Goal: Task Accomplishment & Management: Manage account settings

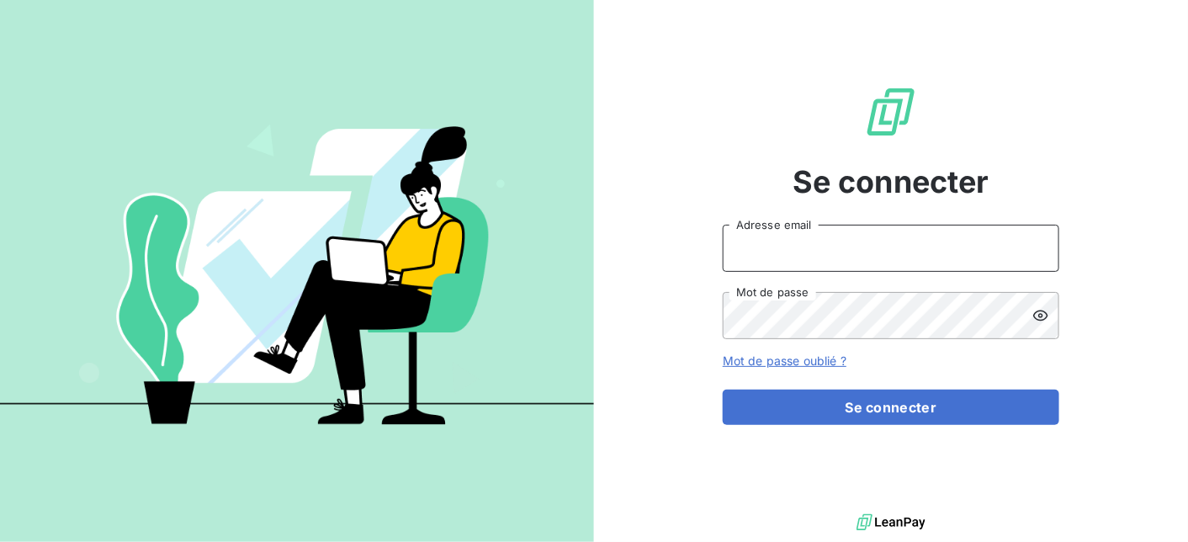
click at [771, 257] on input "Adresse email" at bounding box center [891, 248] width 336 height 47
type input "[EMAIL_ADDRESS][DOMAIN_NAME]"
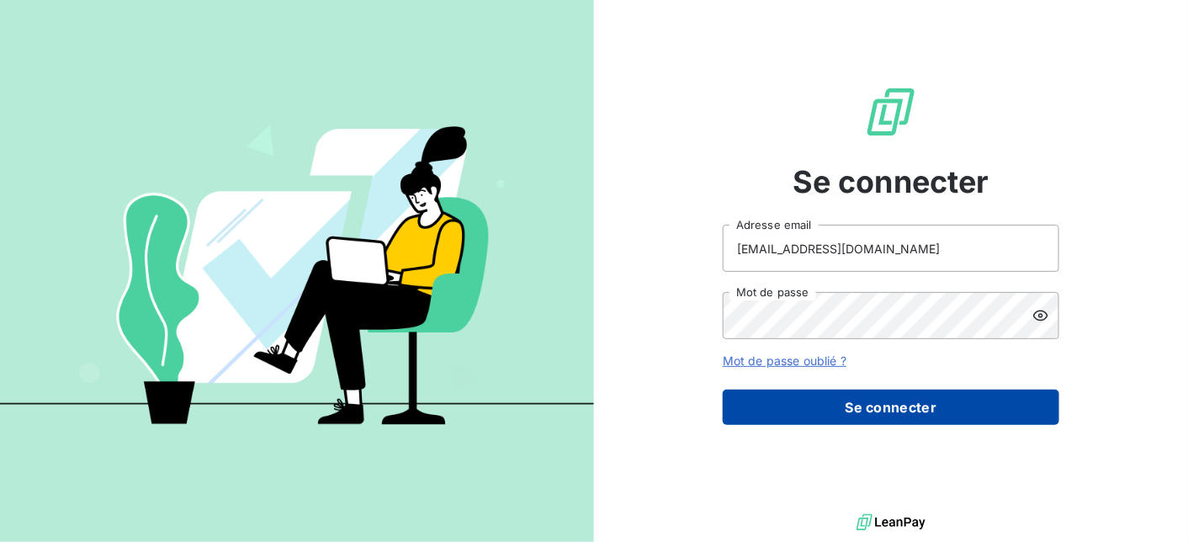
click at [845, 403] on button "Se connecter" at bounding box center [891, 406] width 336 height 35
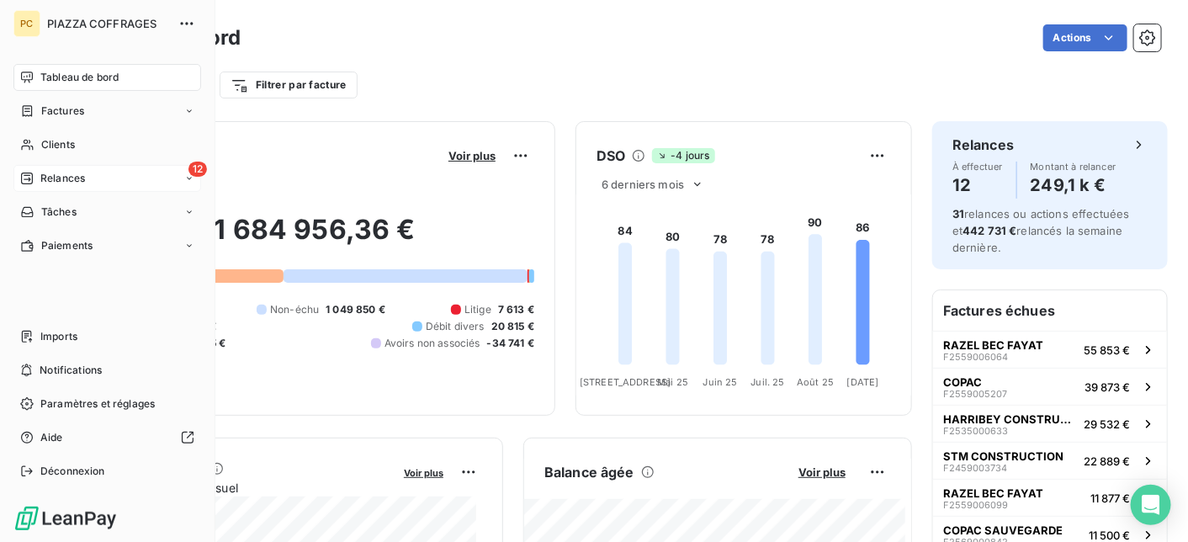
click at [58, 178] on span "Relances" at bounding box center [62, 178] width 45 height 15
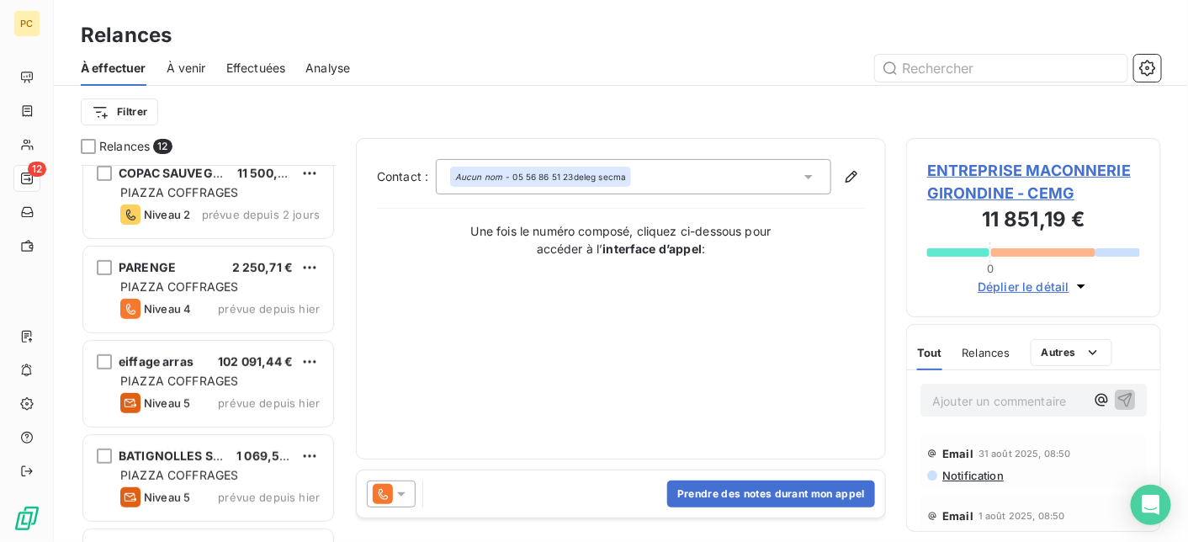
scroll to position [336, 0]
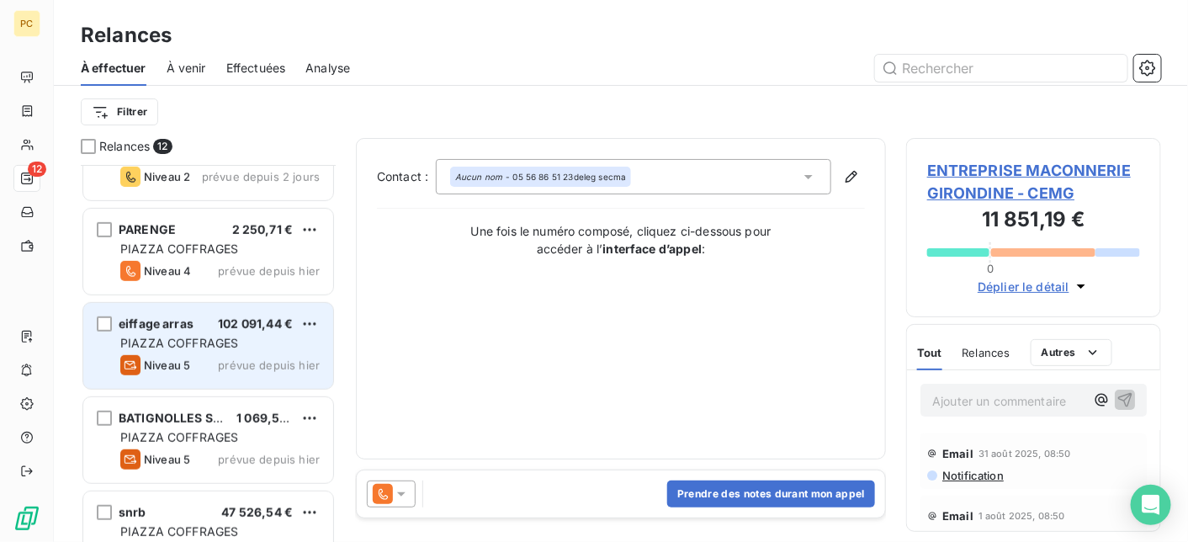
click at [236, 339] on span "PIAZZA COFFRAGES" at bounding box center [179, 343] width 118 height 14
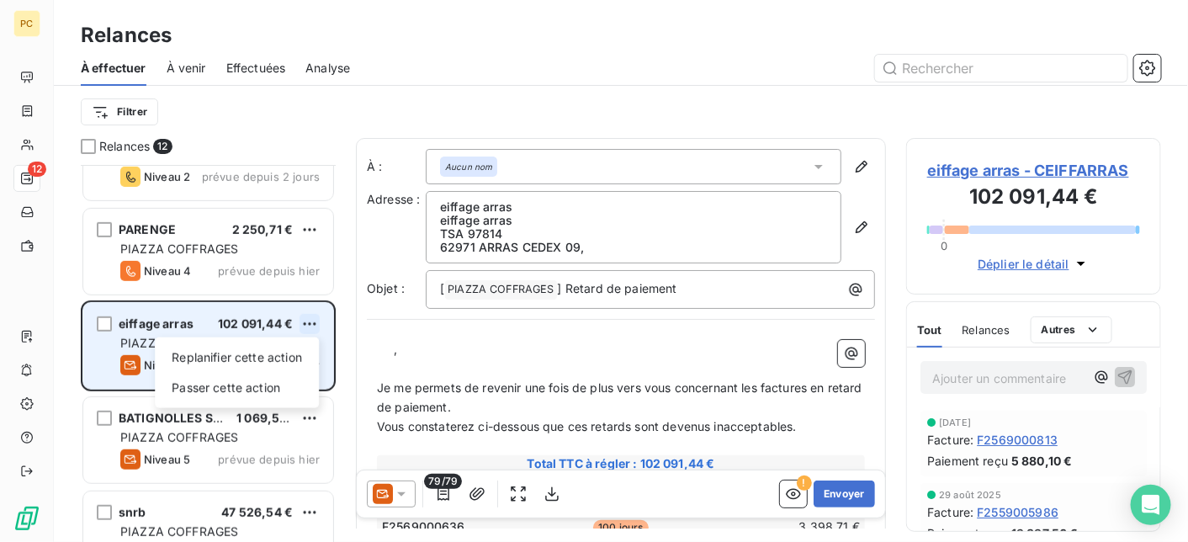
click at [310, 322] on html "PC 12 Relances À effectuer À venir Effectuées Analyse Filtrer Relances 12 CMDN …" at bounding box center [594, 271] width 1188 height 542
click at [283, 391] on div "Passer cette action" at bounding box center [237, 387] width 151 height 27
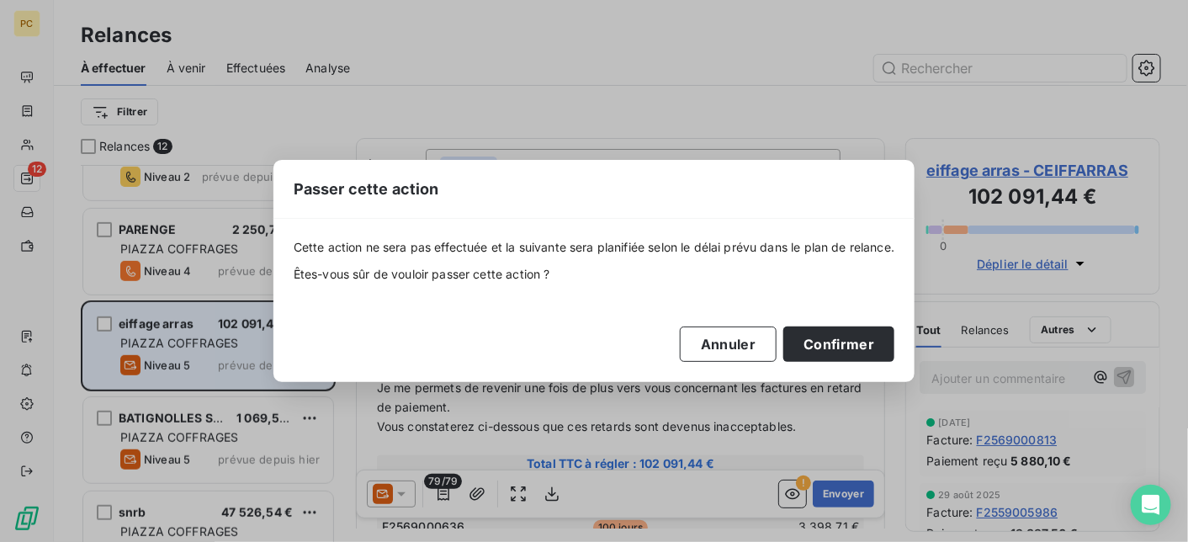
scroll to position [364, 242]
click at [852, 354] on button "Confirmer" at bounding box center [838, 343] width 111 height 35
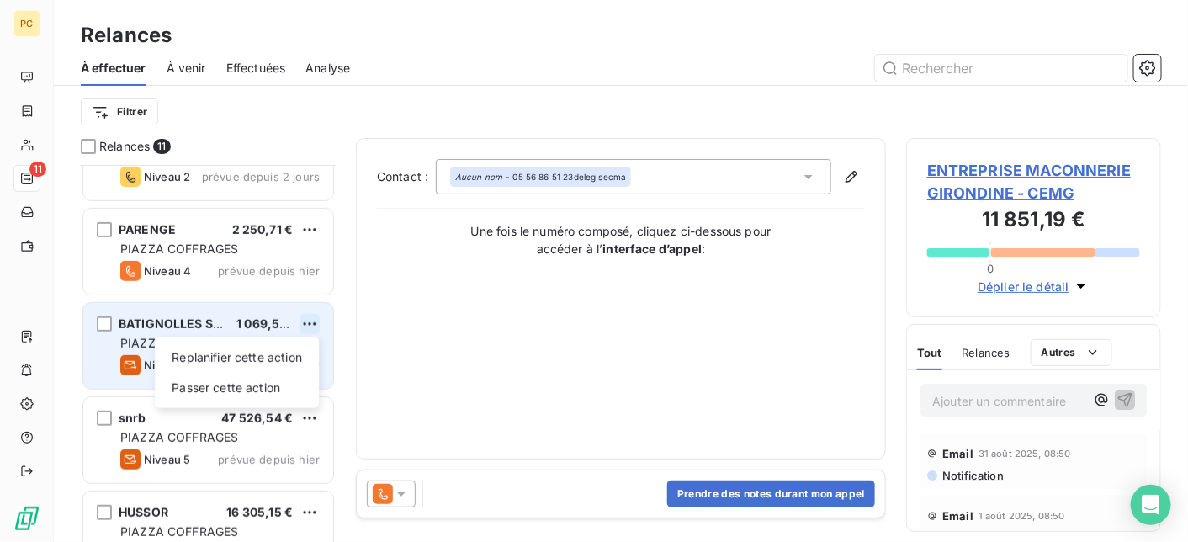
click at [309, 319] on html "PC 11 Relances À effectuer À venir Effectuées Analyse Filtrer Relances 11 CMDN …" at bounding box center [594, 271] width 1188 height 542
click at [252, 385] on div "Passer cette action" at bounding box center [237, 387] width 151 height 27
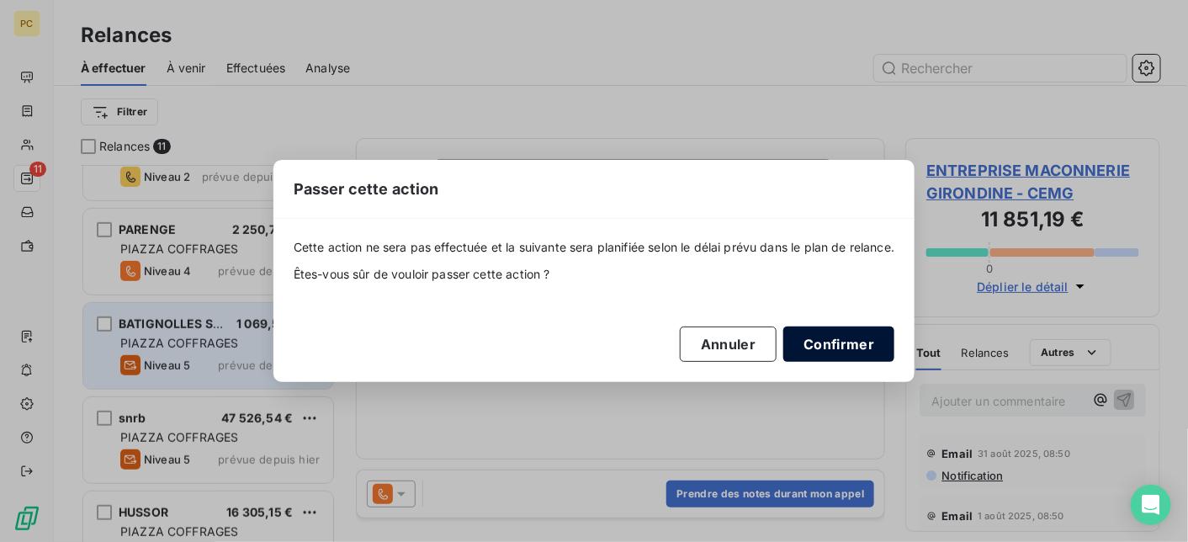
click at [869, 350] on button "Confirmer" at bounding box center [838, 343] width 111 height 35
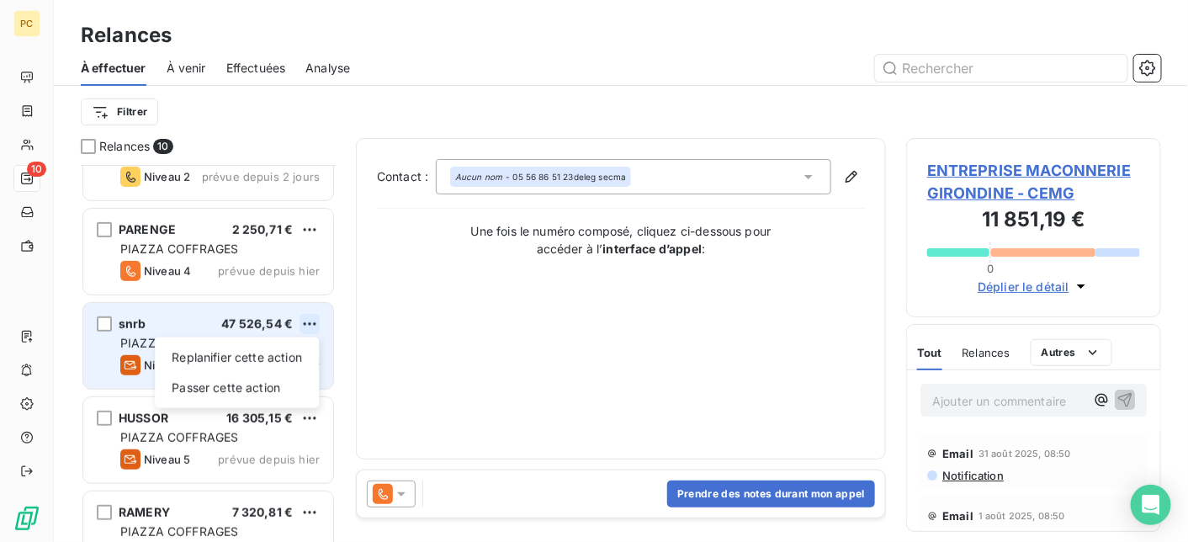
click at [305, 321] on html "PC 10 Relances À effectuer À venir Effectuées Analyse Filtrer Relances 10 CMDN …" at bounding box center [594, 271] width 1188 height 542
click at [262, 384] on div "Passer cette action" at bounding box center [237, 387] width 151 height 27
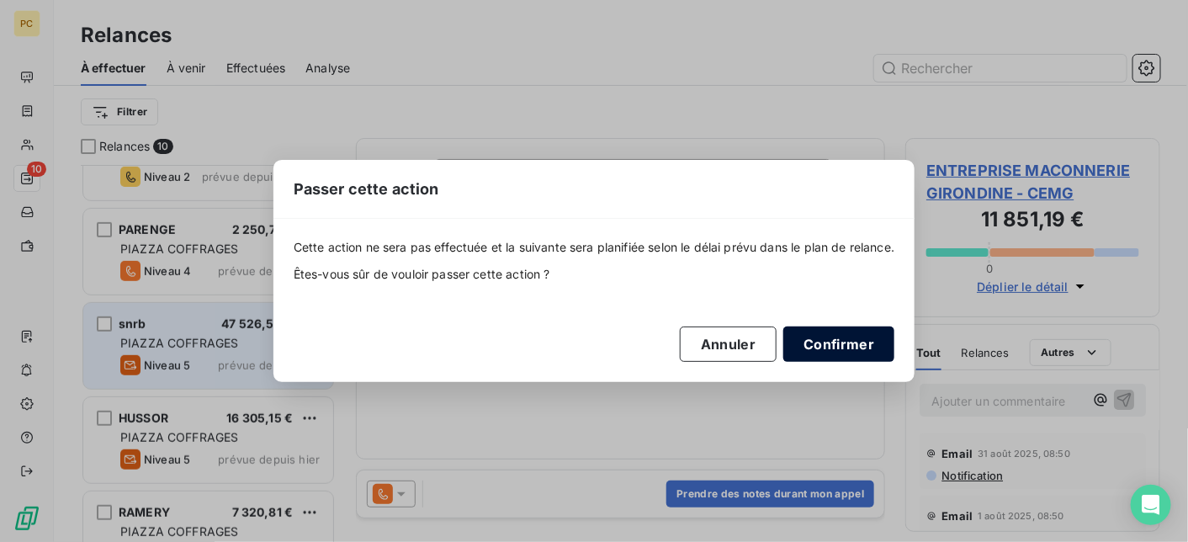
click at [871, 351] on button "Confirmer" at bounding box center [838, 343] width 111 height 35
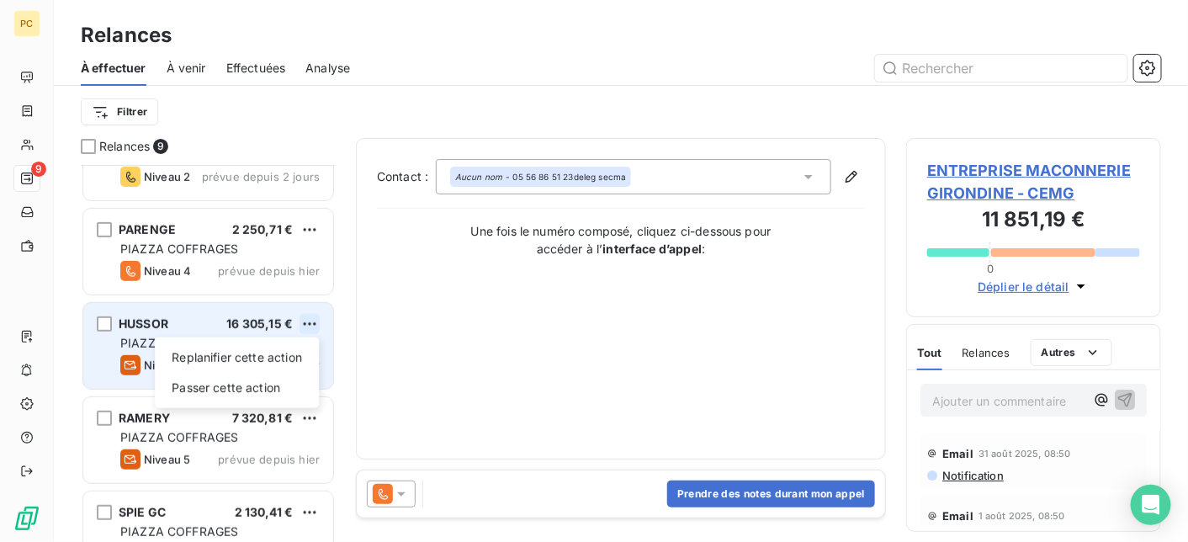
click at [310, 318] on html "PC 9 Relances À effectuer À venir Effectuées Analyse Filtrer Relances 9 CMDN CO…" at bounding box center [594, 271] width 1188 height 542
click at [275, 385] on div "Passer cette action" at bounding box center [237, 387] width 151 height 27
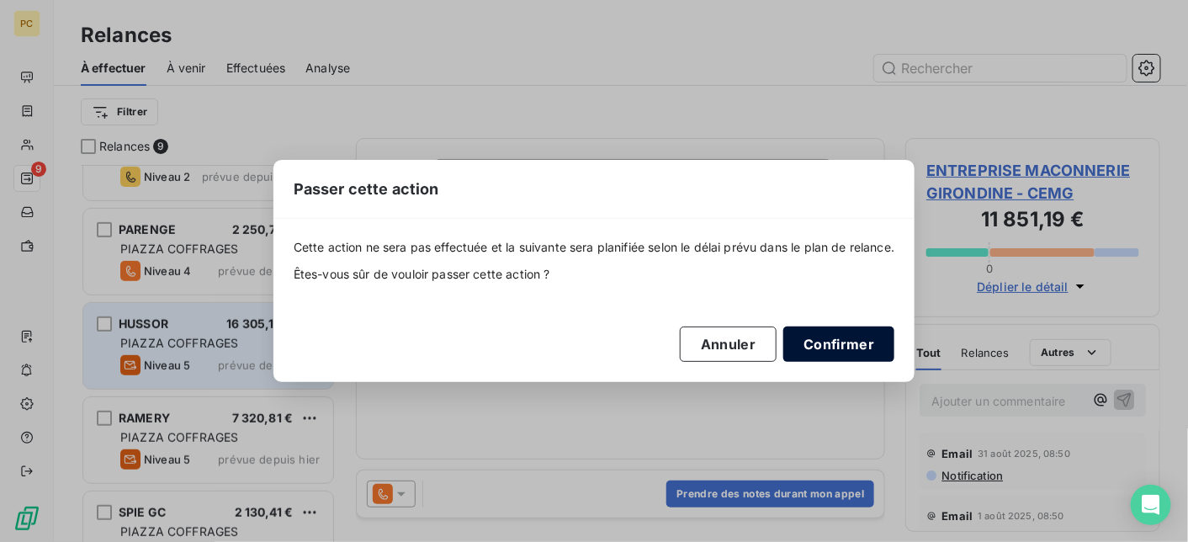
click at [866, 347] on button "Confirmer" at bounding box center [838, 343] width 111 height 35
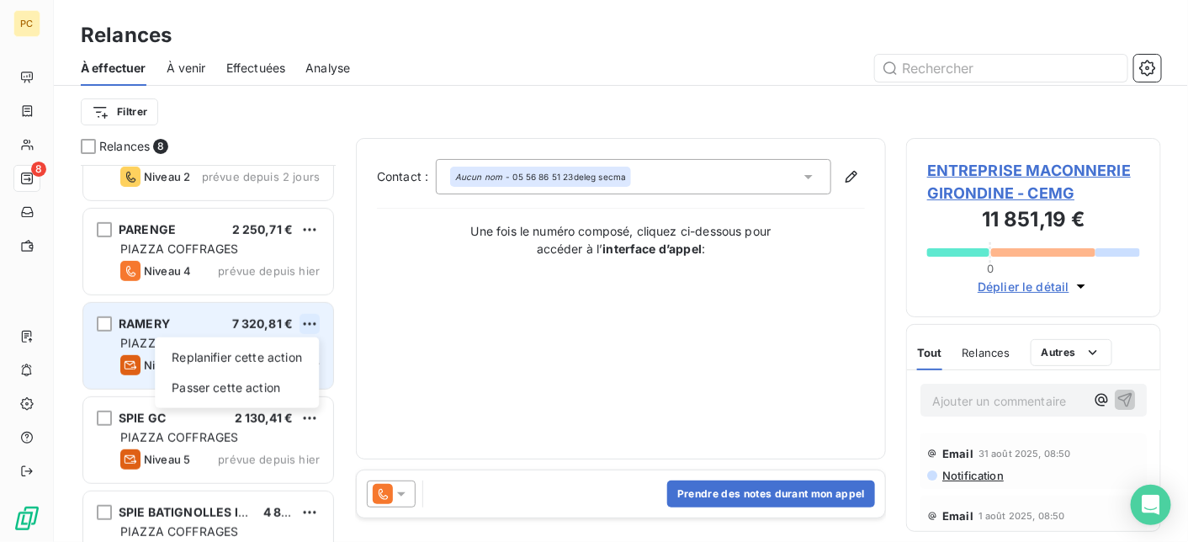
click at [306, 320] on html "PC 8 Relances À effectuer À venir Effectuées Analyse Filtrer Relances 8 CMDN CO…" at bounding box center [594, 271] width 1188 height 542
click at [278, 388] on div "Passer cette action" at bounding box center [237, 387] width 151 height 27
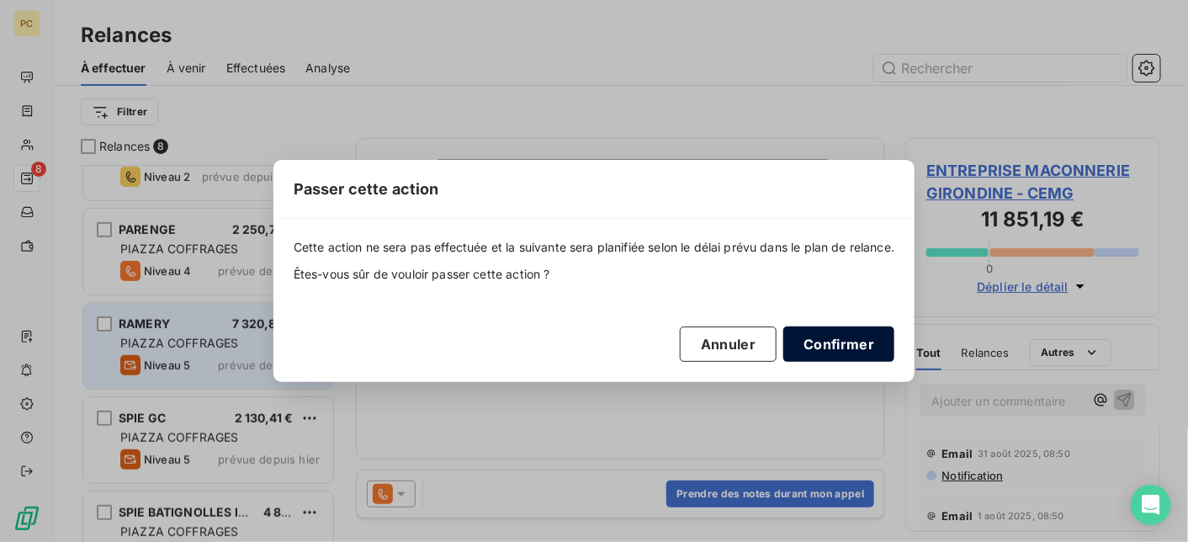
click at [832, 342] on button "Confirmer" at bounding box center [838, 343] width 111 height 35
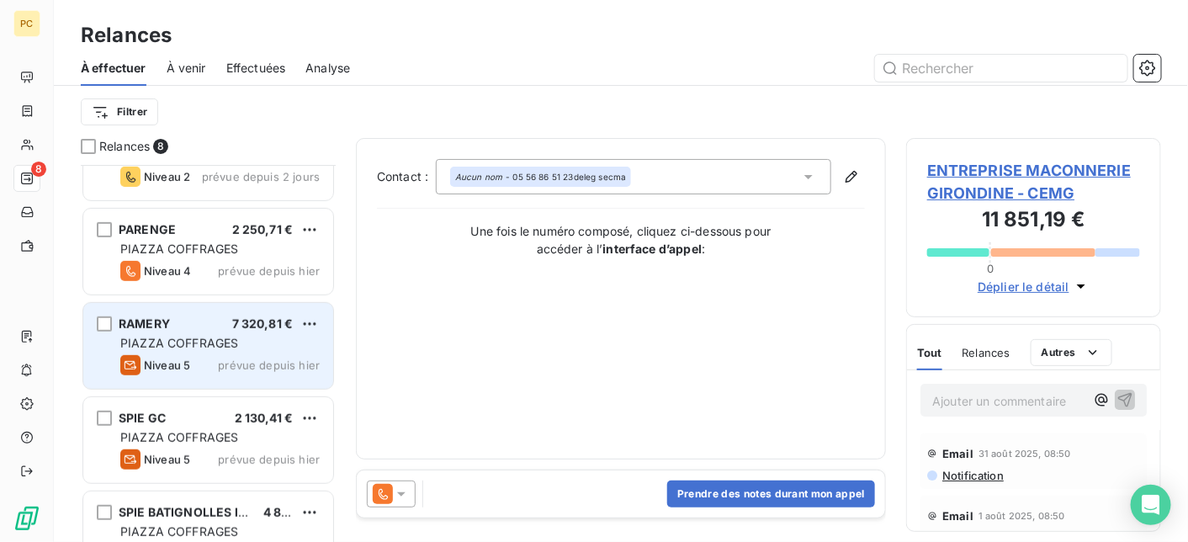
scroll to position [283, 0]
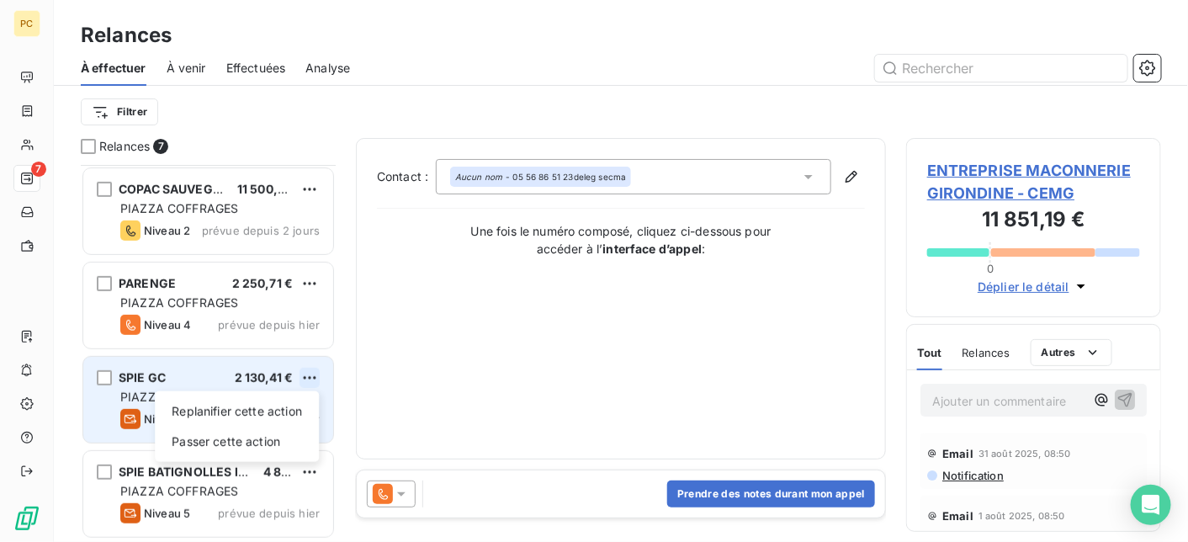
click at [305, 373] on html "PC 7 Relances À effectuer À venir Effectuées Analyse Filtrer Relances 7 CMDN CO…" at bounding box center [594, 271] width 1188 height 542
click at [288, 440] on div "Passer cette action" at bounding box center [237, 441] width 151 height 27
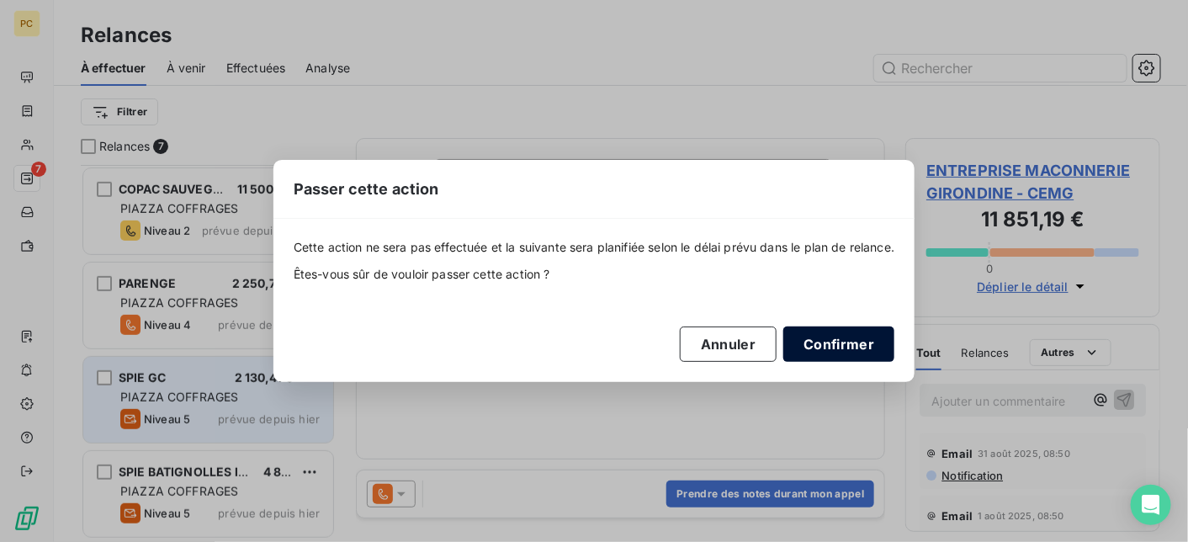
click at [841, 353] on button "Confirmer" at bounding box center [838, 343] width 111 height 35
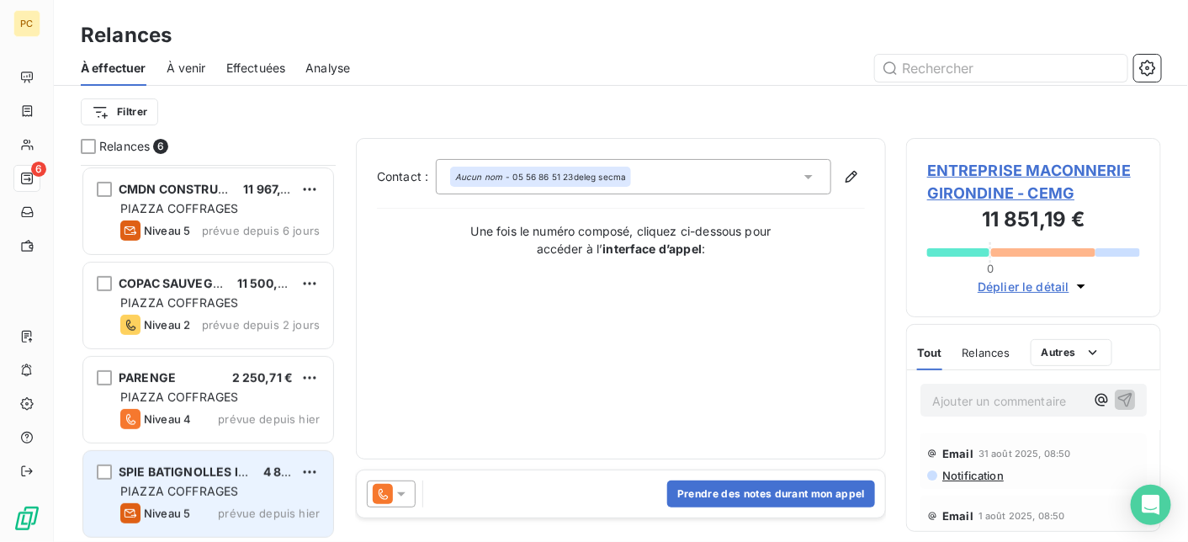
scroll to position [189, 0]
click at [305, 469] on html "PC 6 Relances À effectuer À venir Effectuées Analyse Filtrer Relances 6 [PERSON…" at bounding box center [594, 271] width 1188 height 542
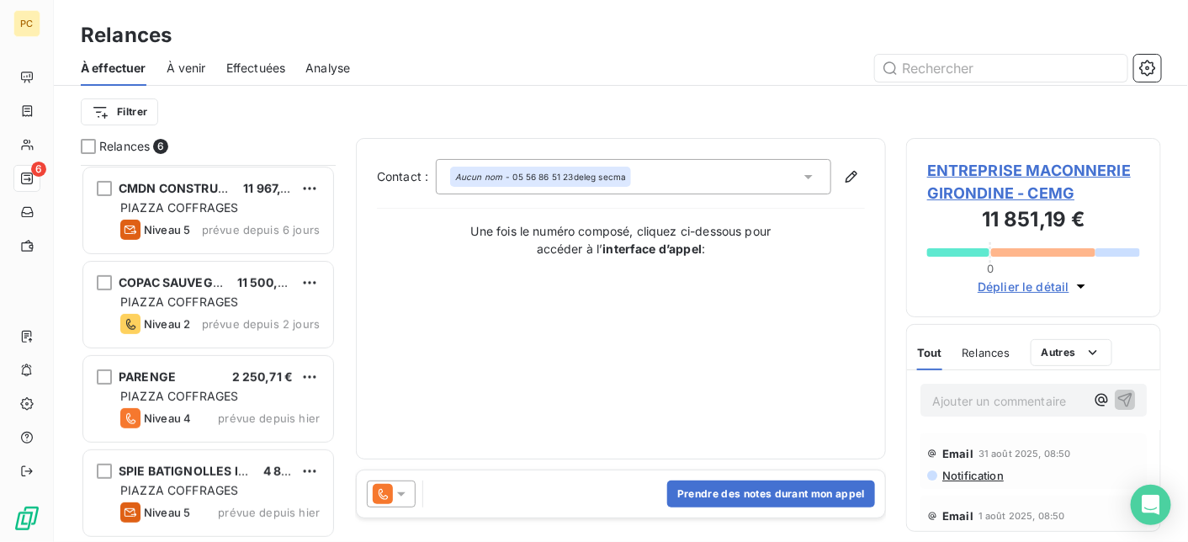
click at [311, 467] on html "PC 6 Relances À effectuer À venir Effectuées Analyse Filtrer Relances 6 [PERSON…" at bounding box center [594, 271] width 1188 height 542
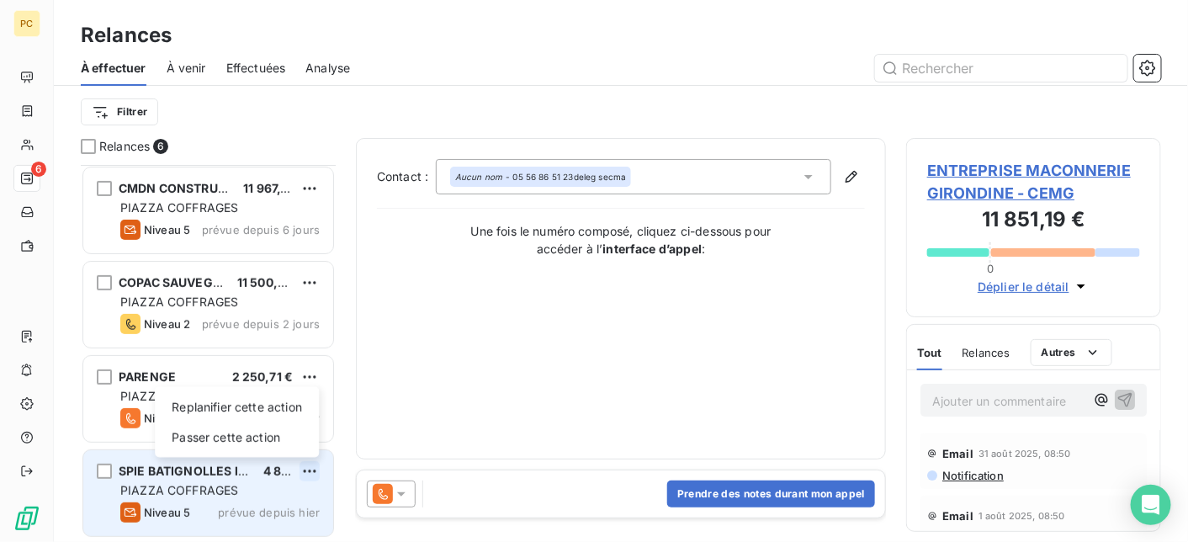
click at [310, 469] on html "PC 6 Relances À effectuer À venir Effectuées Analyse Filtrer Relances 6 [PERSON…" at bounding box center [594, 271] width 1188 height 542
click at [265, 437] on div "Passer cette action" at bounding box center [237, 437] width 151 height 27
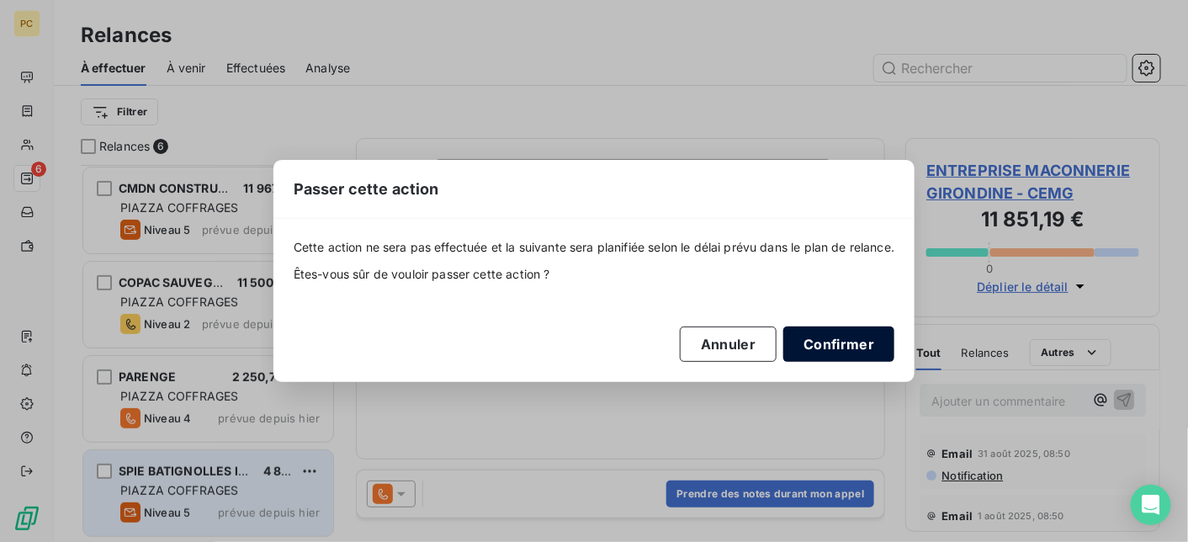
click at [845, 349] on button "Confirmer" at bounding box center [838, 343] width 111 height 35
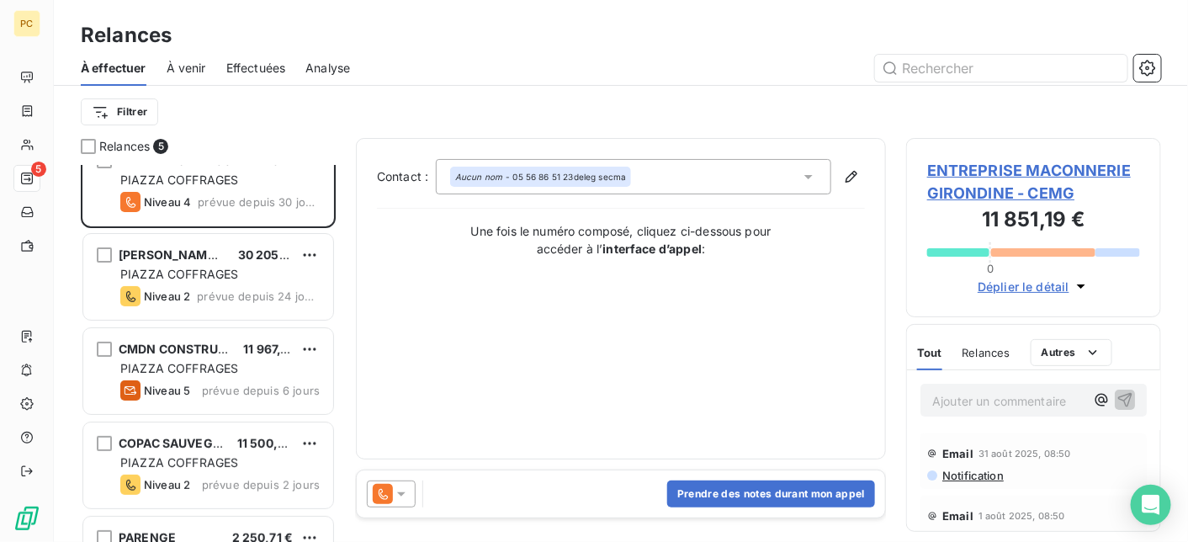
scroll to position [0, 0]
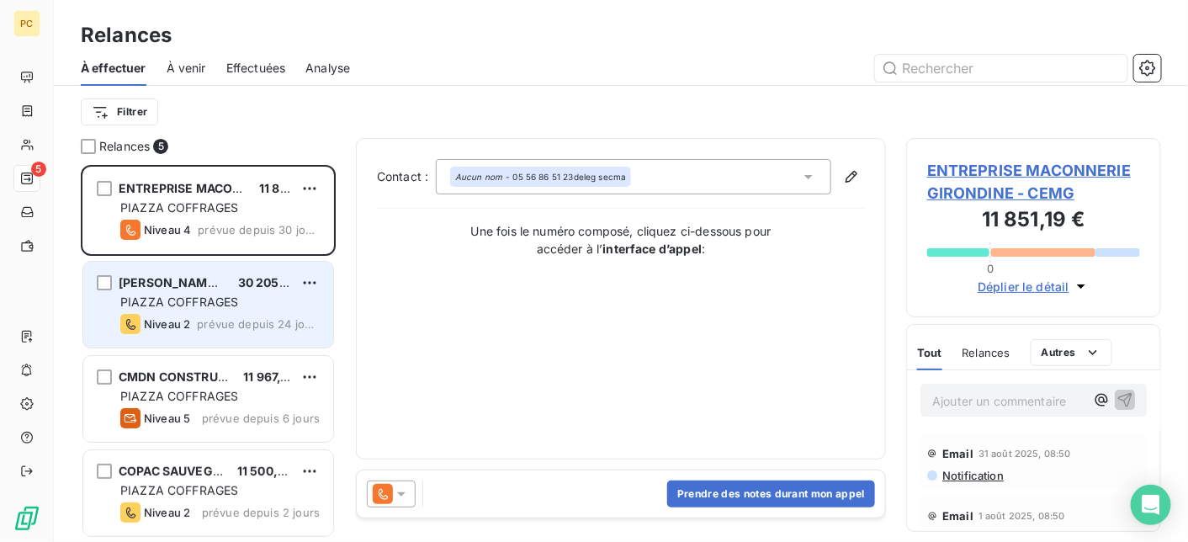
click at [217, 288] on span "[PERSON_NAME] NORD" at bounding box center [188, 282] width 139 height 14
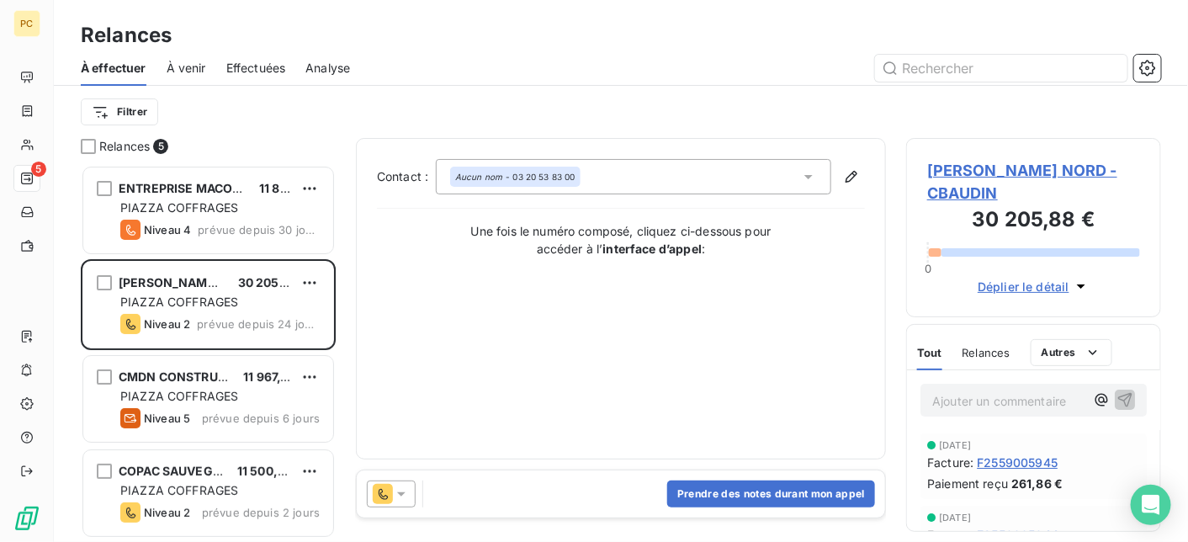
click at [1038, 283] on span "Déplier le détail" at bounding box center [1023, 287] width 92 height 18
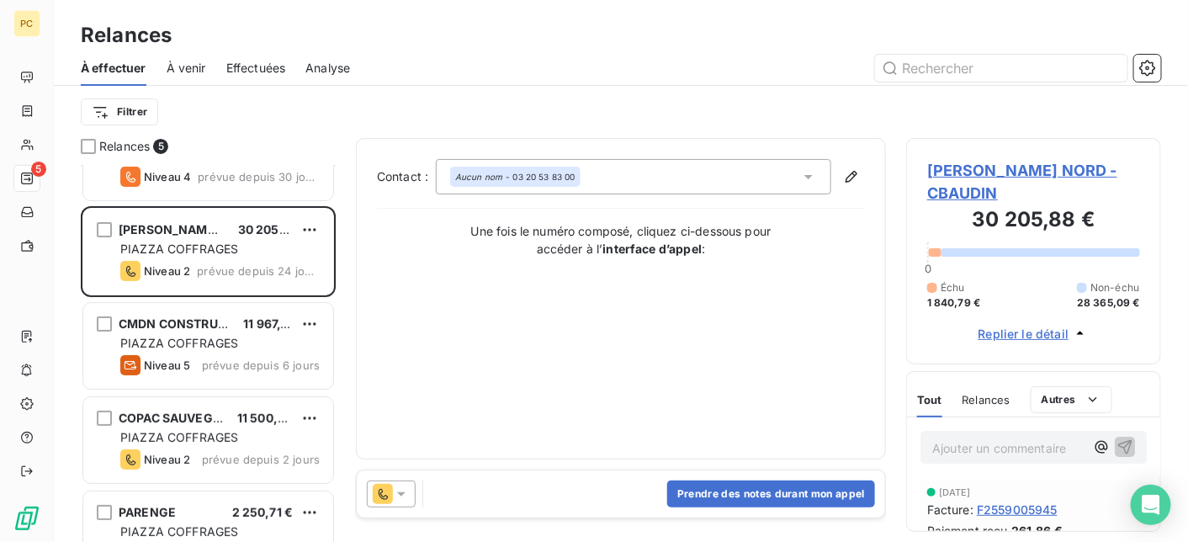
scroll to position [95, 0]
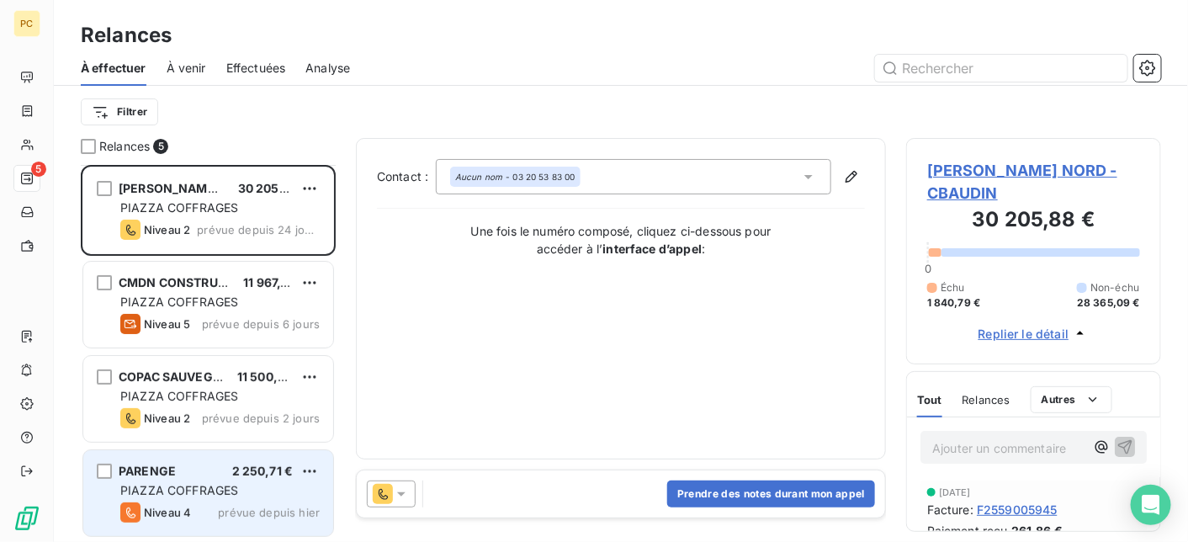
click at [205, 479] on div "PARENGE 2 250,71 € PIAZZA COFFRAGES Niveau 4 prévue depuis hier" at bounding box center [208, 493] width 250 height 86
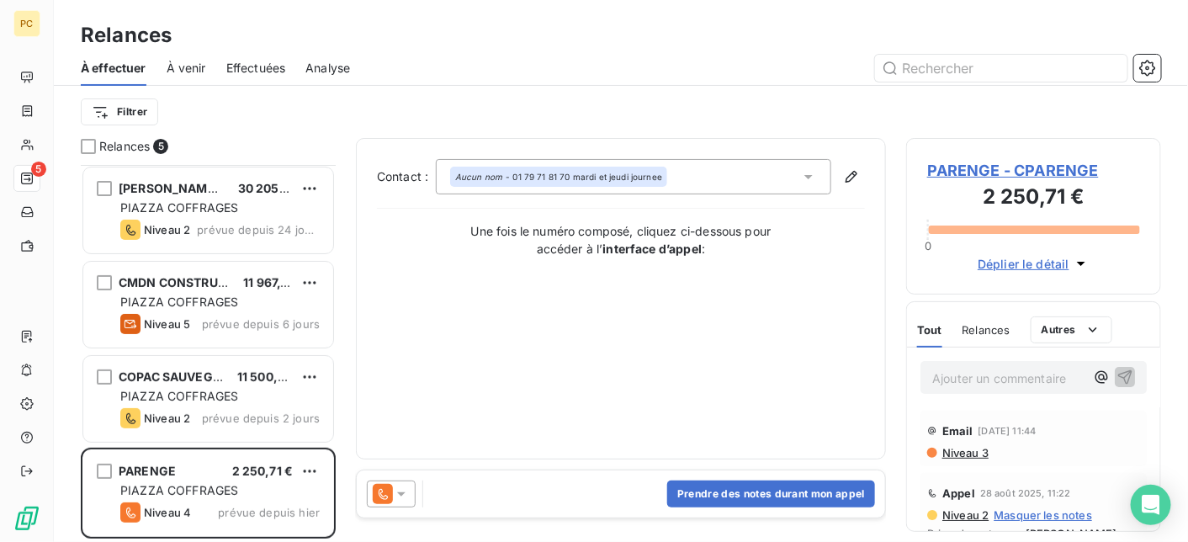
click at [1019, 257] on span "Déplier le détail" at bounding box center [1023, 264] width 92 height 18
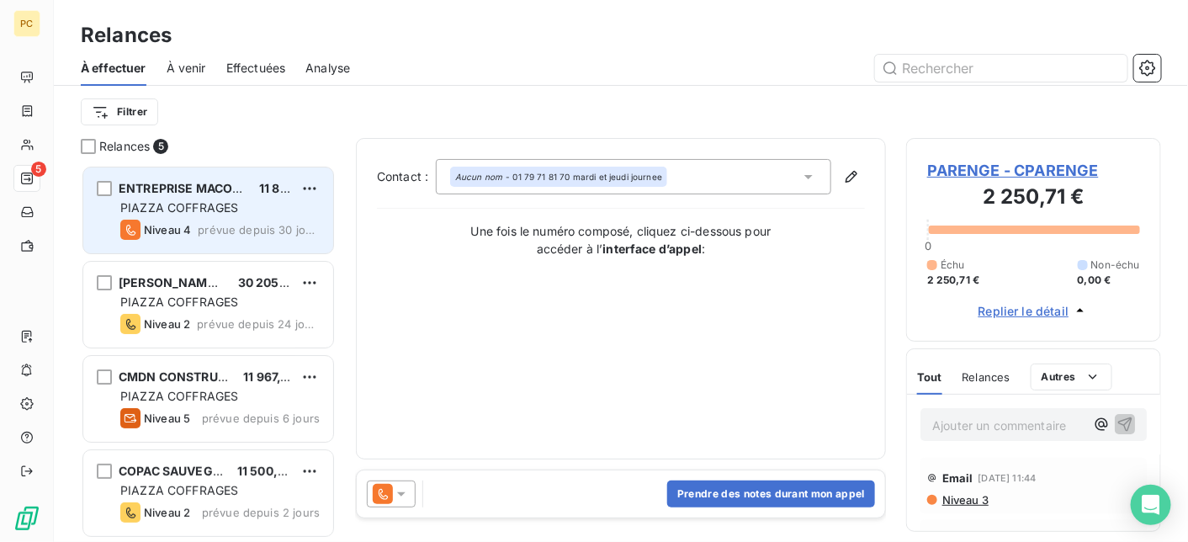
click at [204, 209] on span "PIAZZA COFFRAGES" at bounding box center [179, 207] width 118 height 14
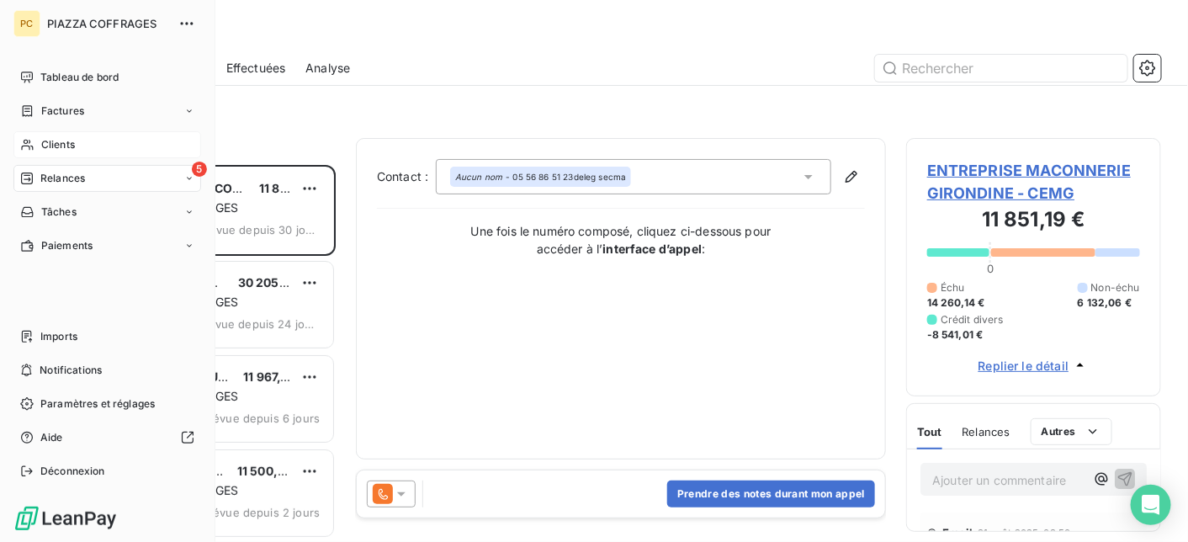
click at [65, 142] on span "Clients" at bounding box center [58, 144] width 34 height 15
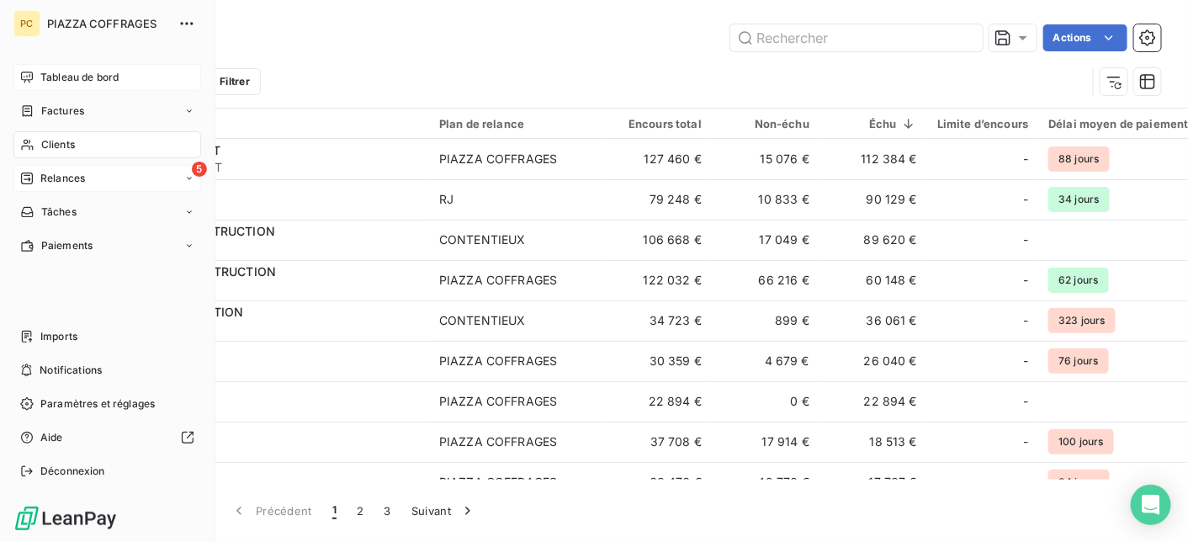
click at [79, 77] on span "Tableau de bord" at bounding box center [79, 77] width 78 height 15
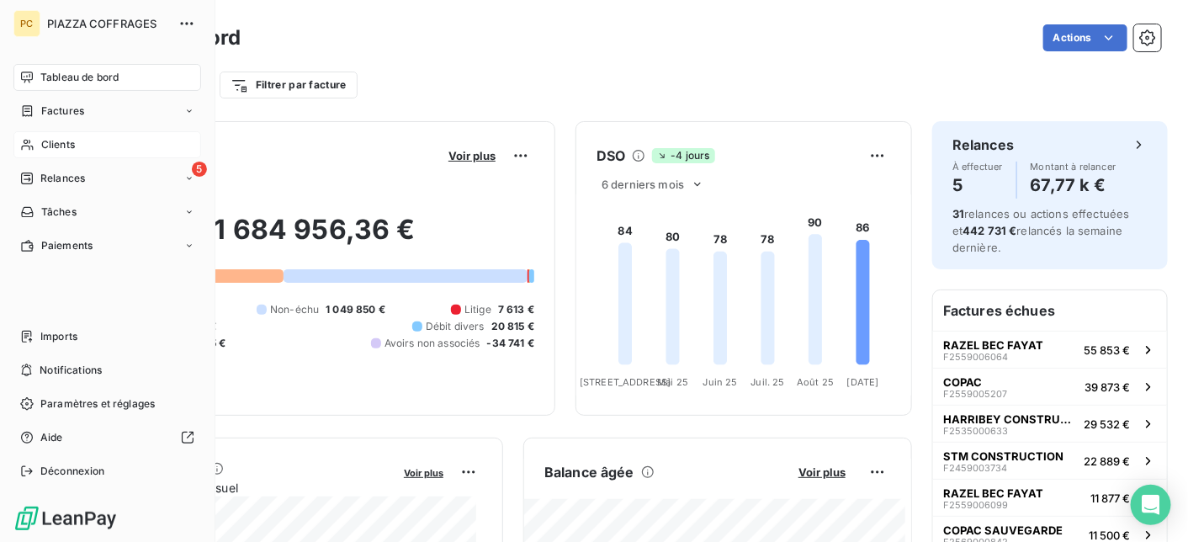
click at [56, 145] on span "Clients" at bounding box center [58, 144] width 34 height 15
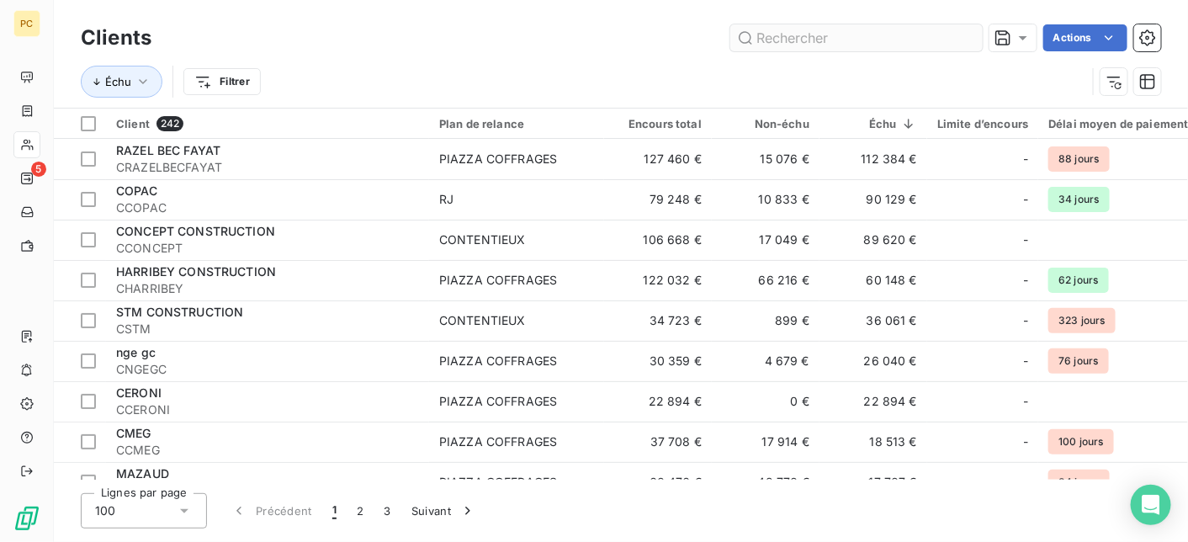
click at [802, 41] on input "text" at bounding box center [856, 37] width 252 height 27
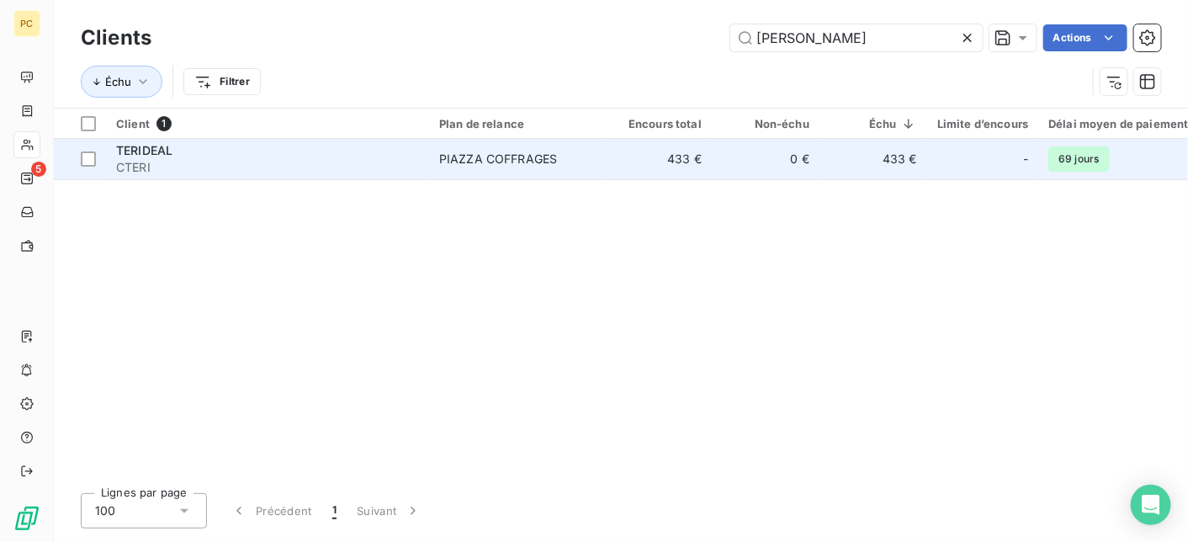
type input "teri"
click at [162, 172] on span "CTERI" at bounding box center [267, 167] width 303 height 17
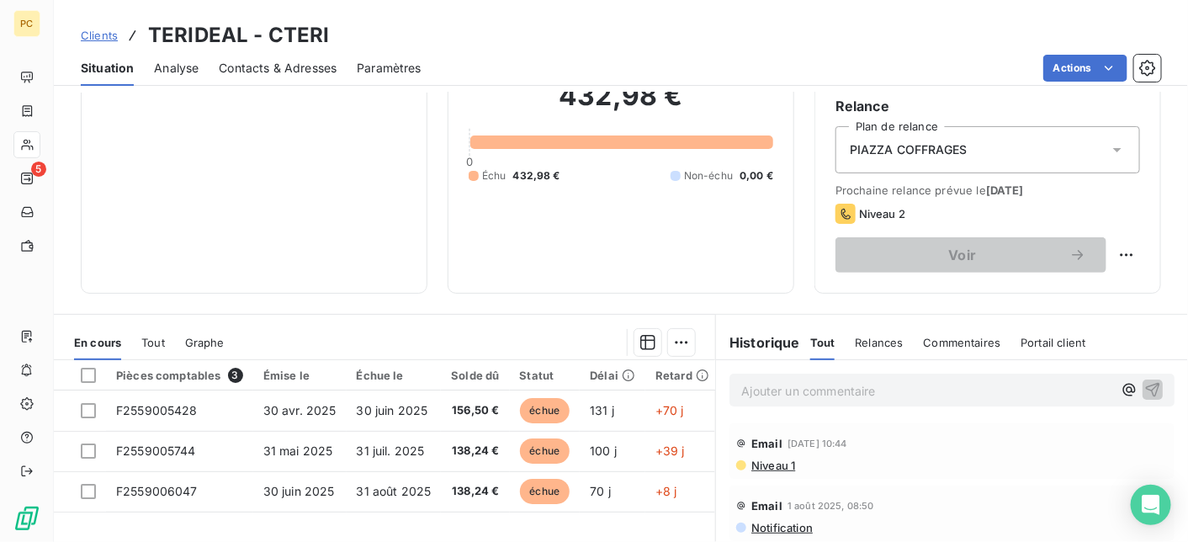
scroll to position [336, 0]
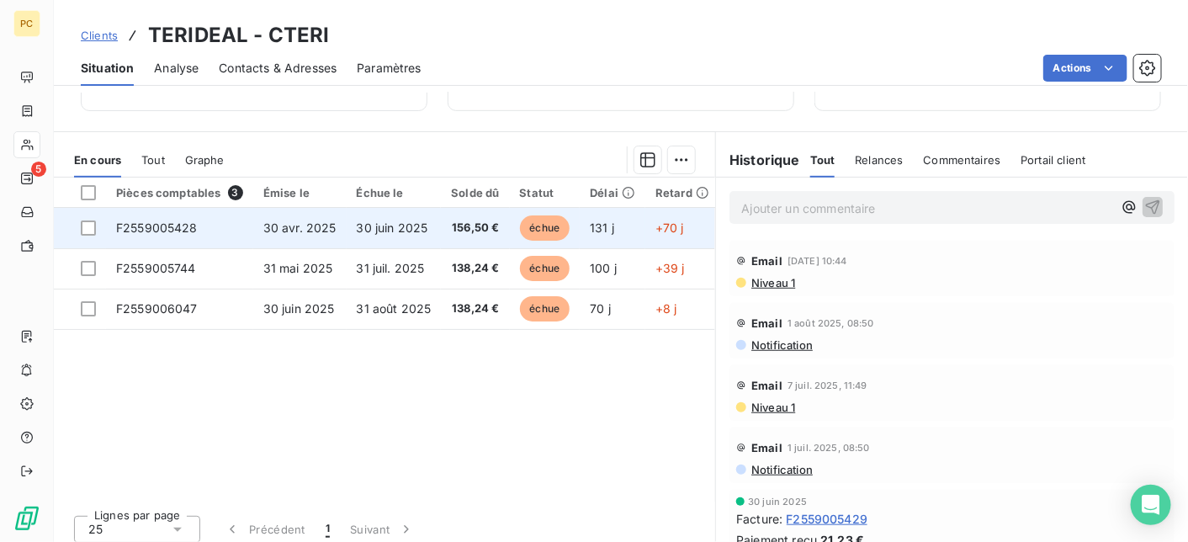
click at [425, 225] on td "30 juin 2025" at bounding box center [394, 228] width 95 height 40
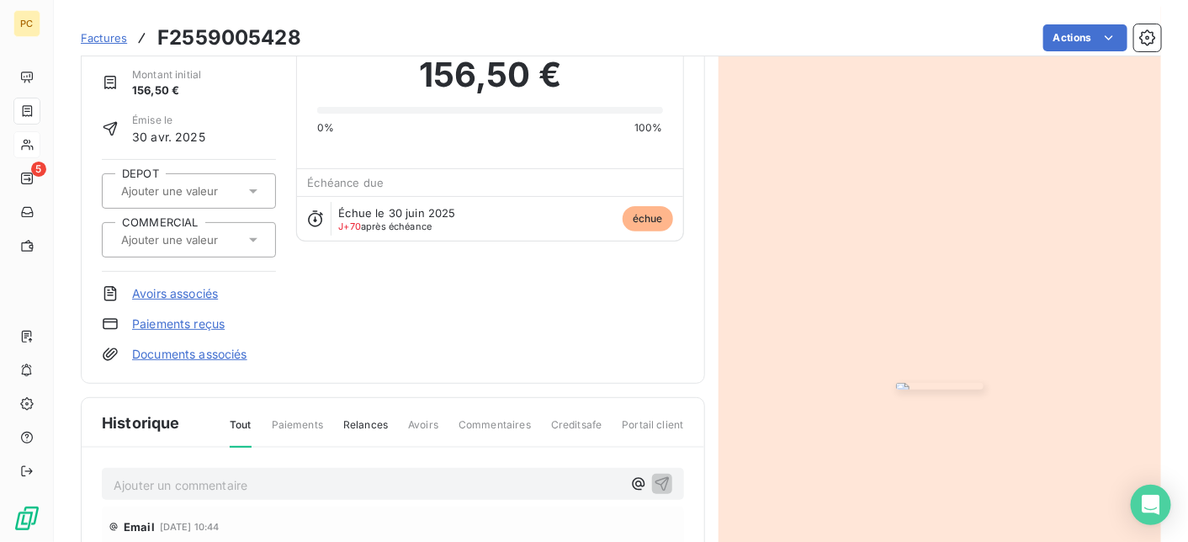
scroll to position [172, 0]
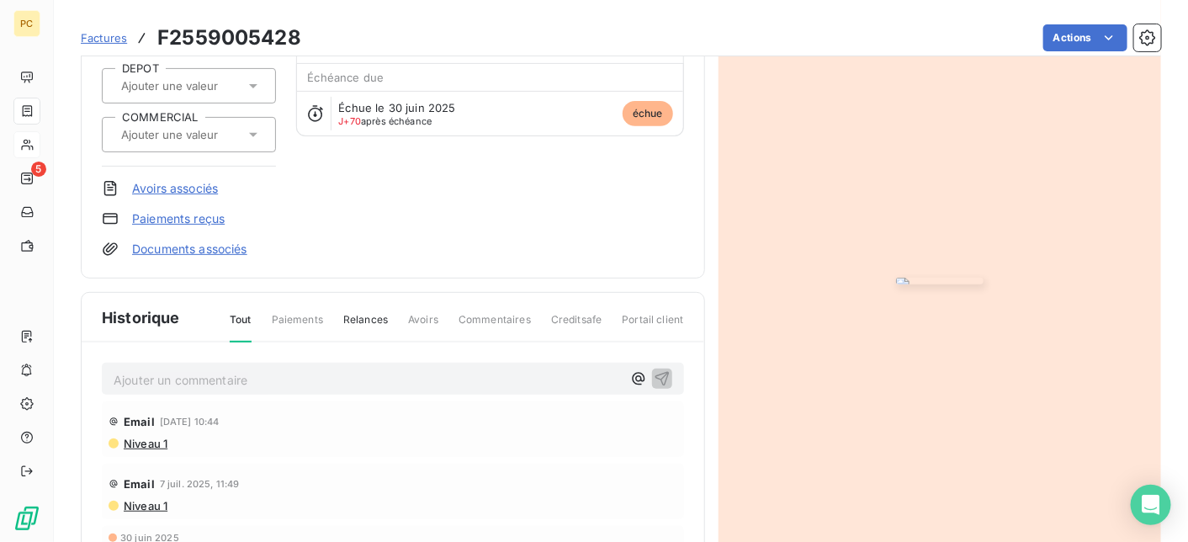
click at [202, 381] on p "Ajouter un commentaire ﻿" at bounding box center [368, 379] width 508 height 21
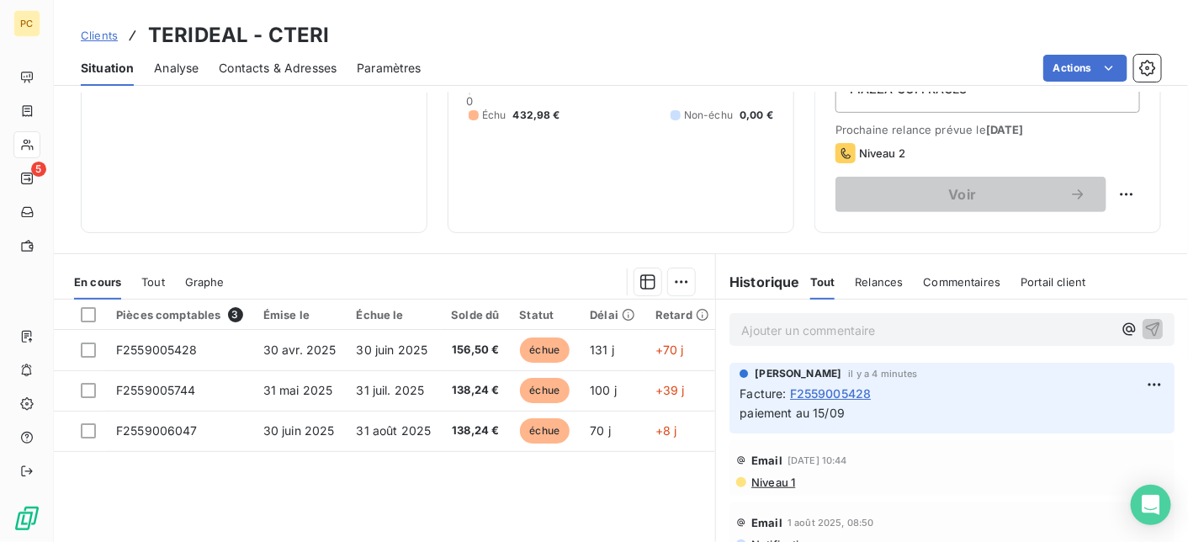
scroll to position [346, 0]
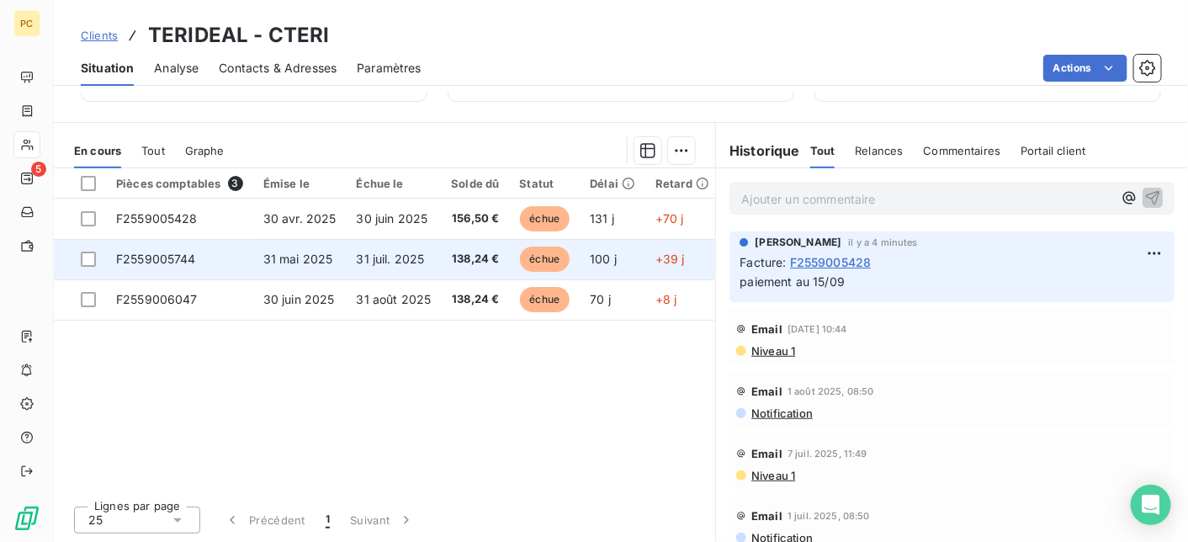
click at [187, 262] on span "F2559005744" at bounding box center [156, 259] width 80 height 14
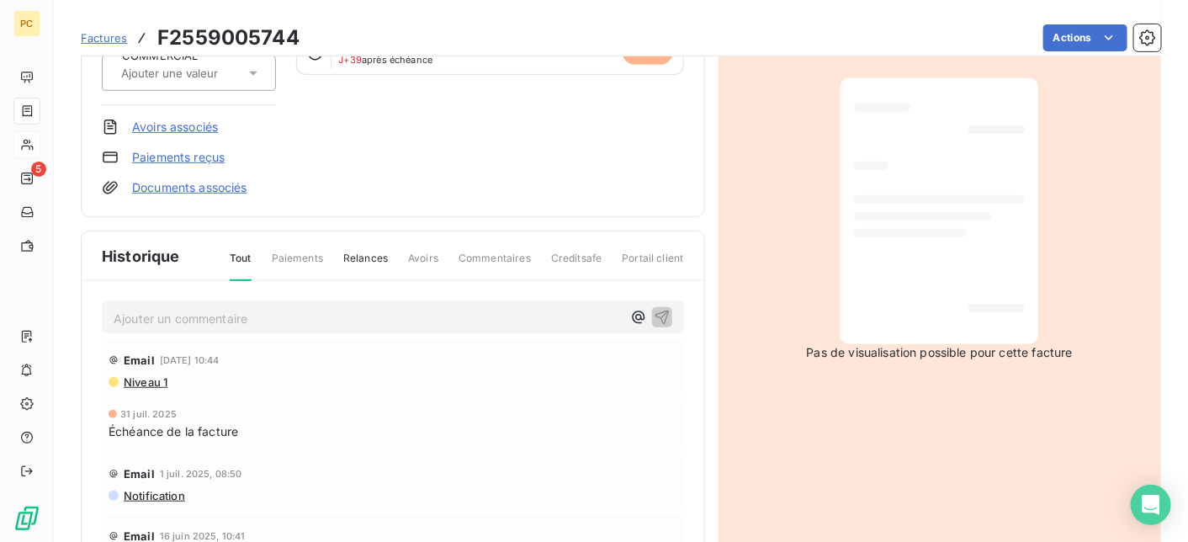
scroll to position [336, 0]
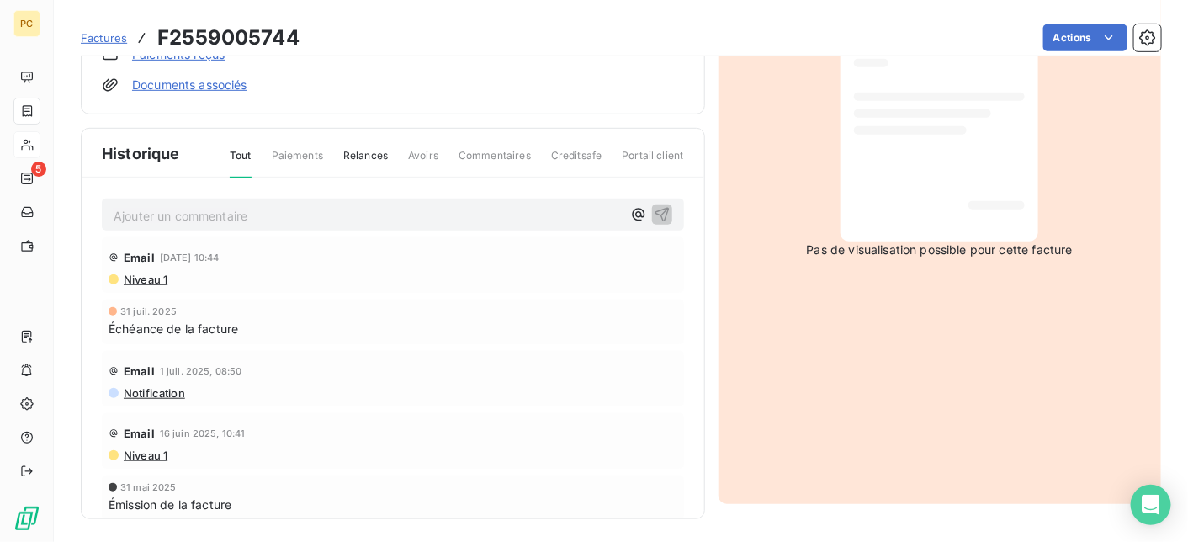
click at [182, 211] on p "Ajouter un commentaire ﻿" at bounding box center [368, 215] width 508 height 21
click at [654, 207] on icon "button" at bounding box center [661, 214] width 14 height 14
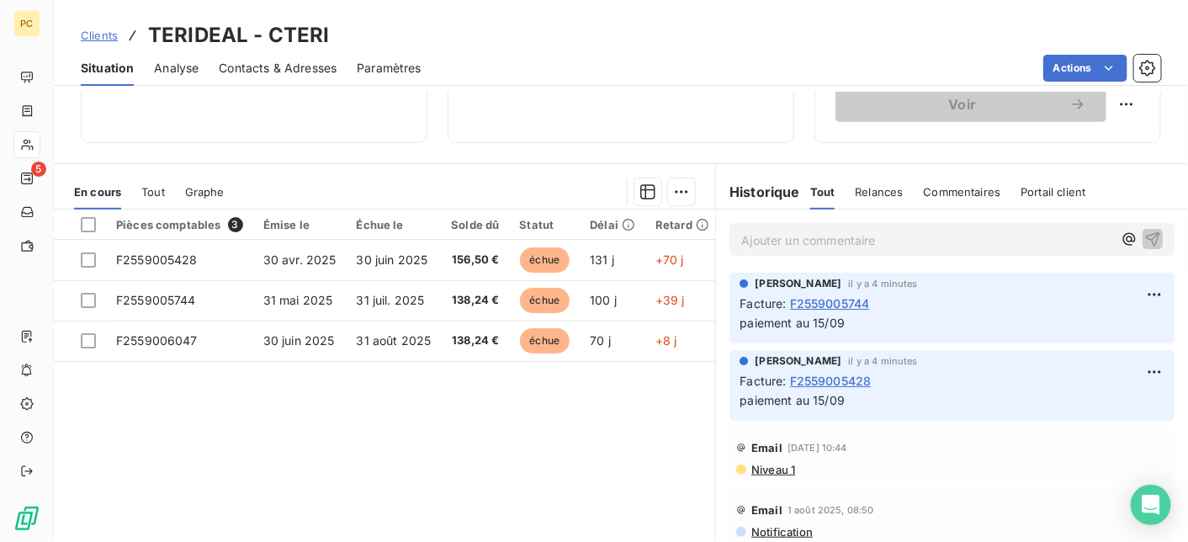
scroll to position [336, 0]
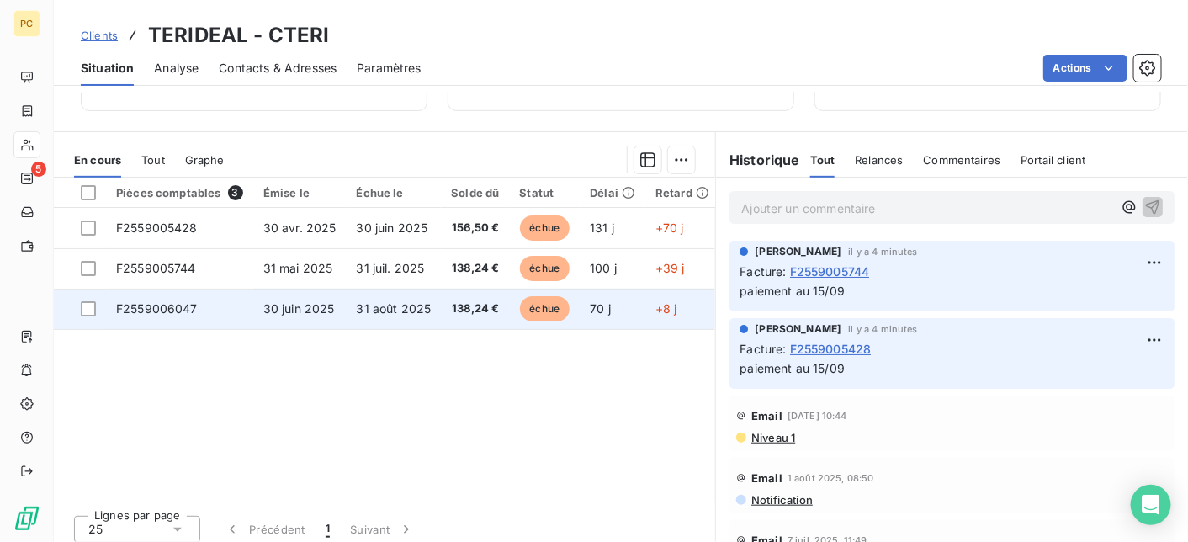
click at [203, 310] on td "F2559006047" at bounding box center [179, 309] width 147 height 40
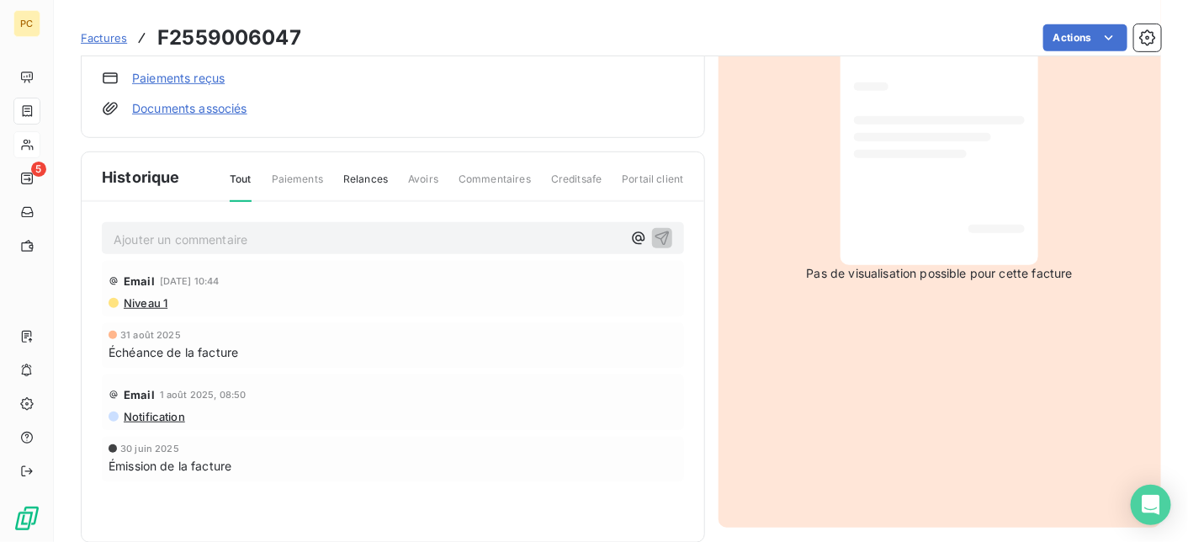
scroll to position [338, 0]
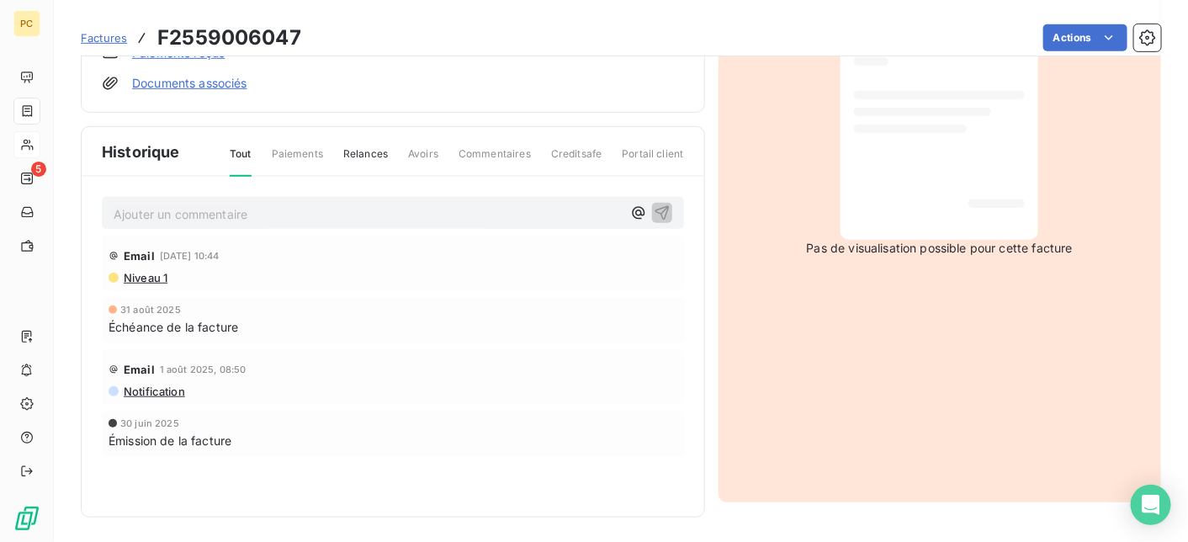
click at [199, 210] on p "Ajouter un commentaire ﻿" at bounding box center [368, 214] width 508 height 21
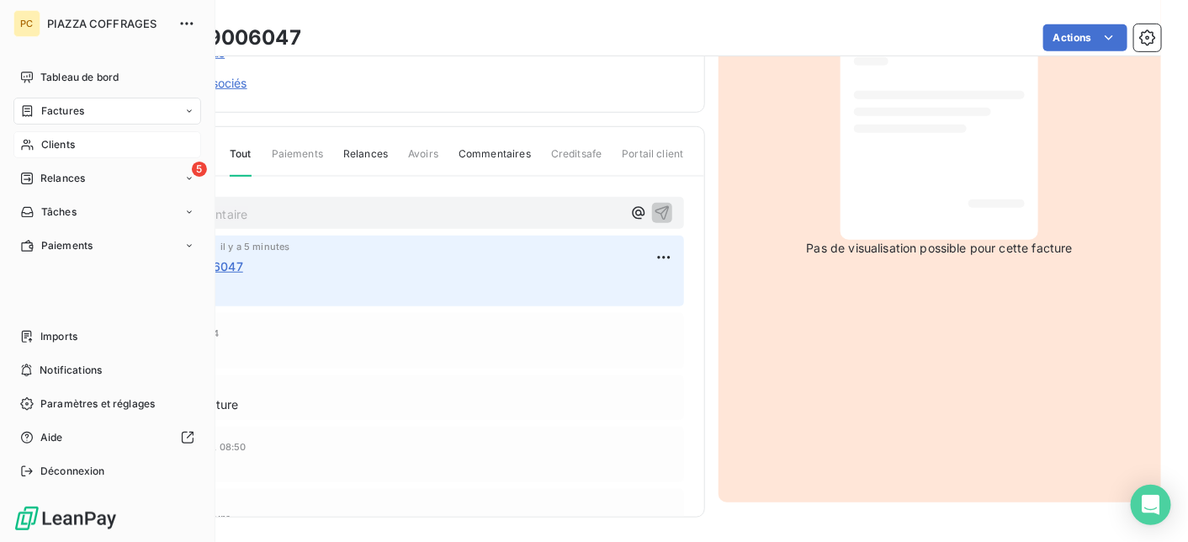
click at [61, 109] on span "Factures" at bounding box center [62, 110] width 43 height 15
click at [63, 148] on span "Clients" at bounding box center [58, 144] width 34 height 15
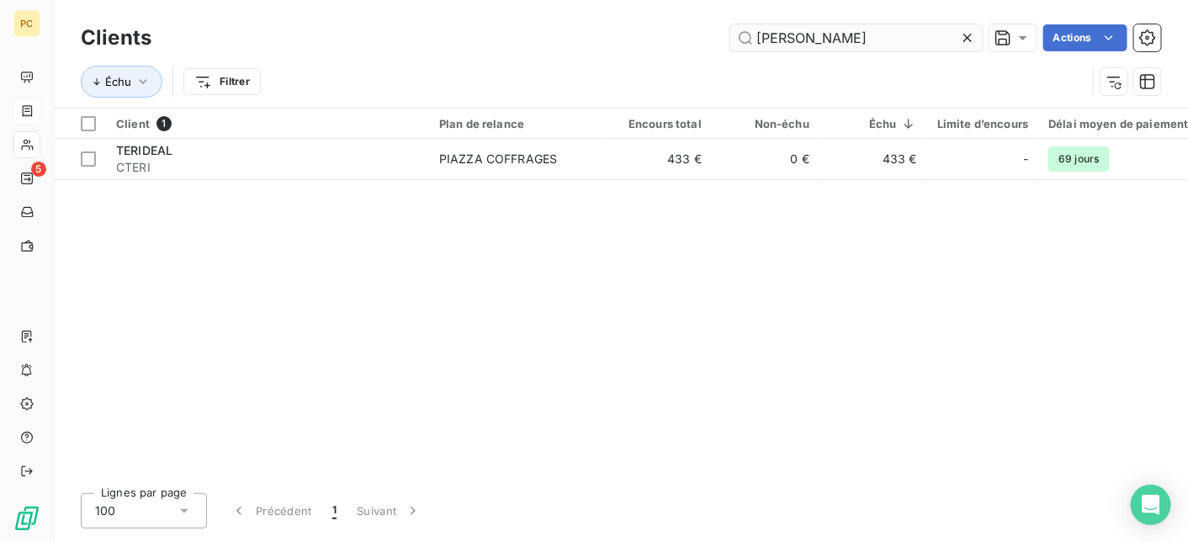
drag, startPoint x: 793, startPoint y: 42, endPoint x: 737, endPoint y: 42, distance: 56.4
click at [737, 42] on input "teri" at bounding box center [856, 37] width 252 height 27
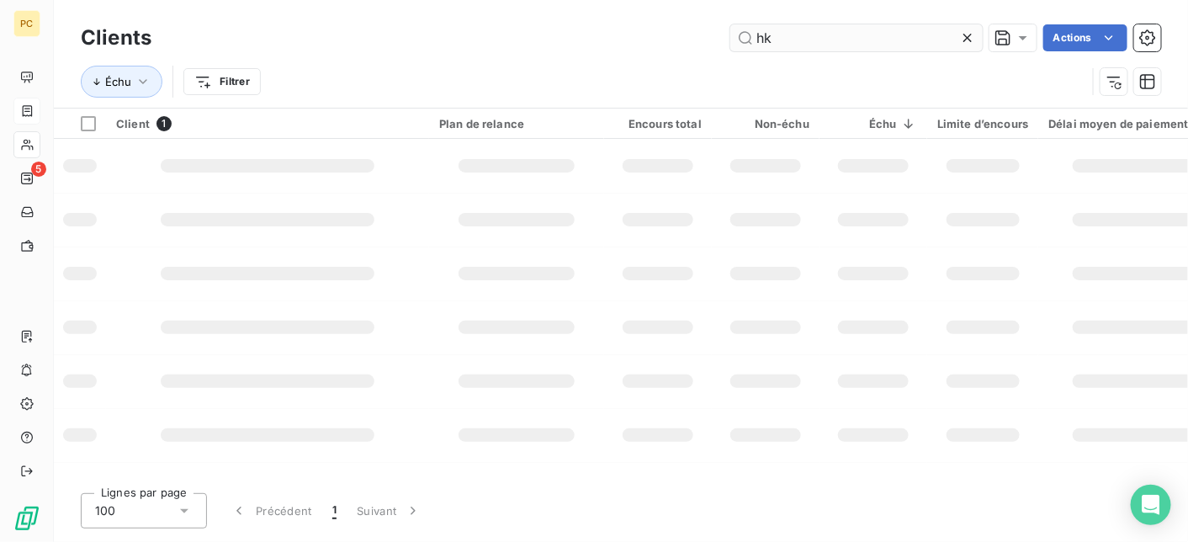
type input "hk"
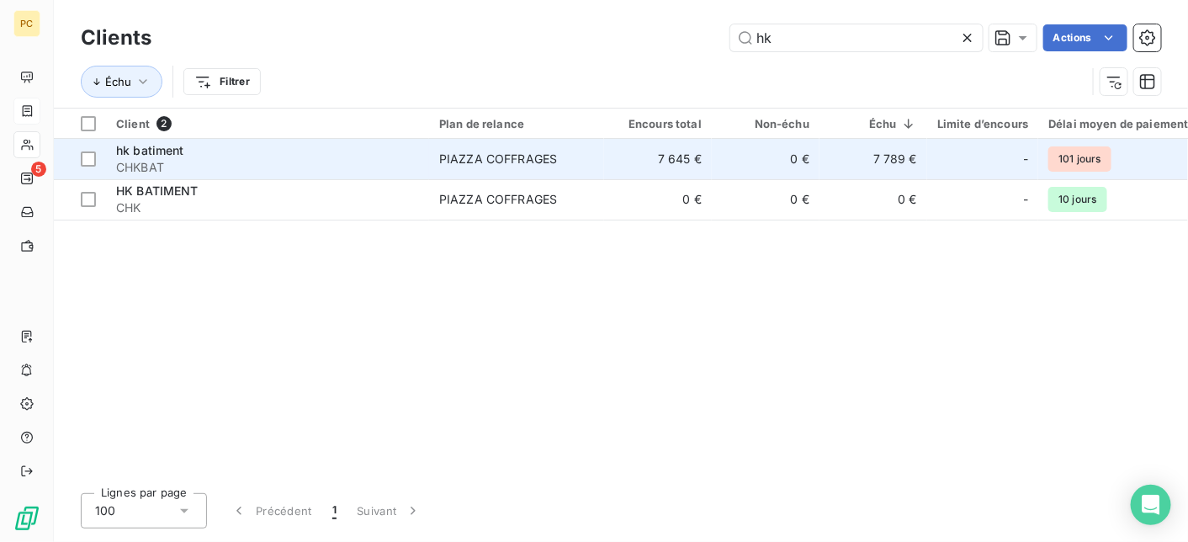
click at [296, 157] on div "hk batiment" at bounding box center [267, 150] width 303 height 17
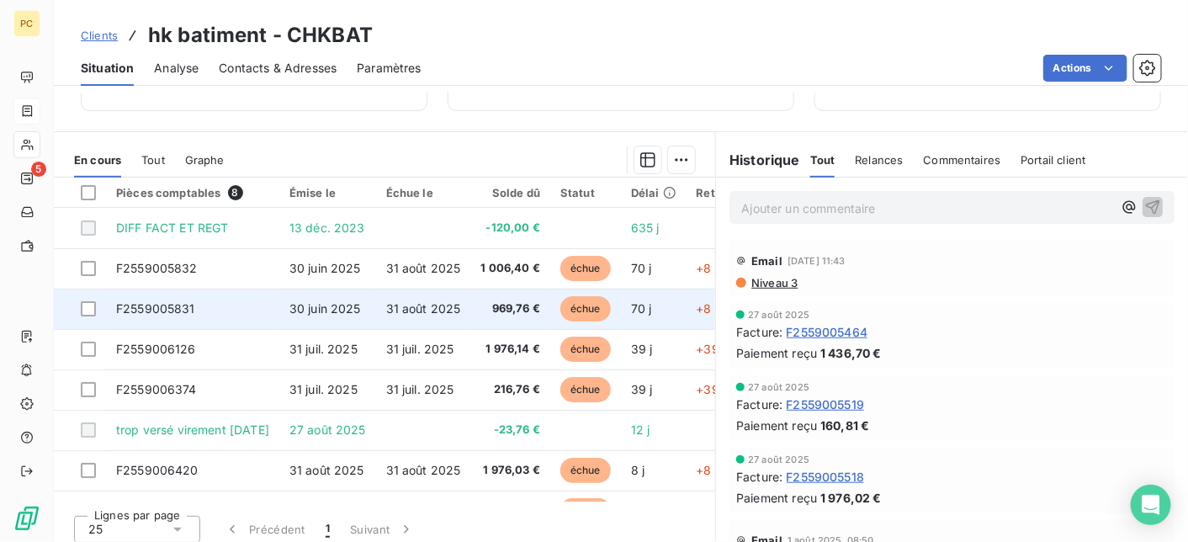
scroll to position [35, 0]
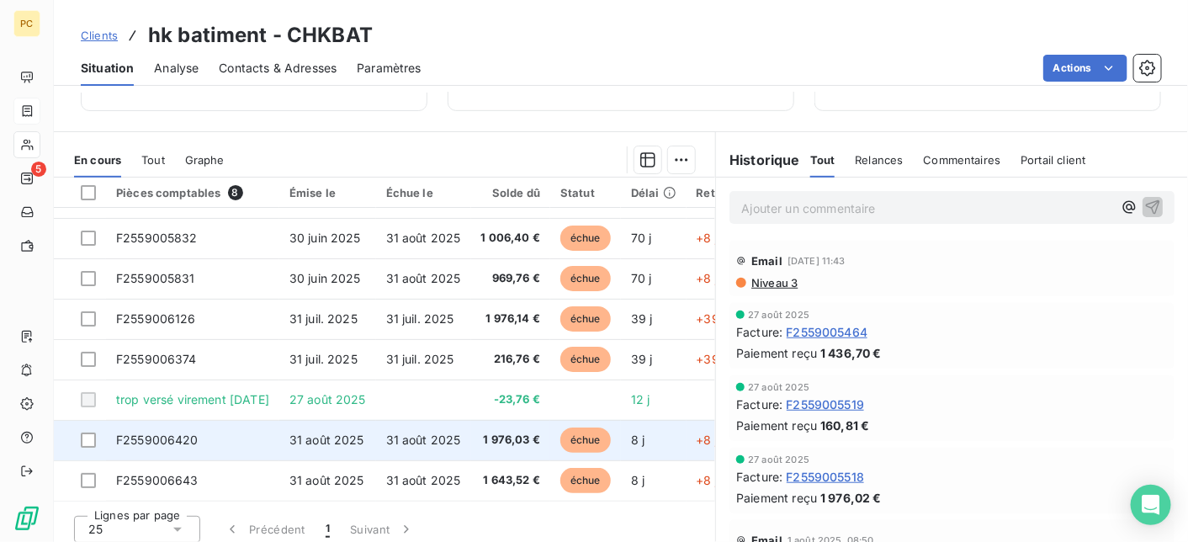
click at [376, 440] on td "31 août 2025" at bounding box center [327, 440] width 97 height 40
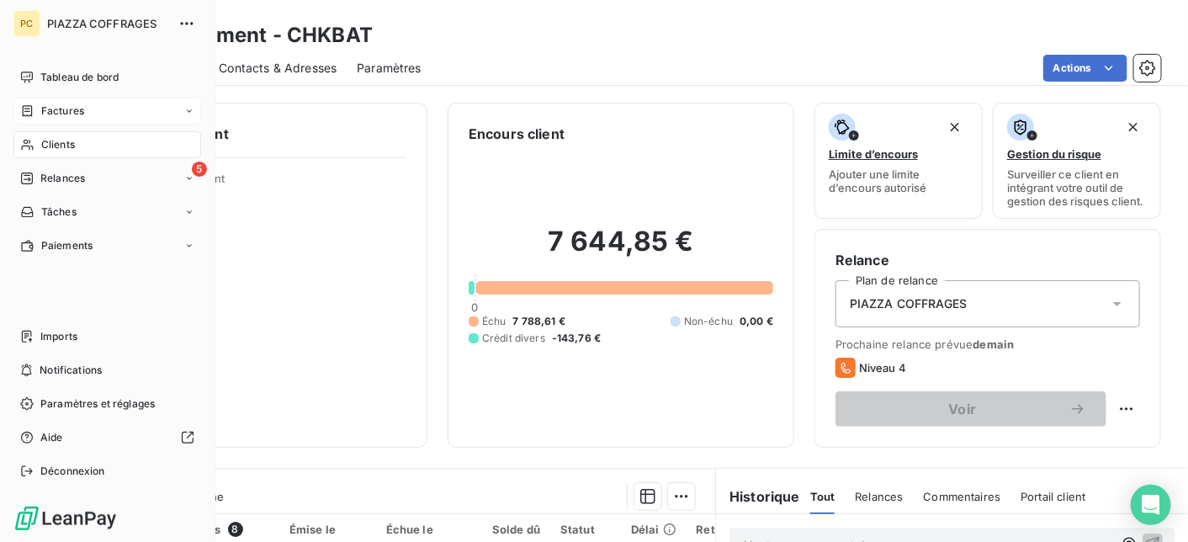
click at [69, 110] on span "Factures" at bounding box center [62, 110] width 43 height 15
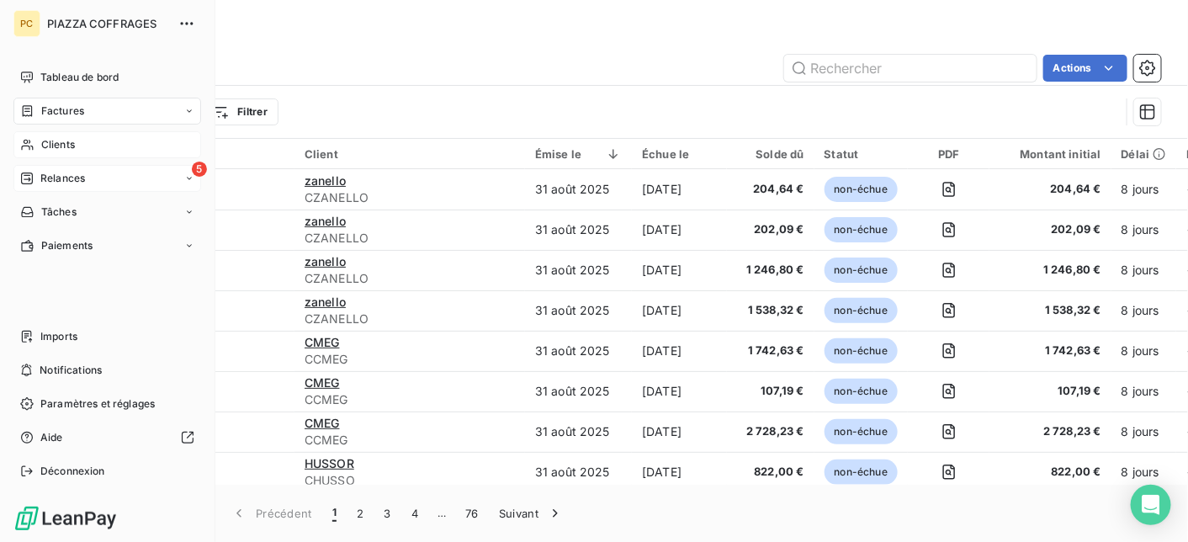
click at [49, 172] on span "Relances" at bounding box center [62, 178] width 45 height 15
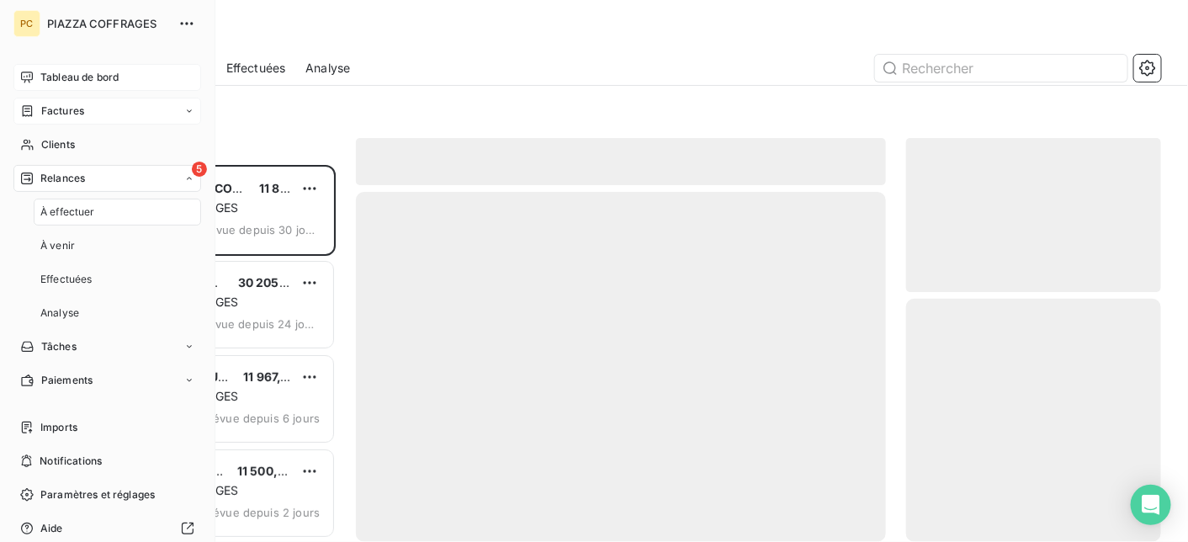
scroll to position [364, 242]
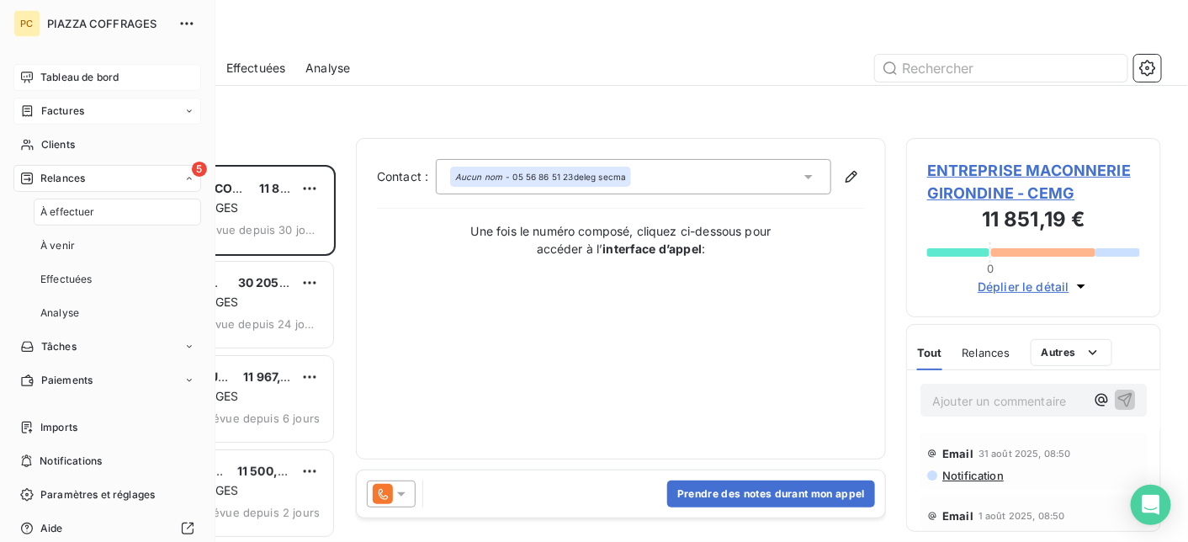
click at [68, 76] on span "Tableau de bord" at bounding box center [79, 77] width 78 height 15
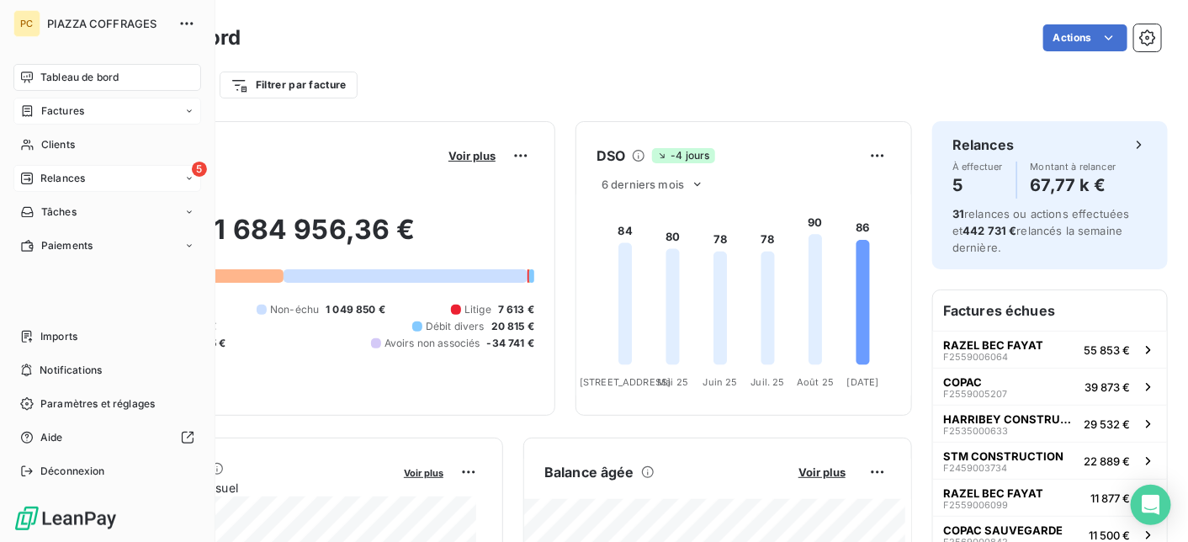
click at [78, 181] on span "Relances" at bounding box center [62, 178] width 45 height 15
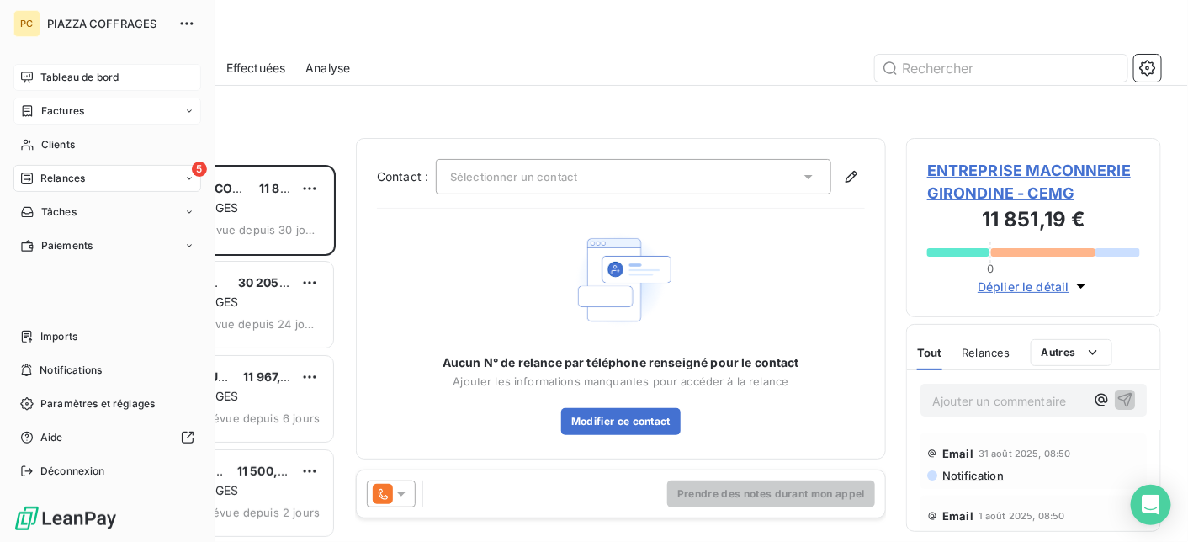
click at [63, 77] on span "Tableau de bord" at bounding box center [79, 77] width 78 height 15
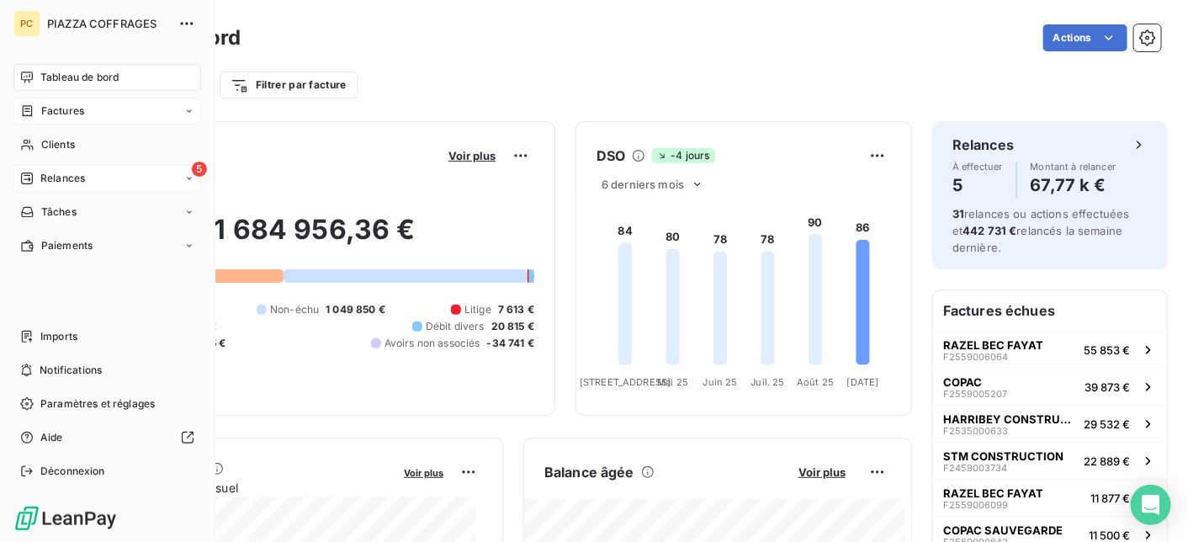
click at [51, 181] on span "Relances" at bounding box center [62, 178] width 45 height 15
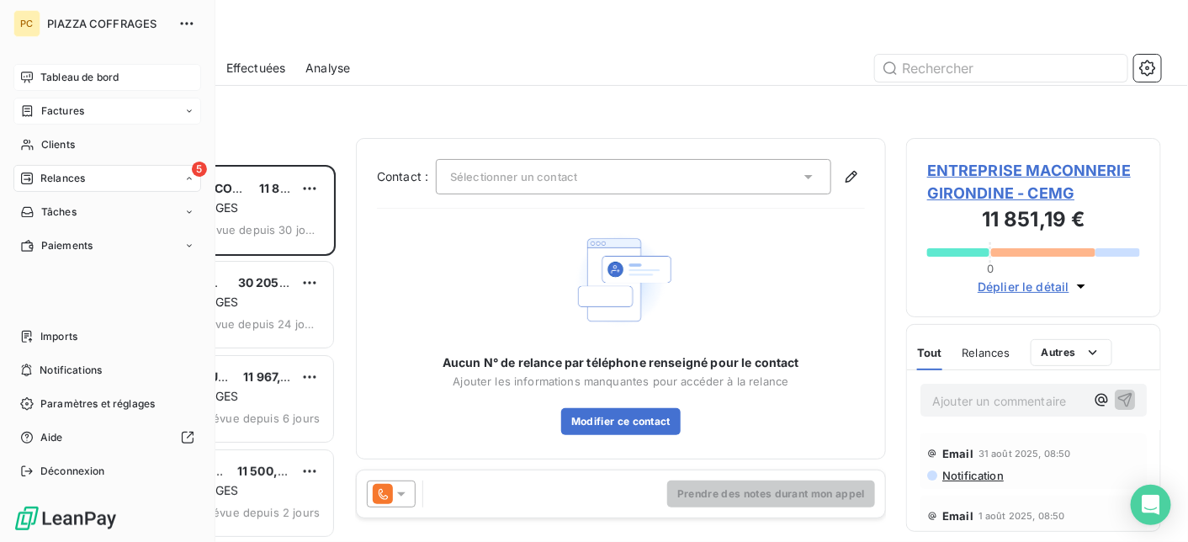
scroll to position [364, 242]
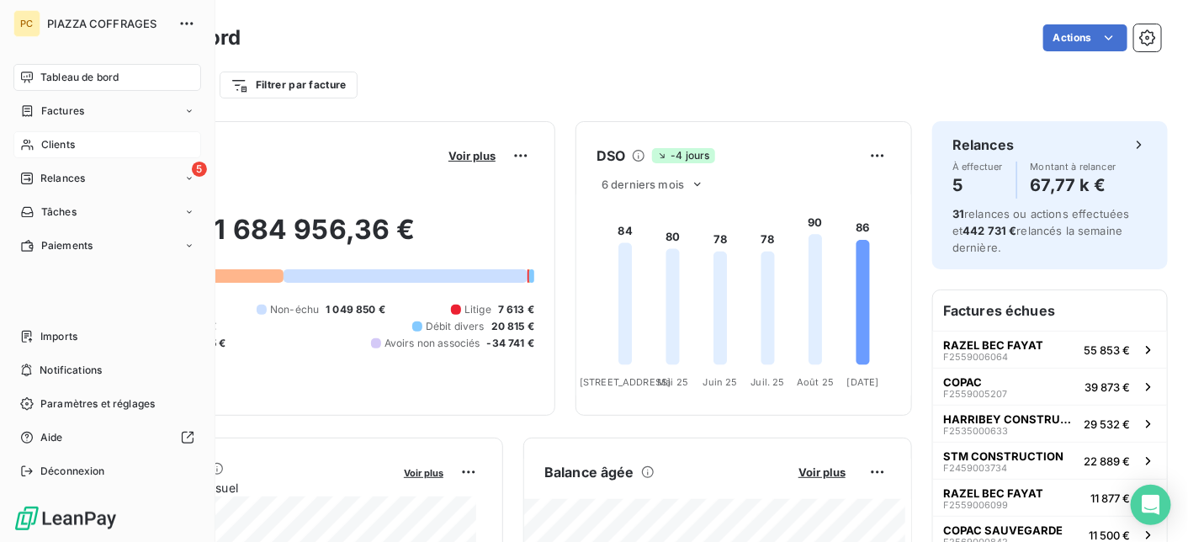
click at [60, 143] on span "Clients" at bounding box center [58, 144] width 34 height 15
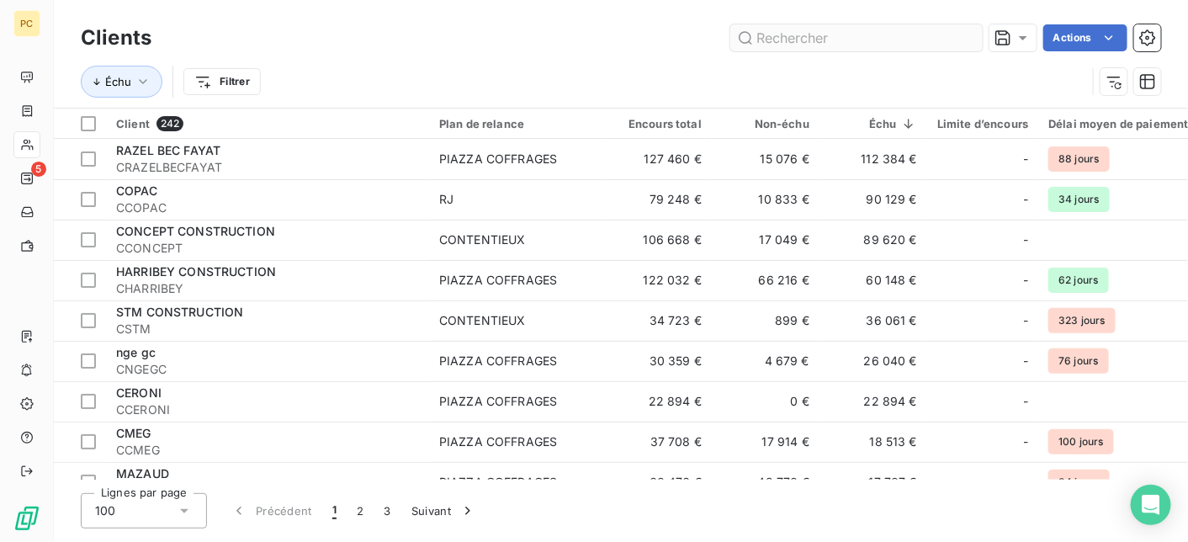
click at [793, 38] on input "text" at bounding box center [856, 37] width 252 height 27
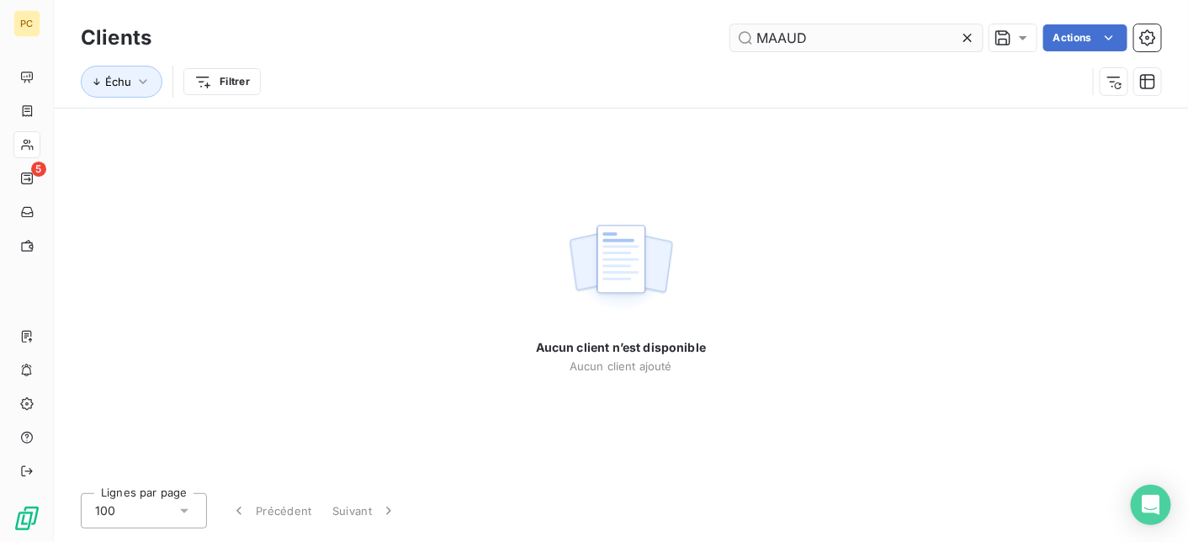
click at [777, 38] on input "MAAUD" at bounding box center [856, 37] width 252 height 27
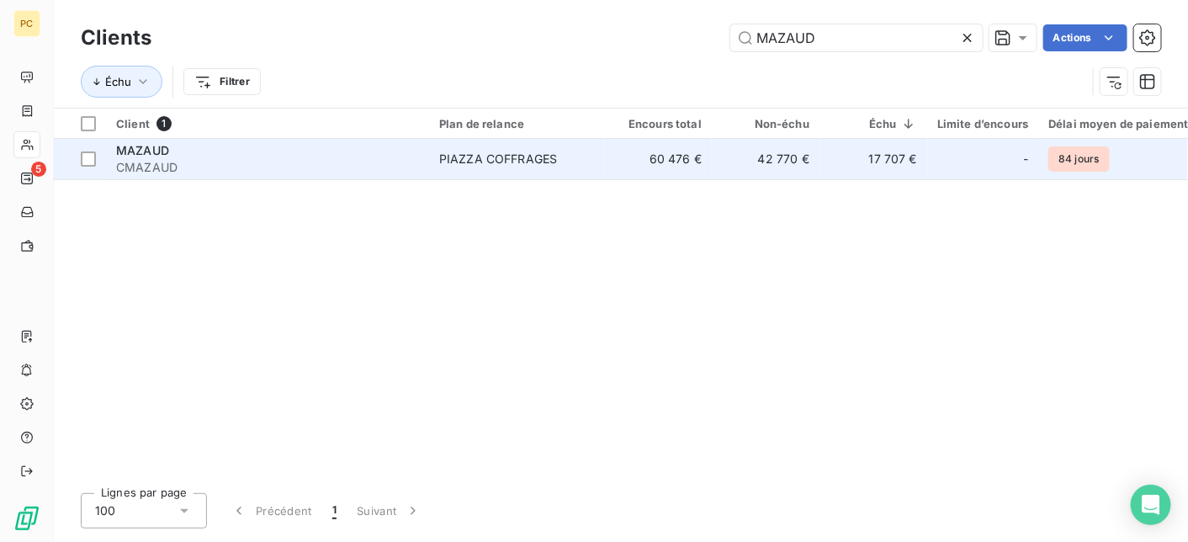
type input "MAZAUD"
click at [341, 167] on span "CMAZAUD" at bounding box center [267, 167] width 303 height 17
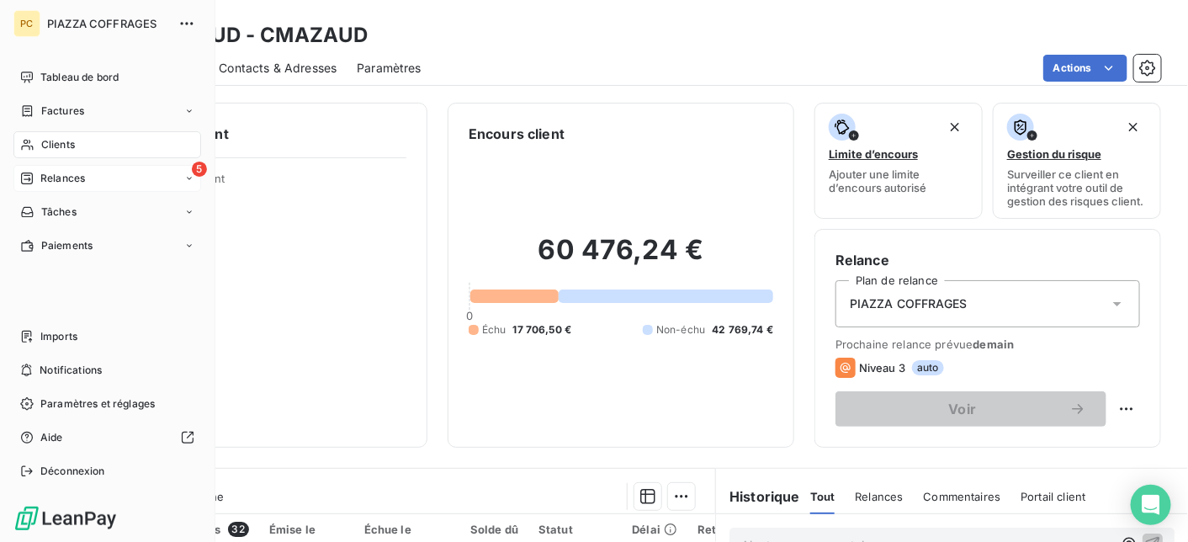
click at [66, 175] on span "Relances" at bounding box center [62, 178] width 45 height 15
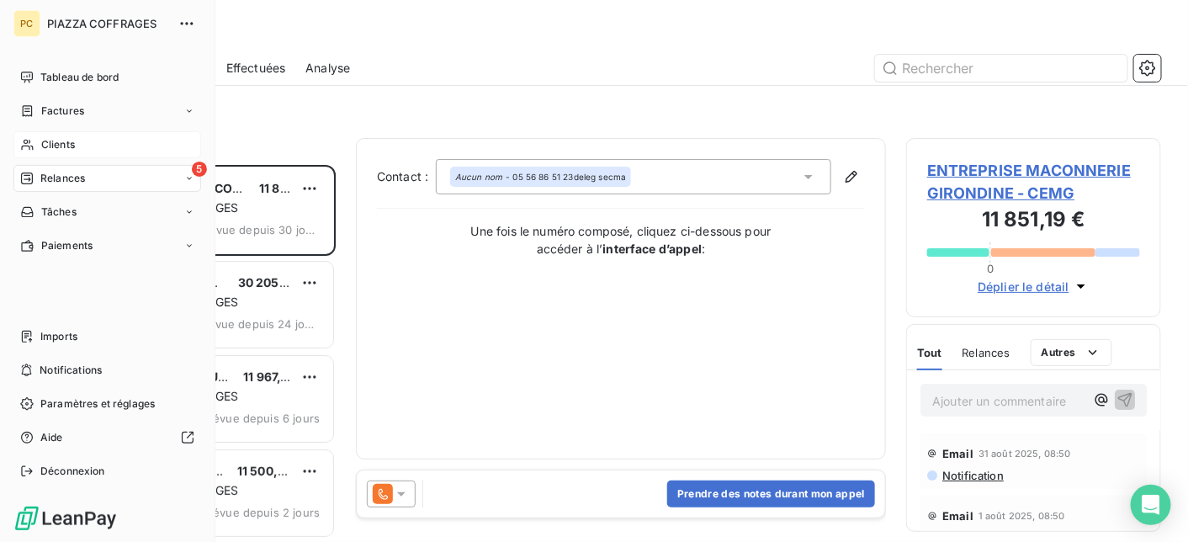
click at [58, 142] on span "Clients" at bounding box center [58, 144] width 34 height 15
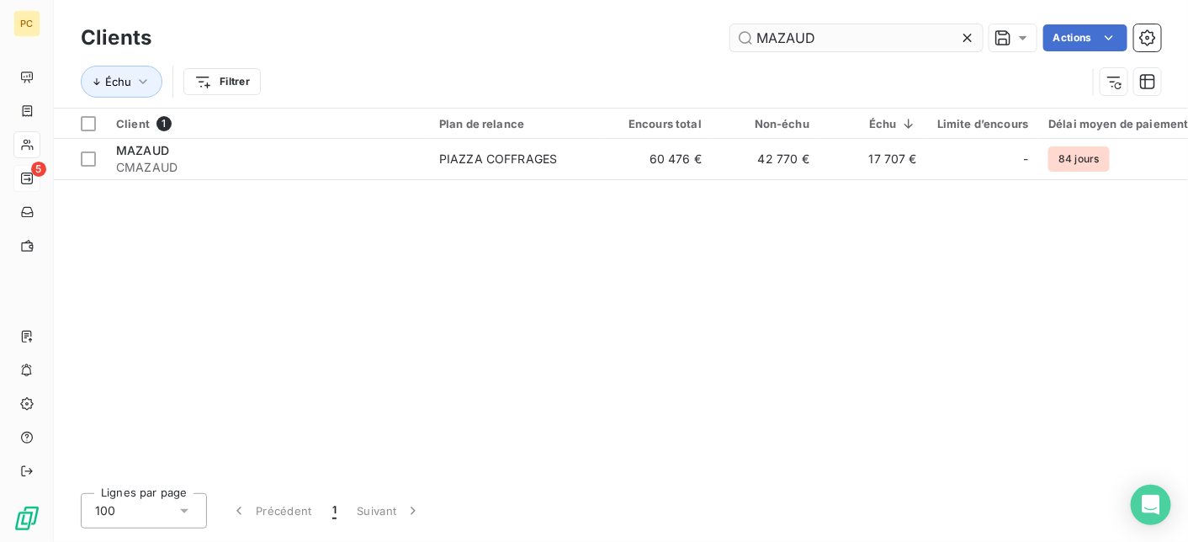
drag, startPoint x: 820, startPoint y: 31, endPoint x: 748, endPoint y: 31, distance: 72.3
click at [748, 31] on input "MAZAUD" at bounding box center [856, 37] width 252 height 27
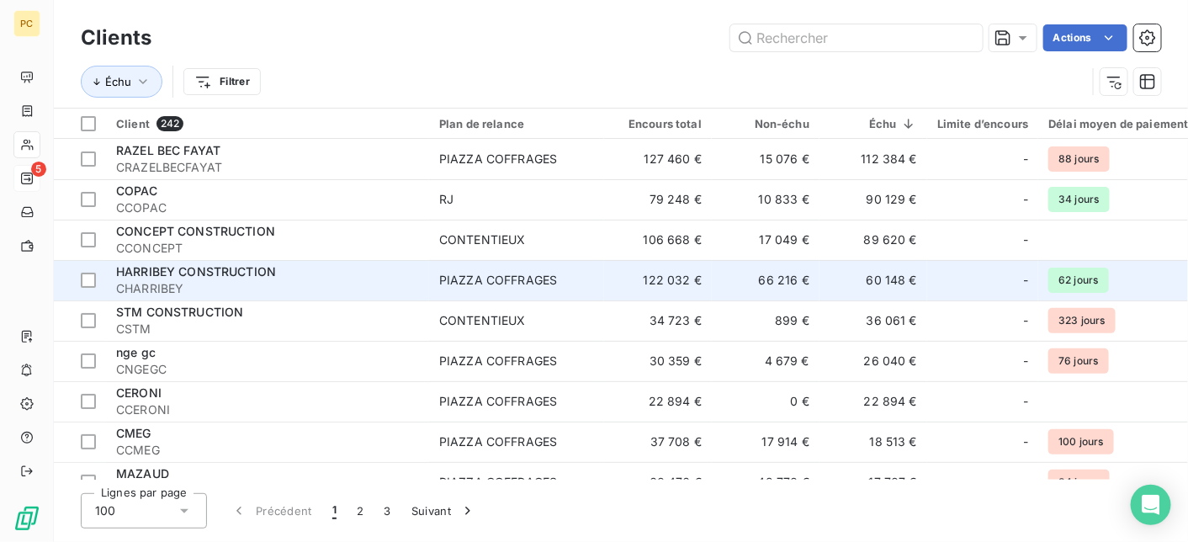
click at [217, 283] on span "CHARRIBEY" at bounding box center [267, 288] width 303 height 17
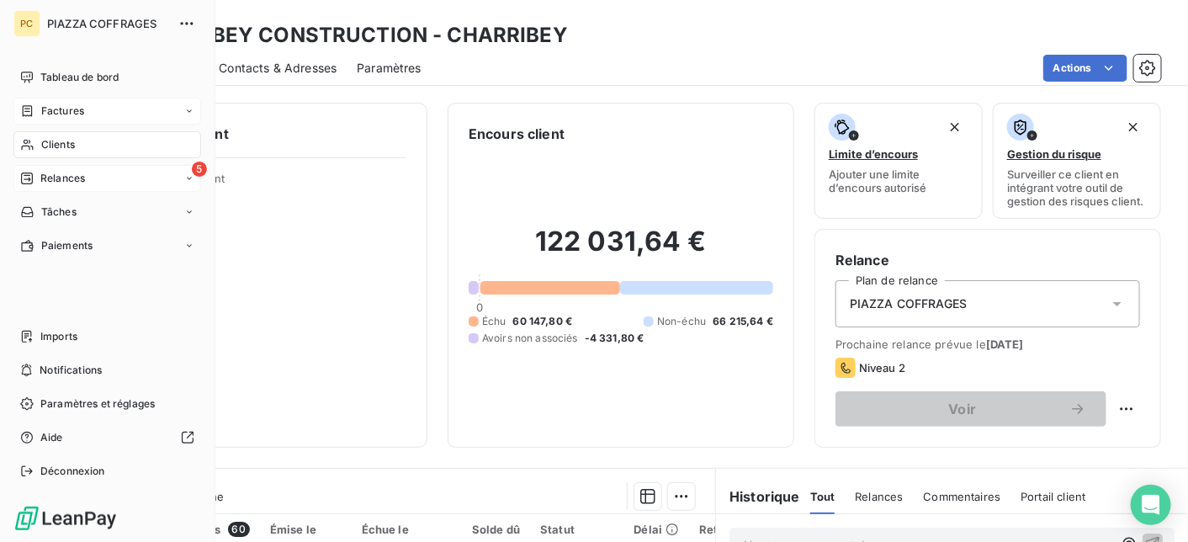
click at [61, 106] on span "Factures" at bounding box center [62, 110] width 43 height 15
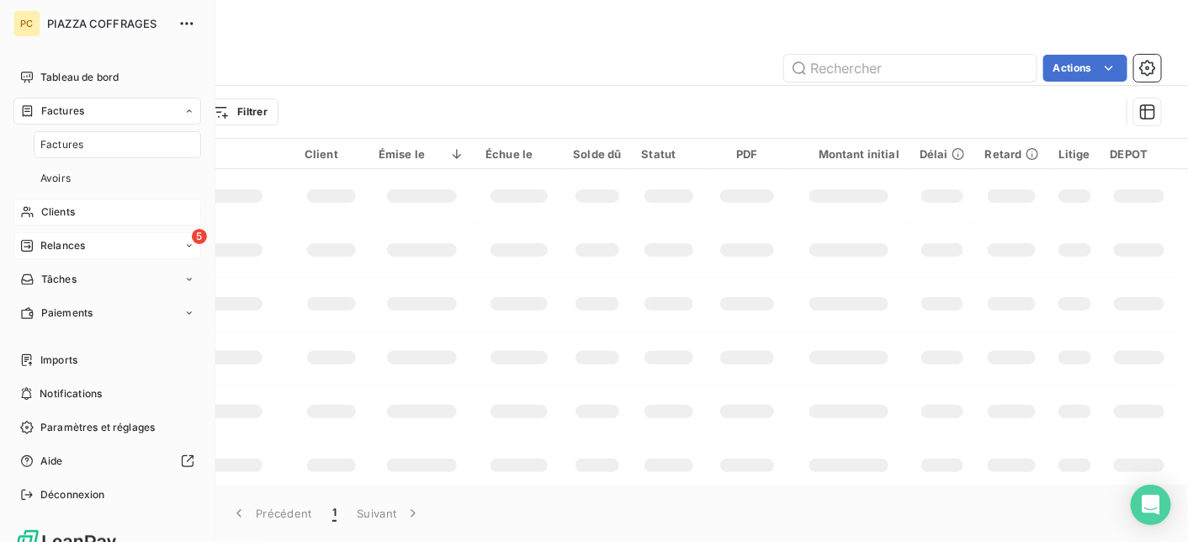
click at [61, 209] on span "Clients" at bounding box center [58, 211] width 34 height 15
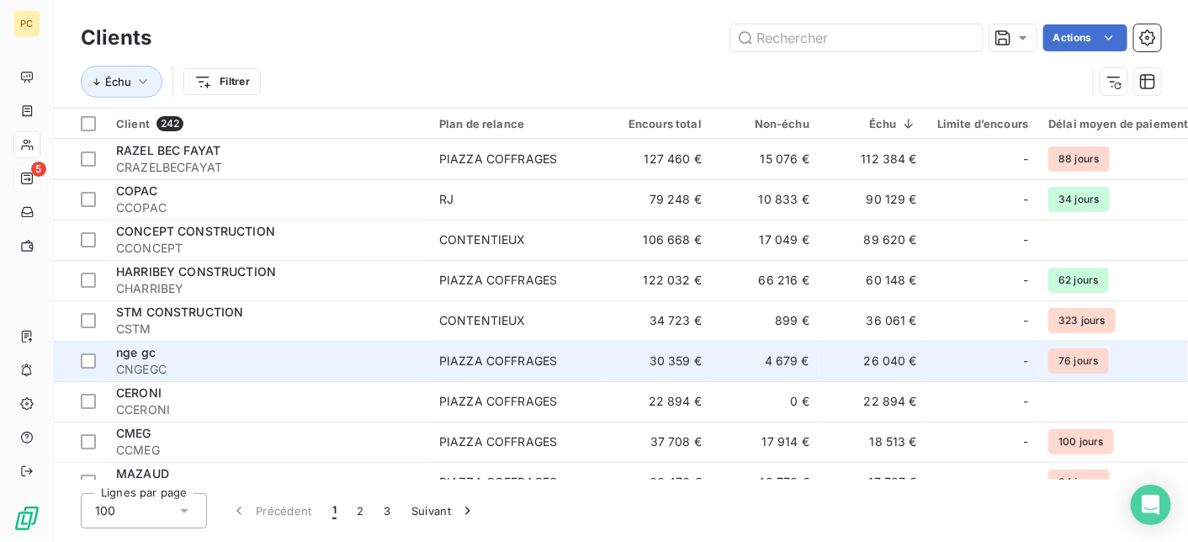
scroll to position [168, 0]
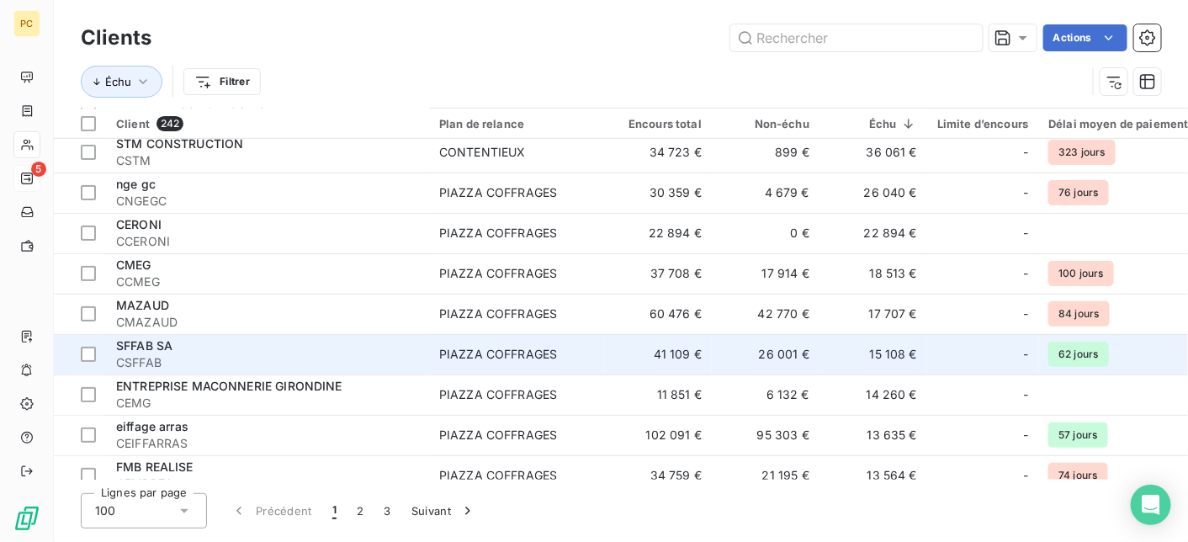
click at [182, 357] on span "CSFFAB" at bounding box center [267, 362] width 303 height 17
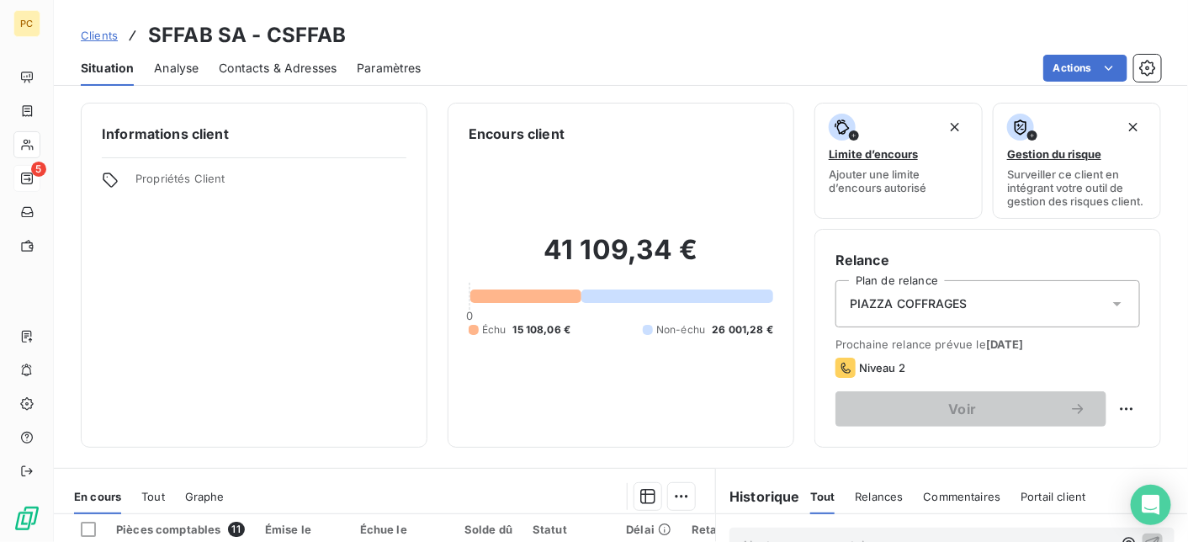
scroll to position [336, 0]
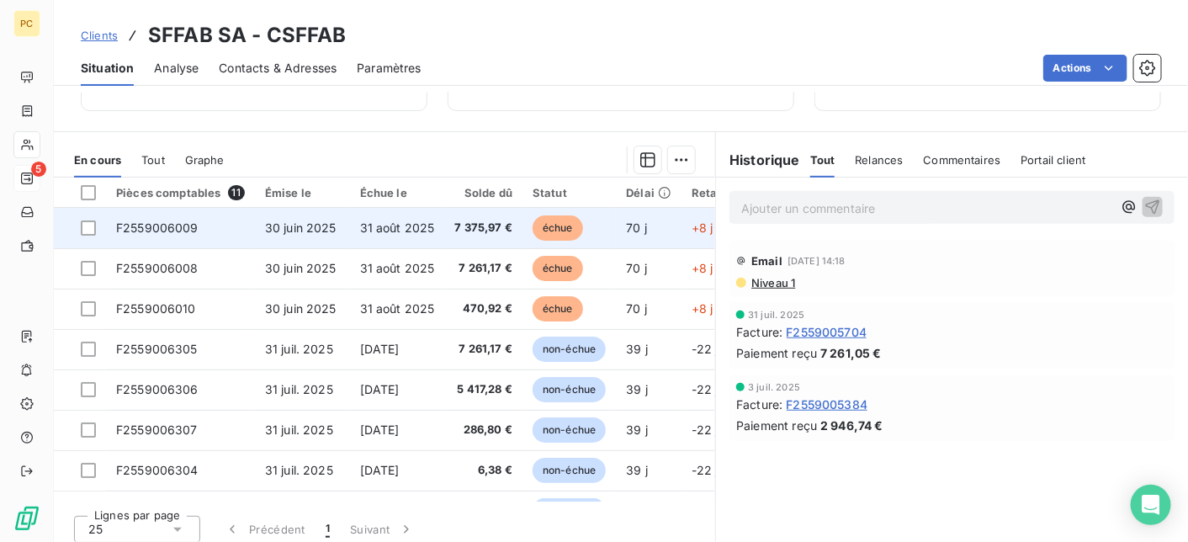
click at [350, 230] on td "31 août 2025" at bounding box center [397, 228] width 95 height 40
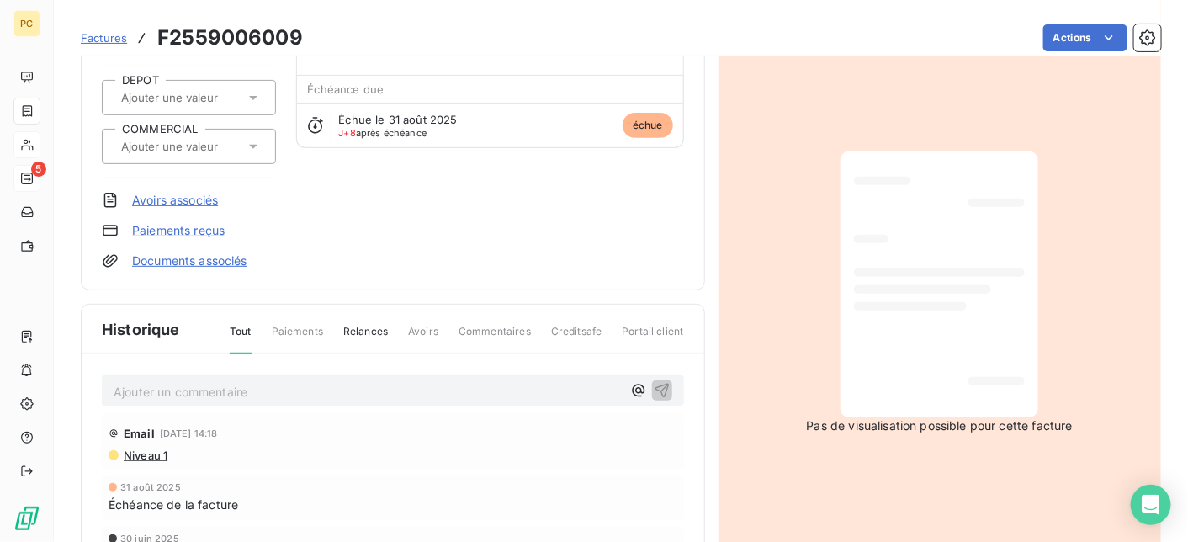
scroll to position [2, 0]
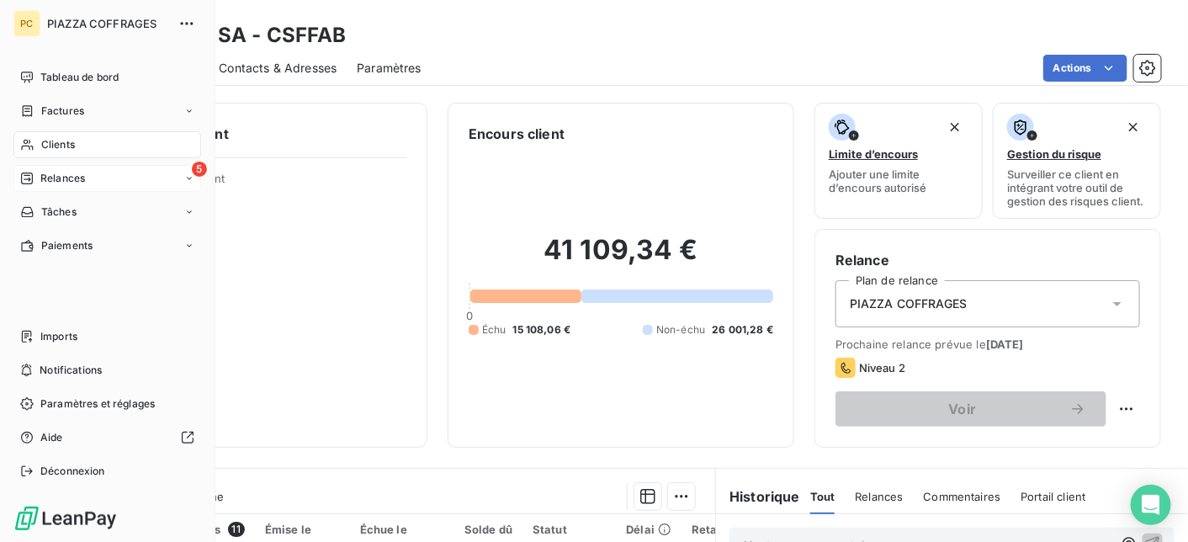
click at [51, 140] on span "Clients" at bounding box center [58, 144] width 34 height 15
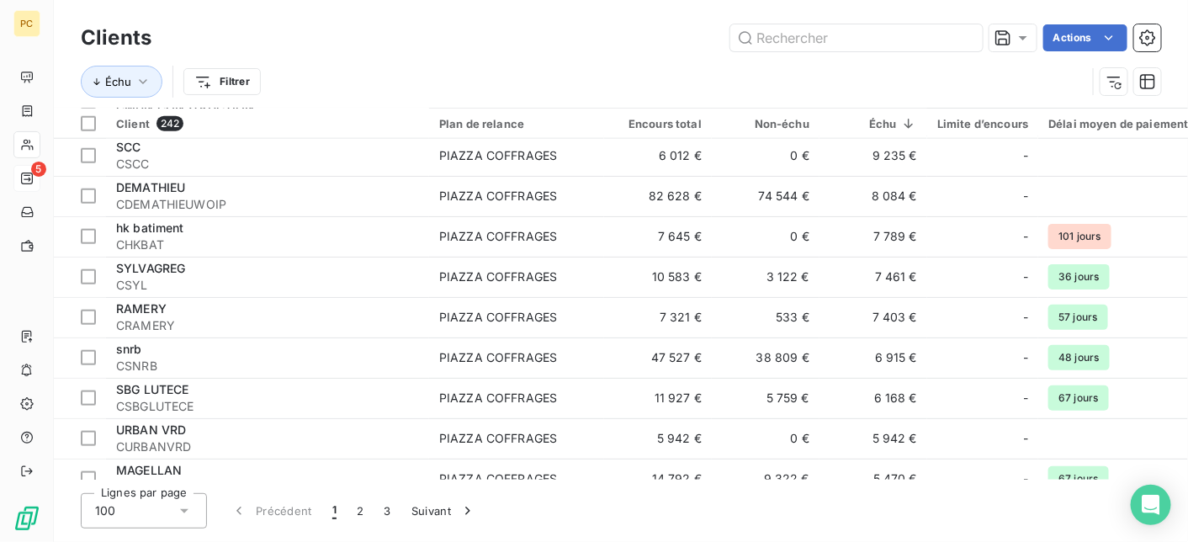
scroll to position [673, 0]
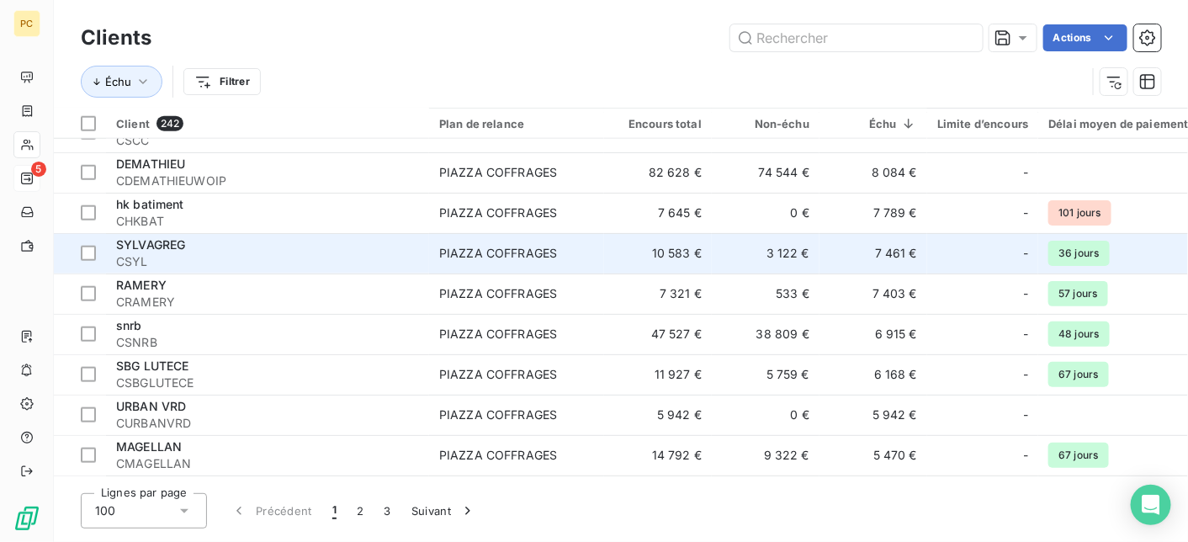
click at [246, 255] on span "CSYL" at bounding box center [267, 261] width 303 height 17
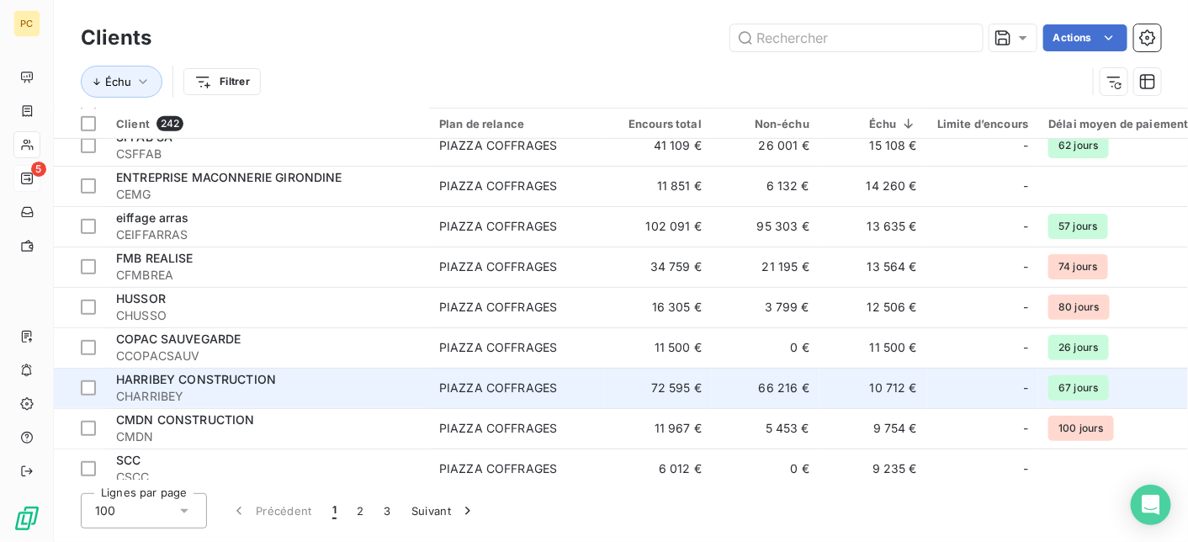
scroll to position [505, 0]
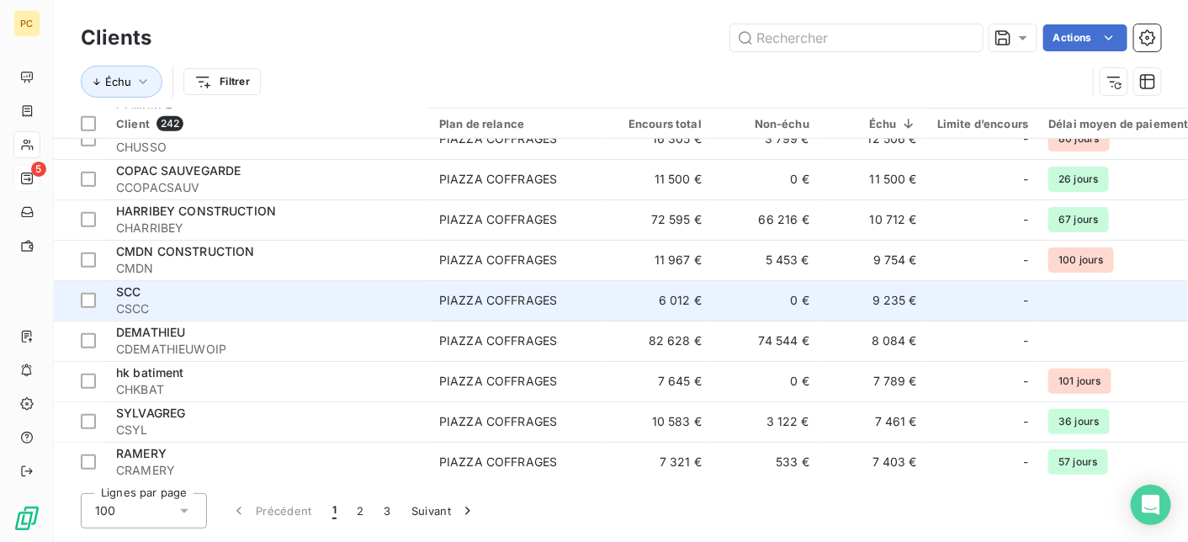
click at [143, 304] on span "CSCC" at bounding box center [267, 308] width 303 height 17
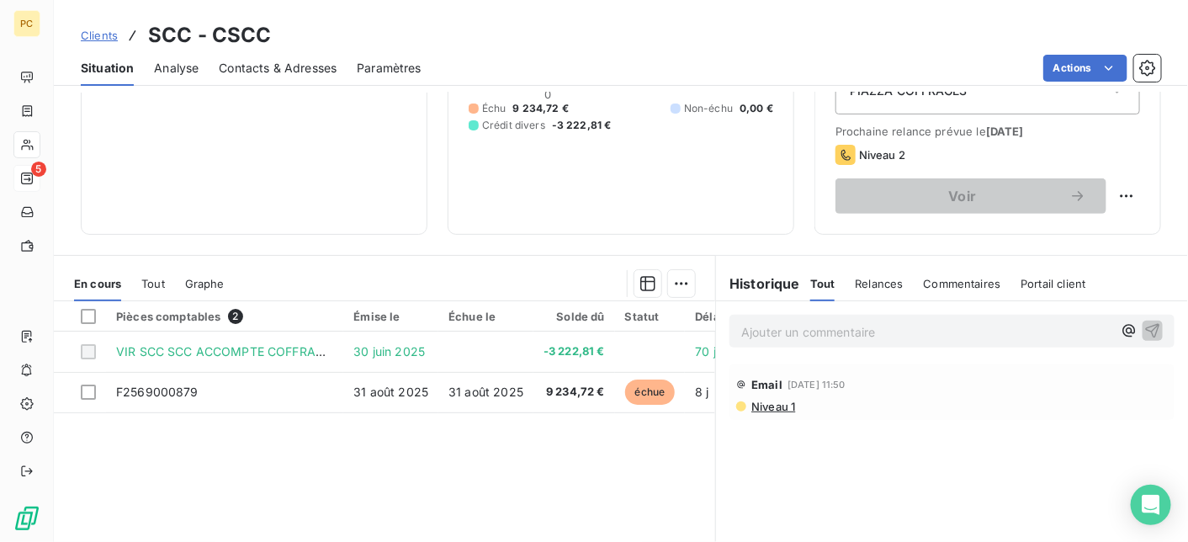
scroll to position [336, 0]
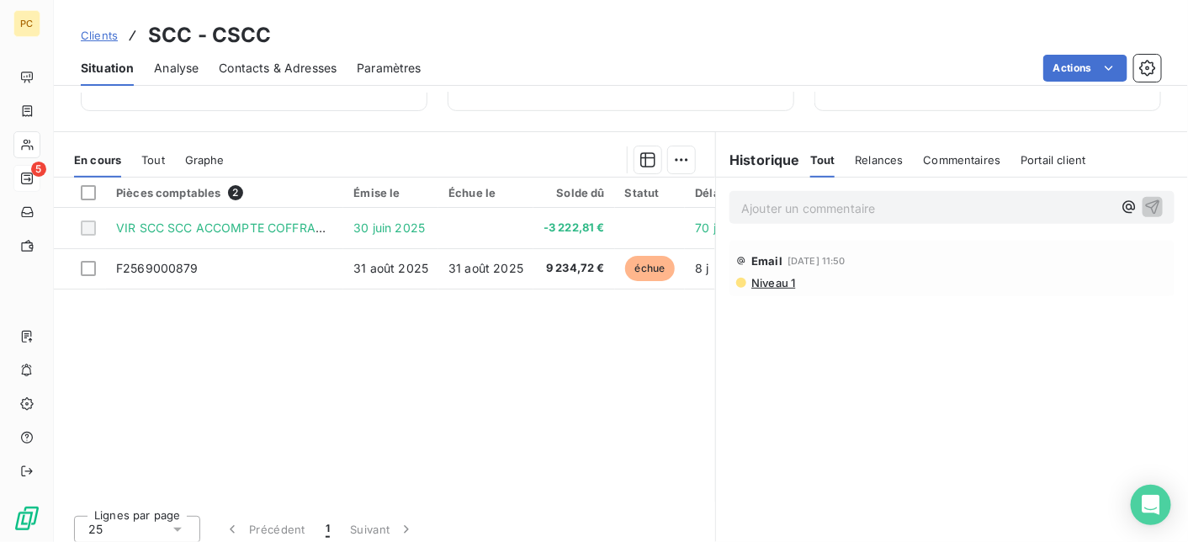
click at [278, 68] on span "Contacts & Adresses" at bounding box center [278, 68] width 118 height 17
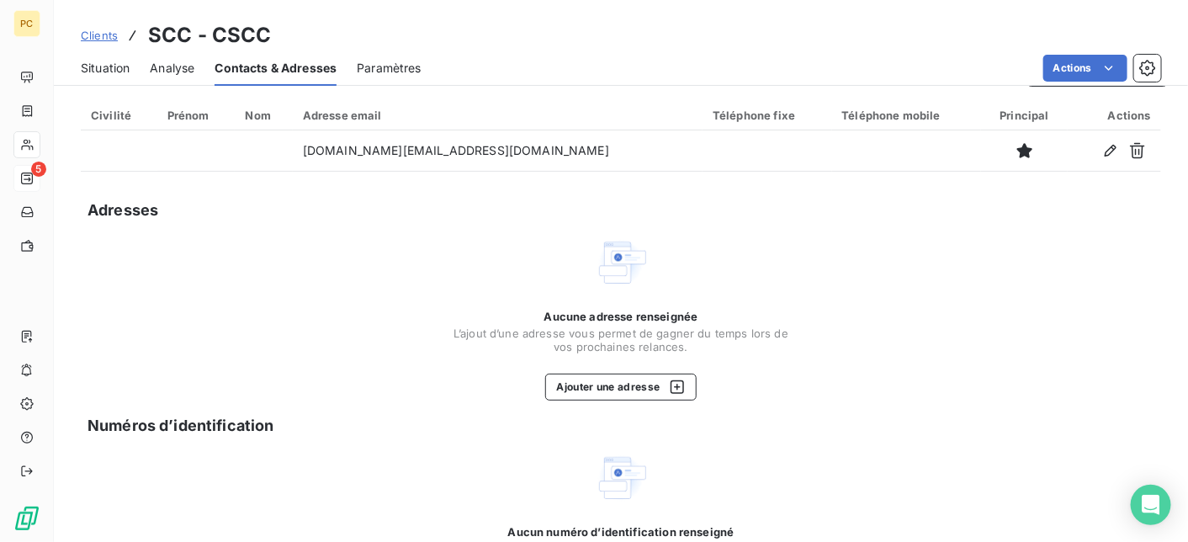
scroll to position [0, 0]
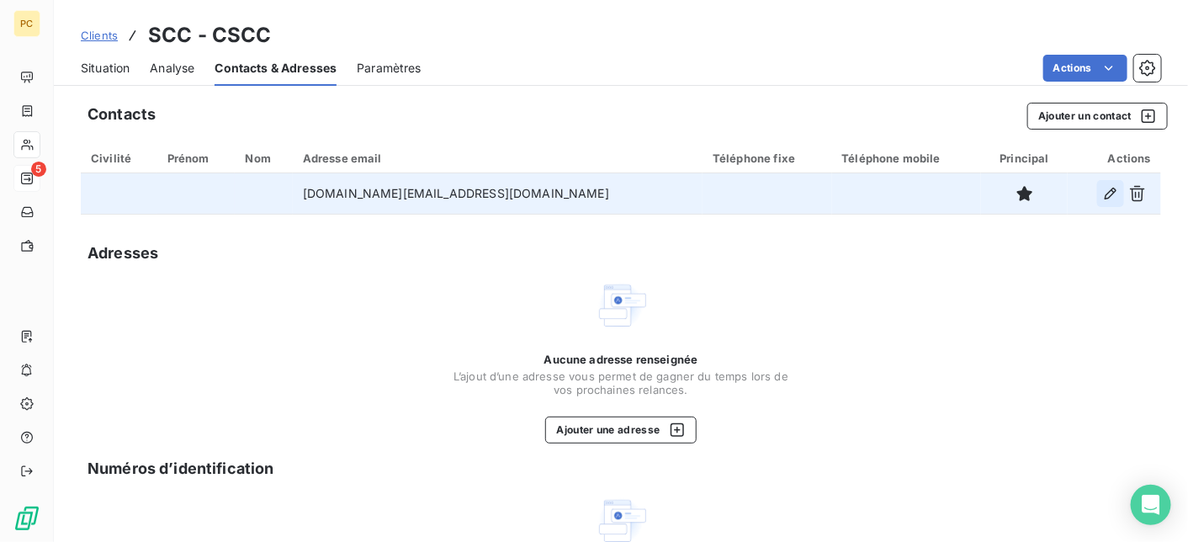
click at [1102, 195] on icon "button" at bounding box center [1110, 193] width 17 height 17
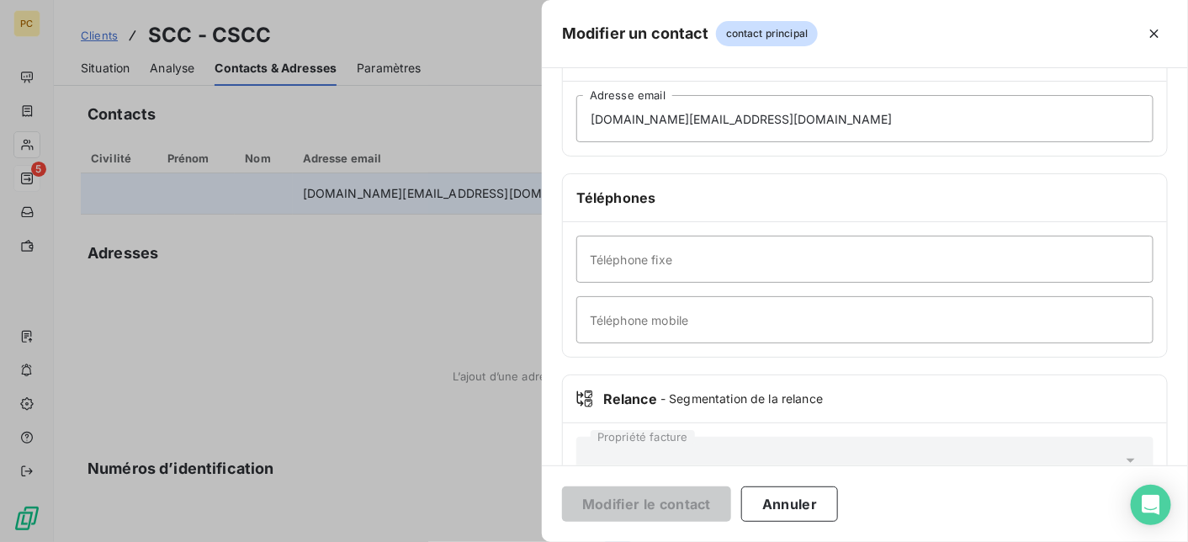
scroll to position [366, 0]
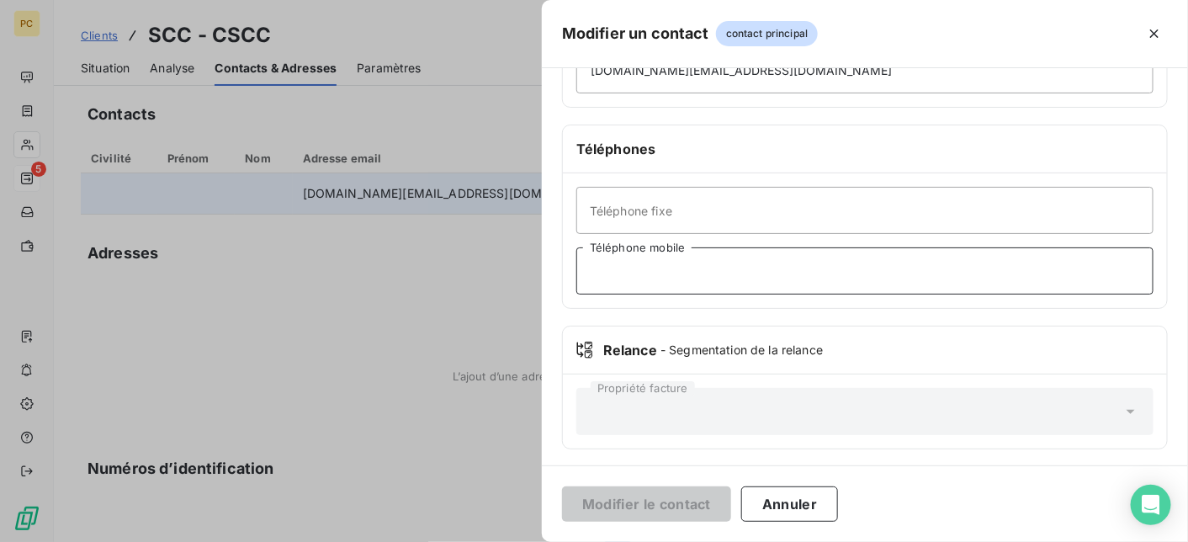
click at [638, 273] on input "Téléphone mobile" at bounding box center [864, 270] width 577 height 47
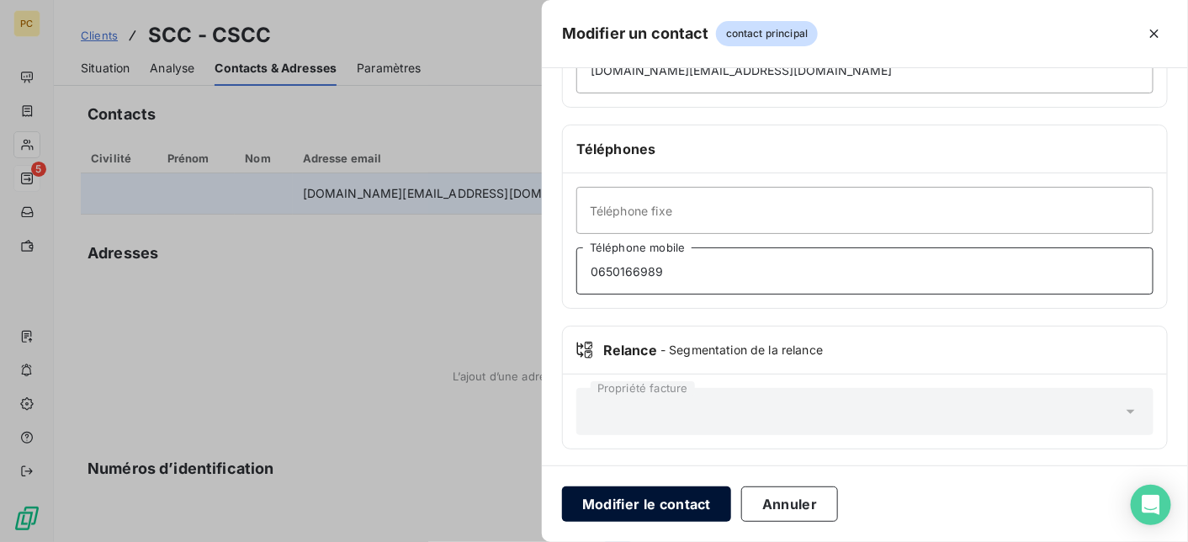
type input "0650166989"
click at [678, 500] on button "Modifier le contact" at bounding box center [646, 503] width 169 height 35
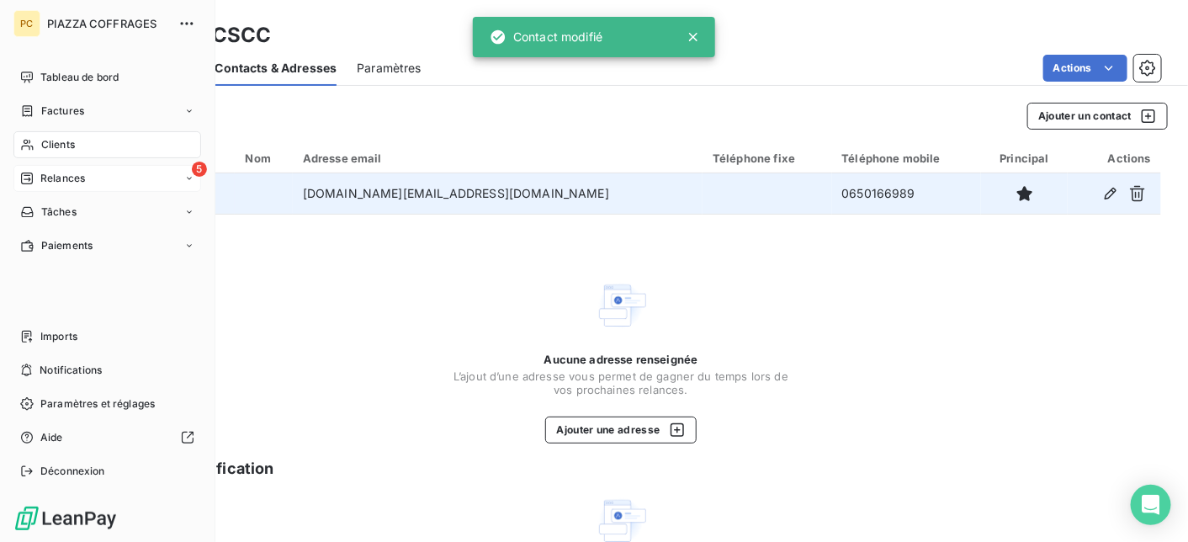
click at [93, 177] on div "5 Relances" at bounding box center [107, 178] width 188 height 27
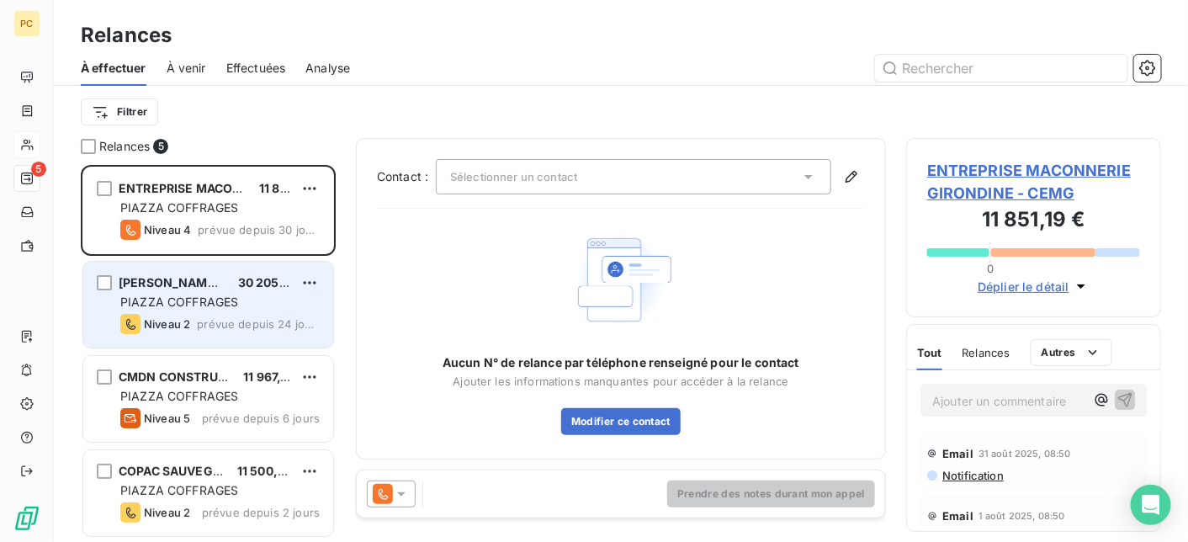
click at [229, 318] on span "prévue depuis 24 jours" at bounding box center [258, 323] width 123 height 13
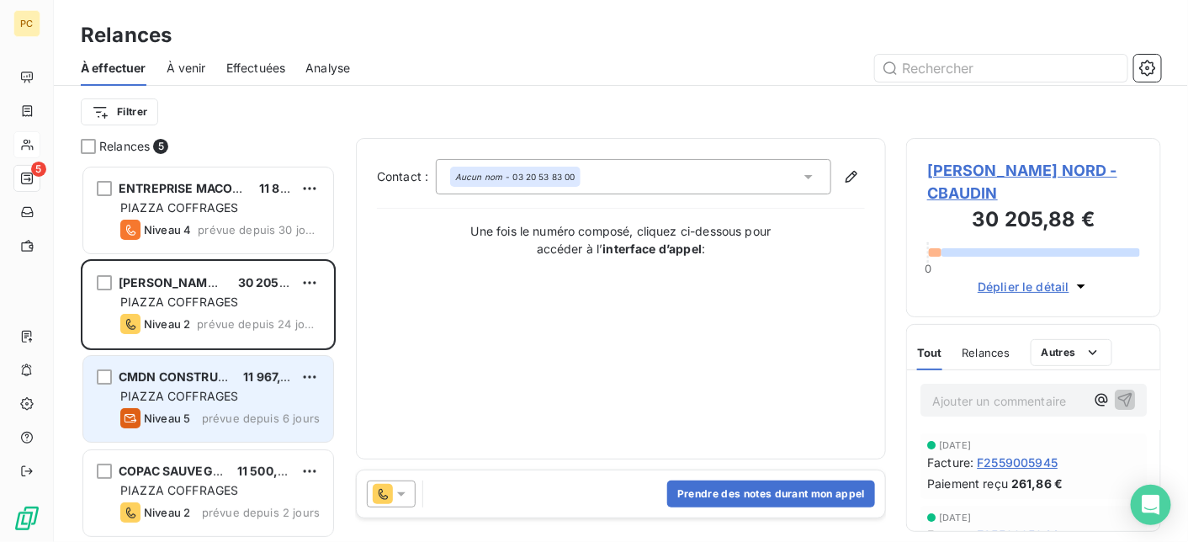
click at [253, 400] on div "PIAZZA COFFRAGES" at bounding box center [219, 396] width 199 height 17
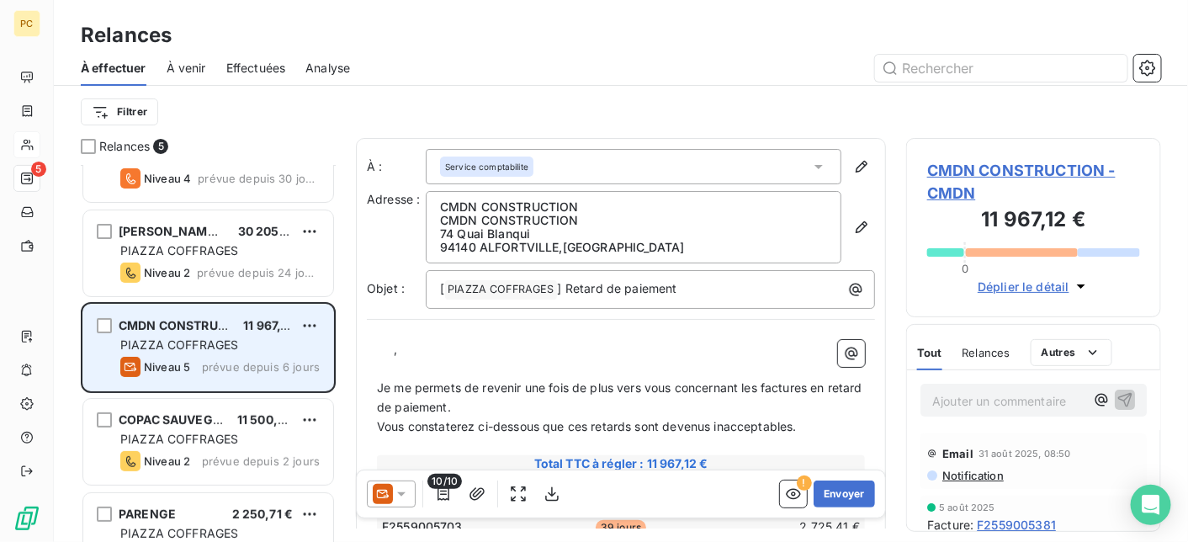
scroll to position [95, 0]
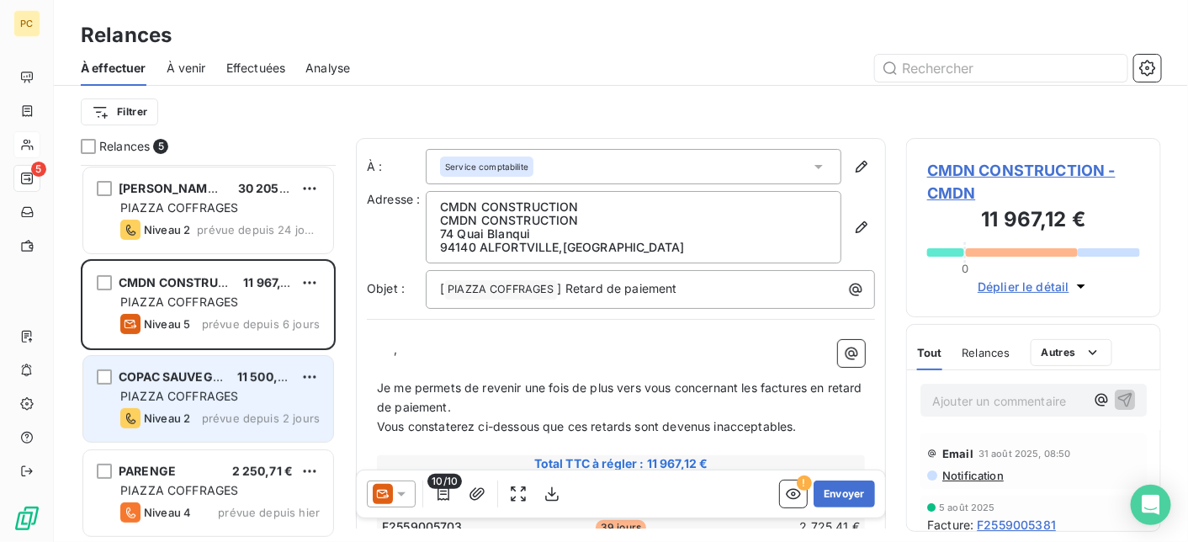
click at [216, 395] on span "PIAZZA COFFRAGES" at bounding box center [179, 396] width 118 height 14
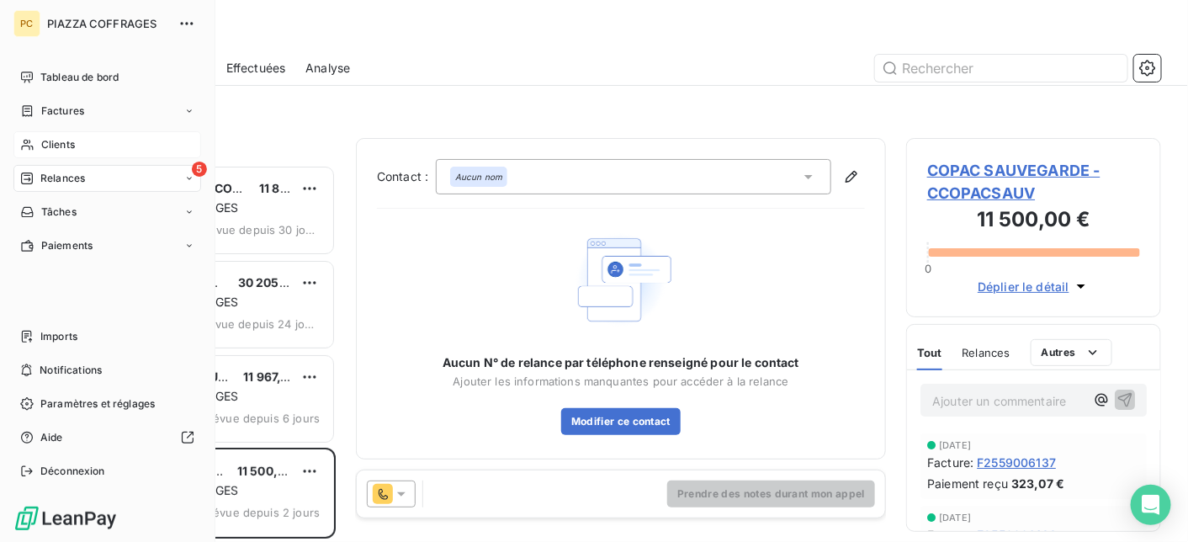
click at [49, 177] on span "Relances" at bounding box center [62, 178] width 45 height 15
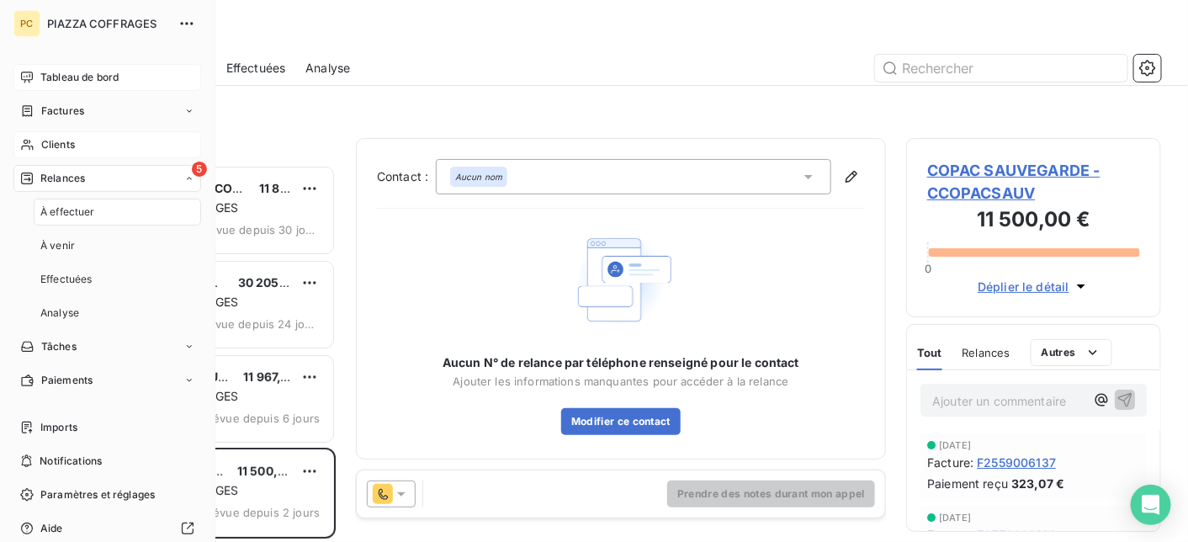
click at [77, 77] on span "Tableau de bord" at bounding box center [79, 77] width 78 height 15
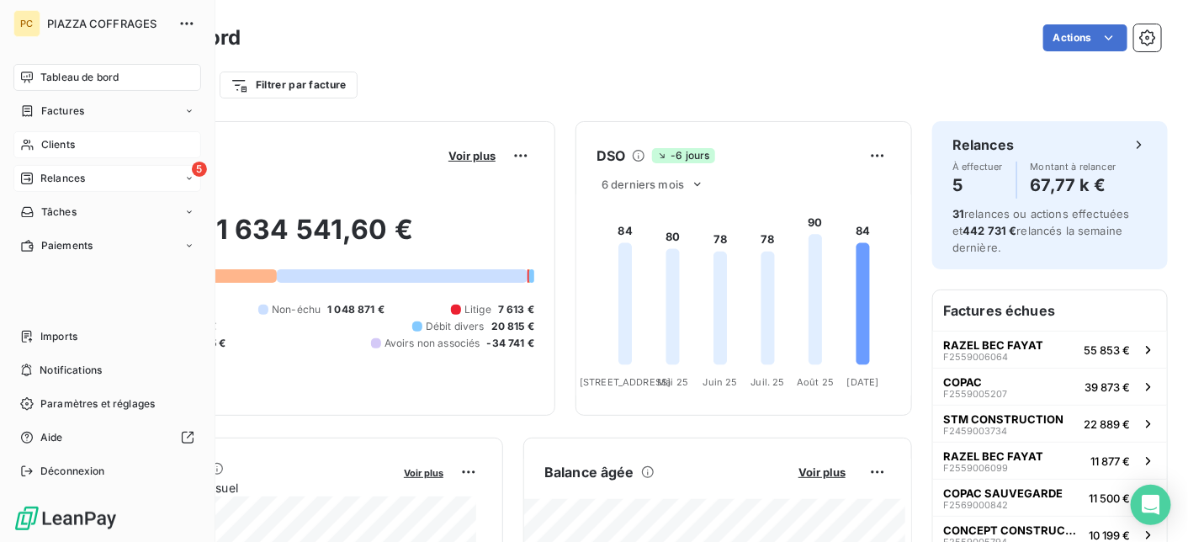
click at [56, 176] on span "Relances" at bounding box center [62, 178] width 45 height 15
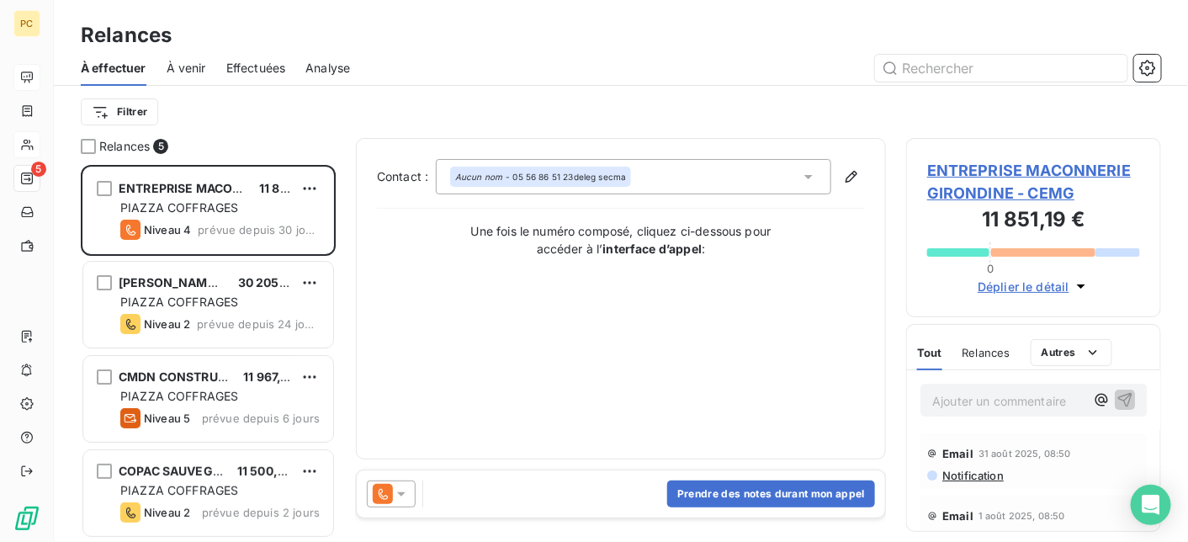
scroll to position [95, 0]
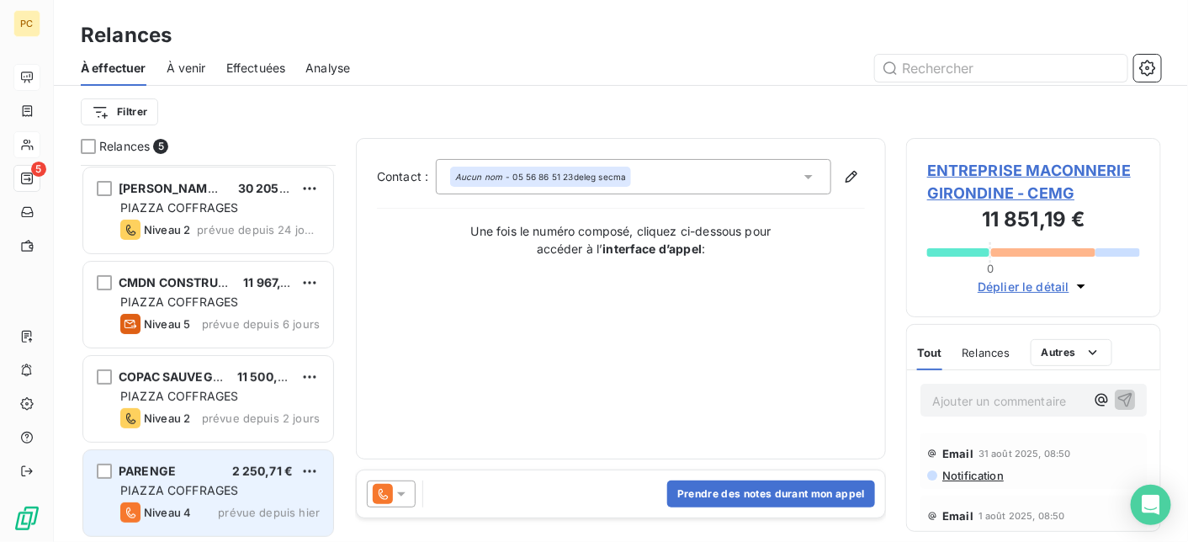
click at [229, 491] on span "PIAZZA COFFRAGES" at bounding box center [179, 490] width 118 height 14
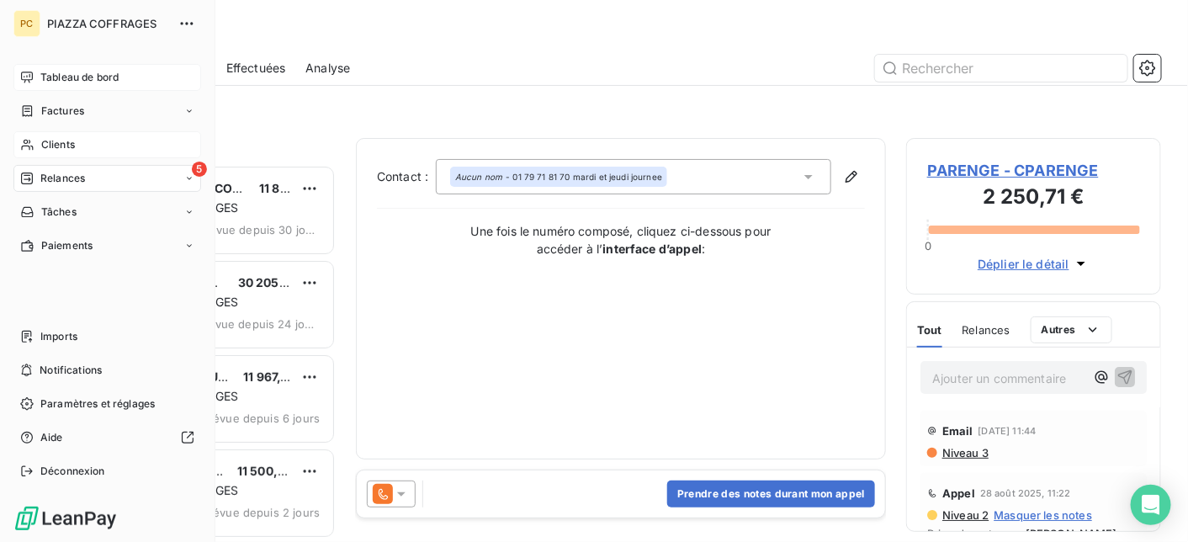
click at [73, 181] on span "Relances" at bounding box center [62, 178] width 45 height 15
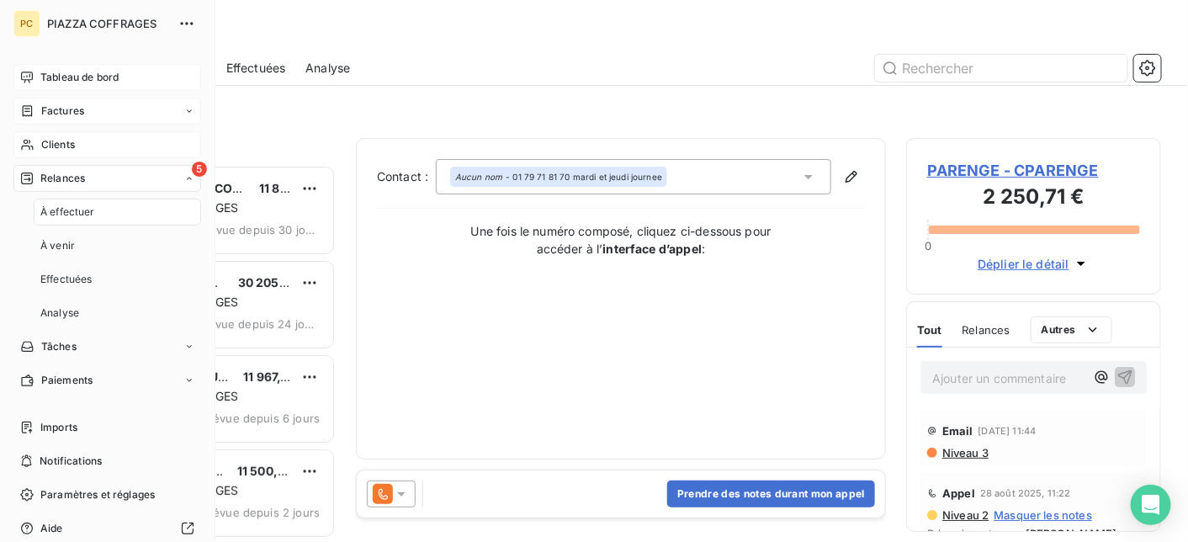
click at [62, 110] on span "Factures" at bounding box center [62, 110] width 43 height 15
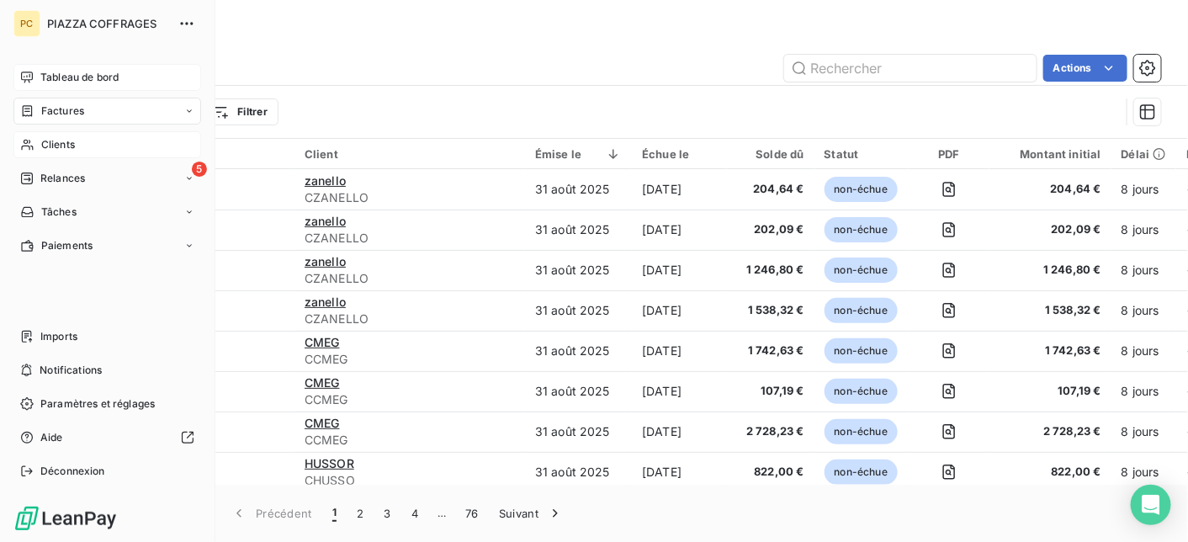
click at [56, 146] on span "Clients" at bounding box center [58, 144] width 34 height 15
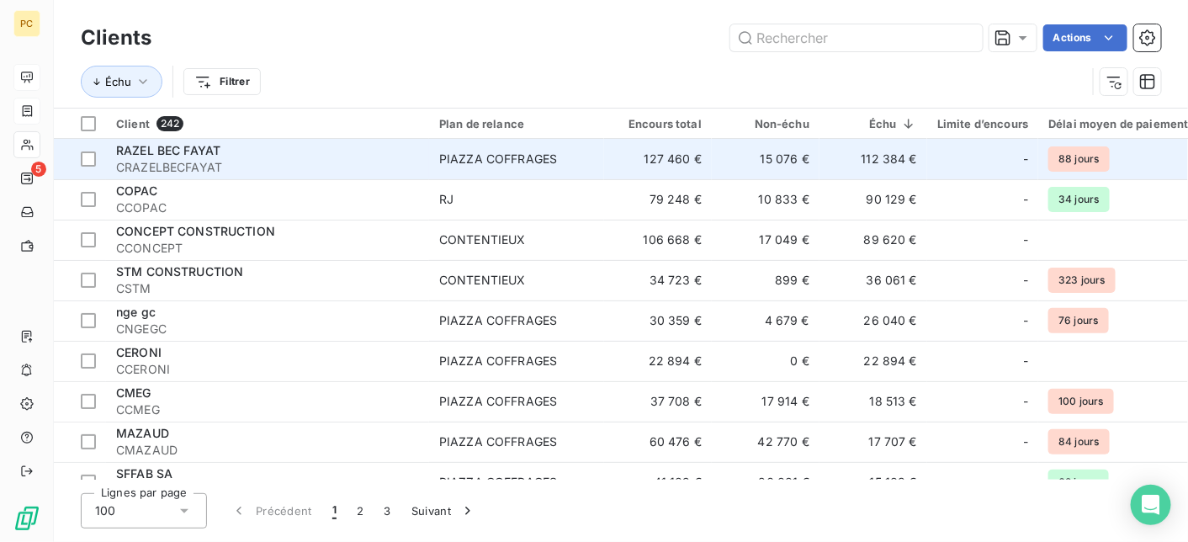
click at [283, 161] on span "CRAZELBECFAYAT" at bounding box center [267, 167] width 303 height 17
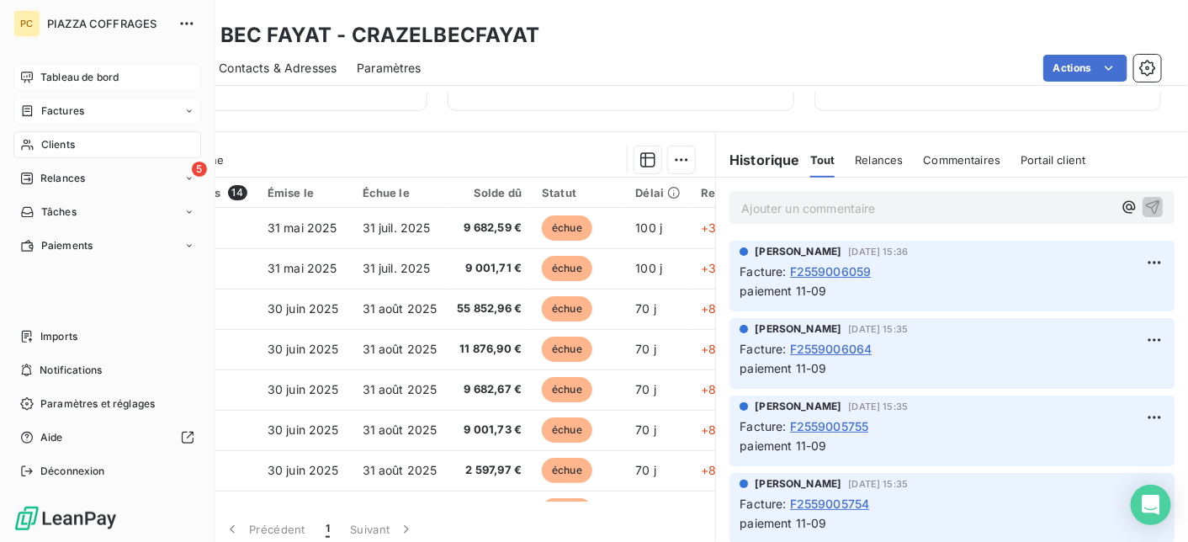
click at [67, 143] on span "Clients" at bounding box center [58, 144] width 34 height 15
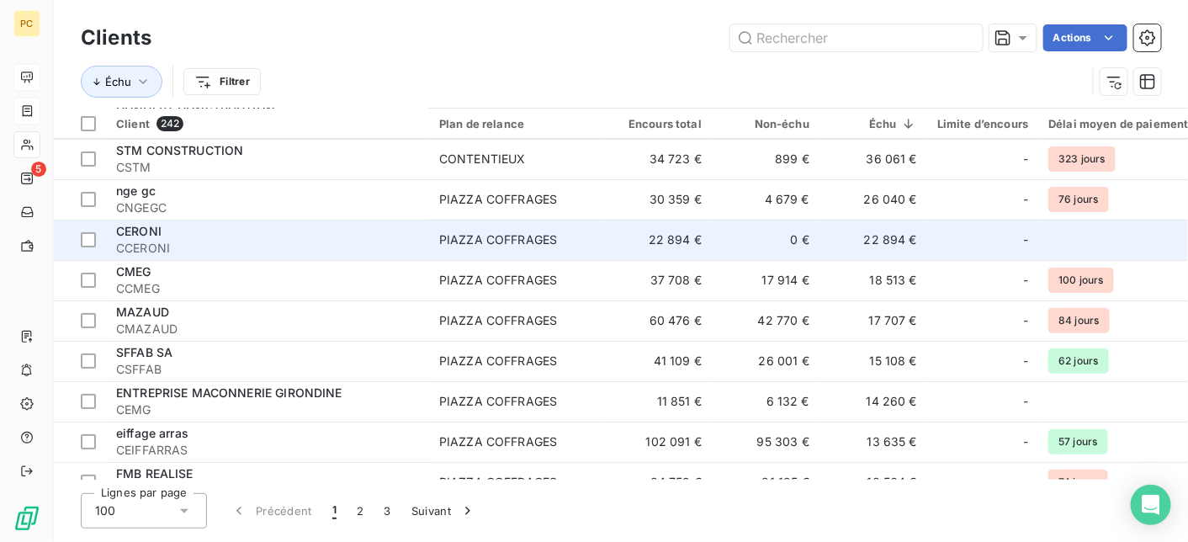
scroll to position [168, 0]
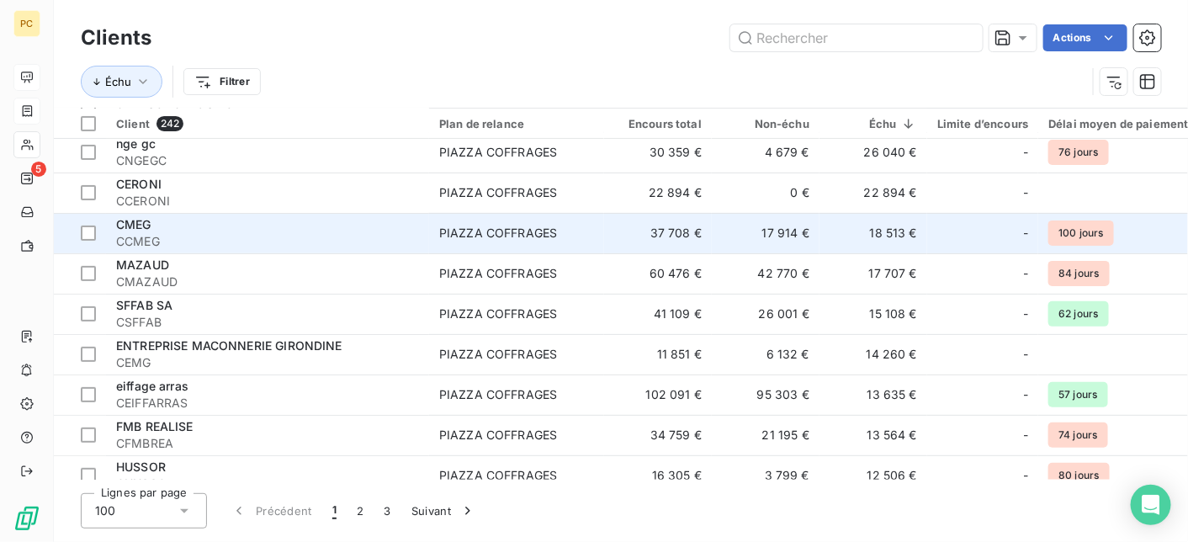
click at [184, 236] on span "CCMEG" at bounding box center [267, 241] width 303 height 17
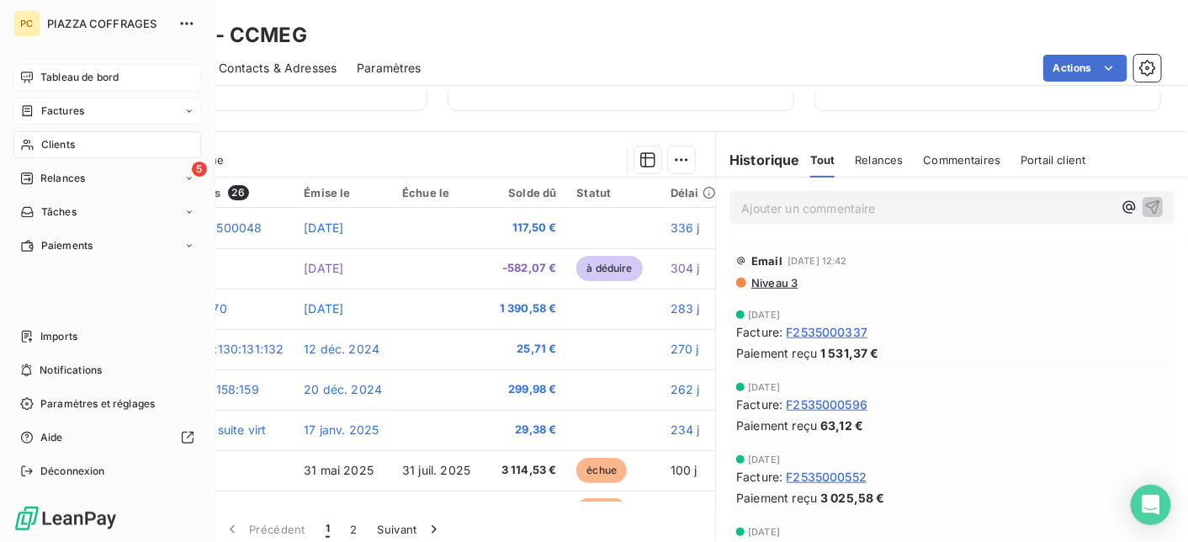
click at [63, 145] on span "Clients" at bounding box center [58, 144] width 34 height 15
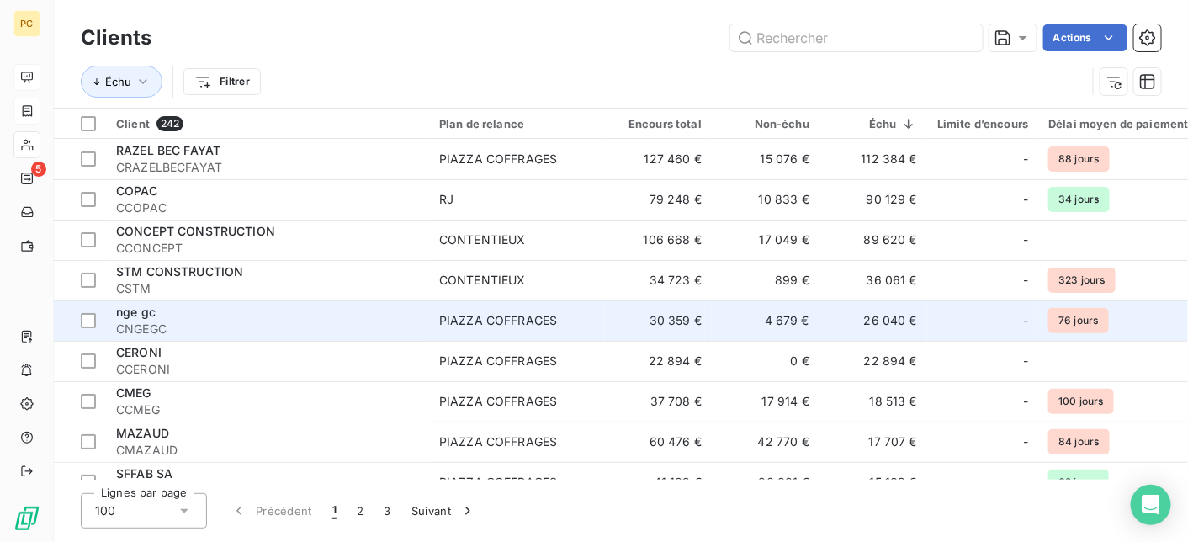
scroll to position [168, 0]
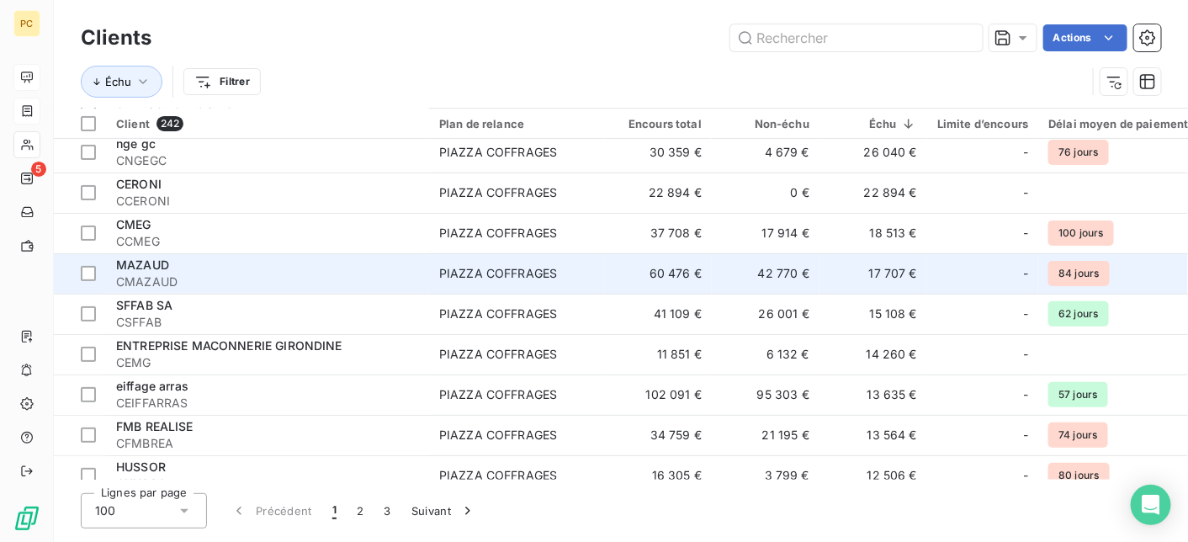
click at [214, 276] on span "CMAZAUD" at bounding box center [267, 281] width 303 height 17
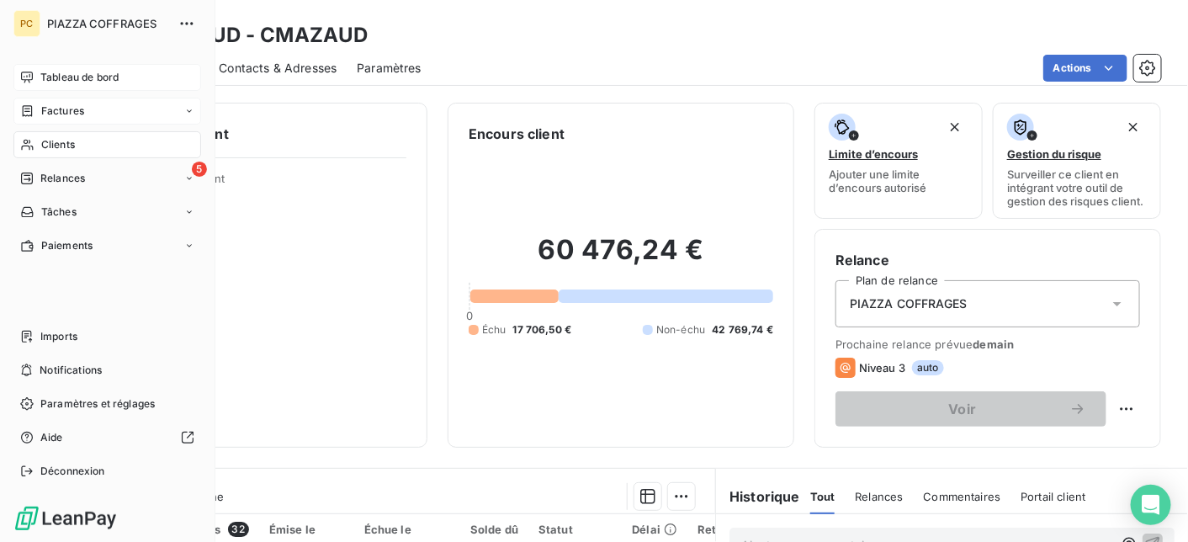
click at [55, 143] on span "Clients" at bounding box center [58, 144] width 34 height 15
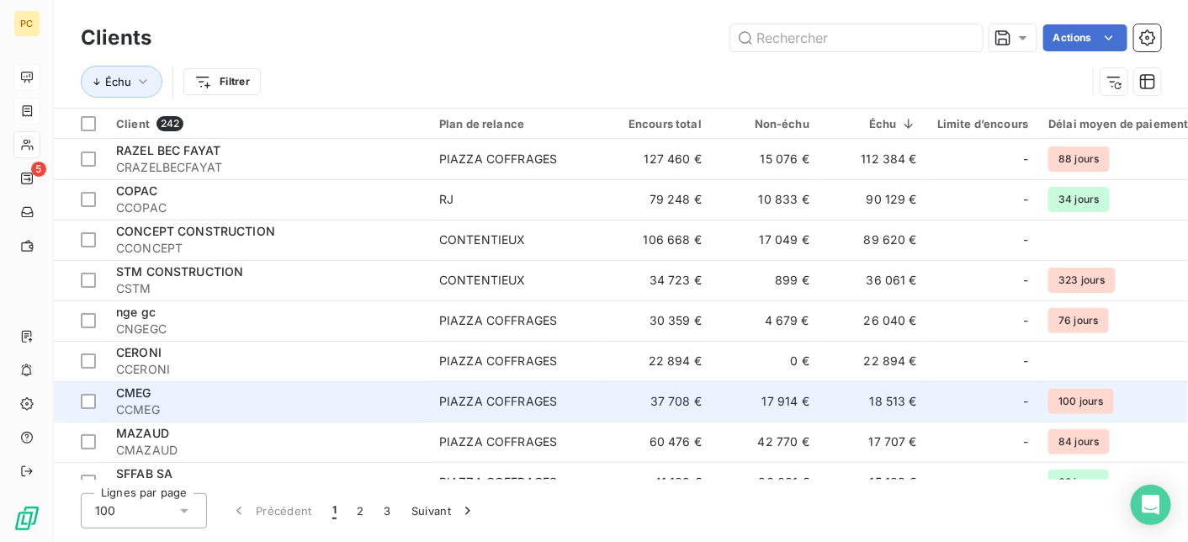
scroll to position [168, 0]
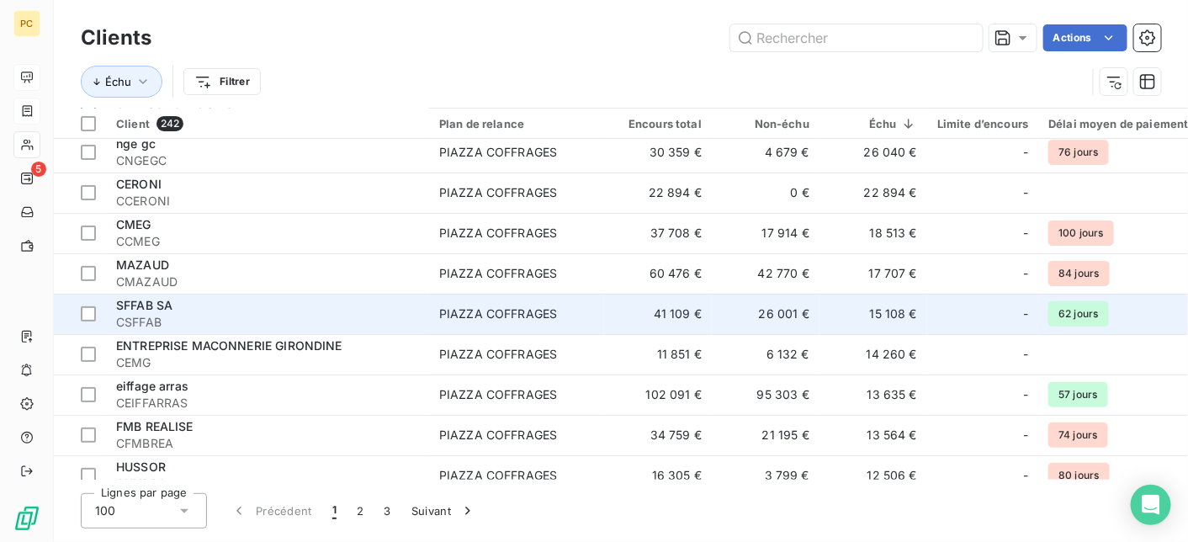
click at [156, 312] on div "SFFAB SA" at bounding box center [267, 305] width 303 height 17
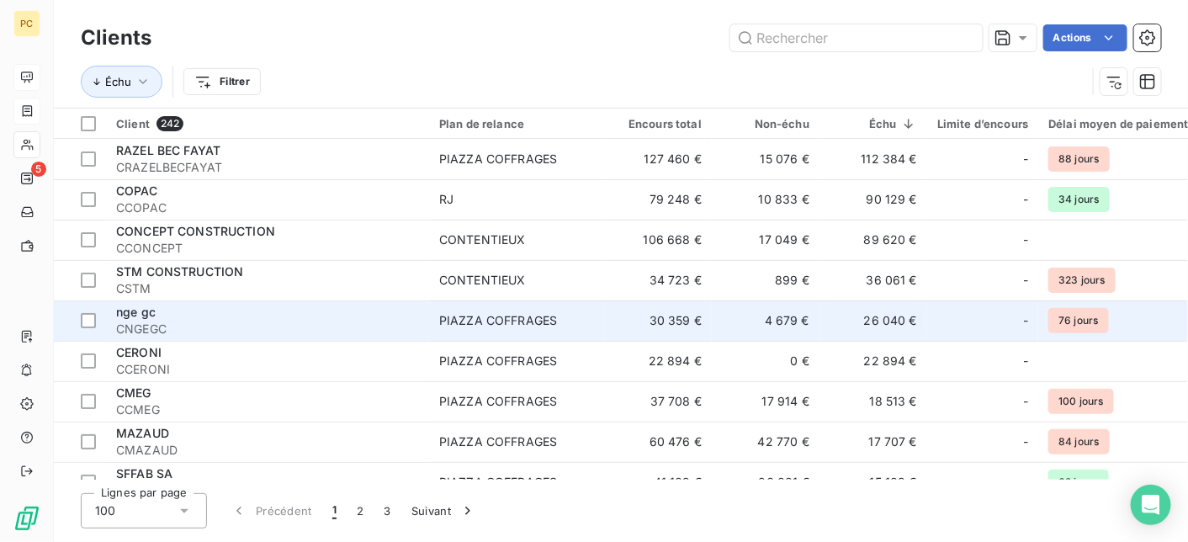
scroll to position [168, 0]
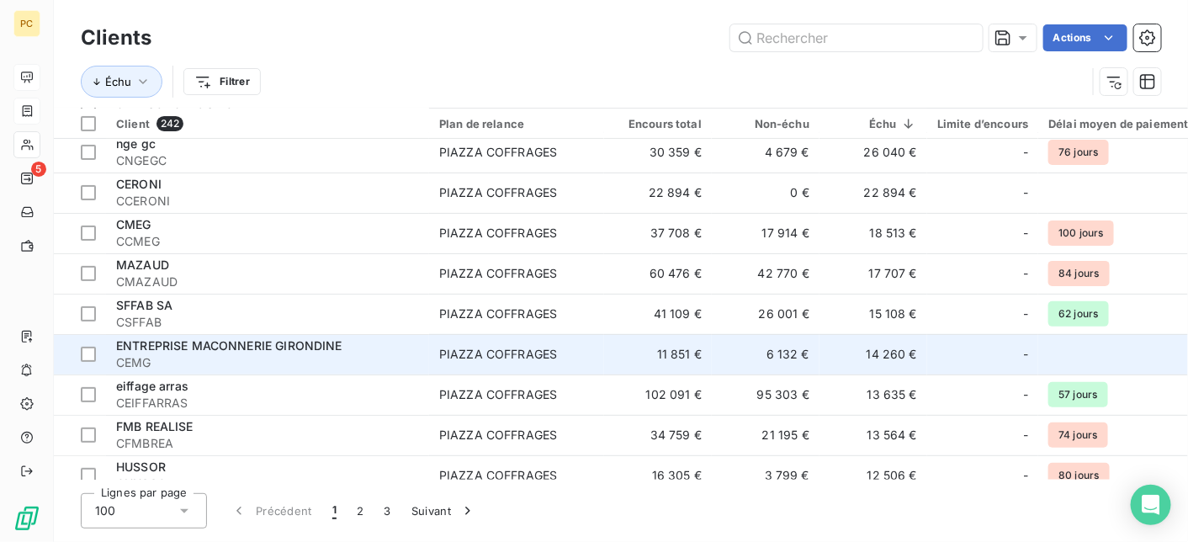
click at [293, 354] on span "CEMG" at bounding box center [267, 362] width 303 height 17
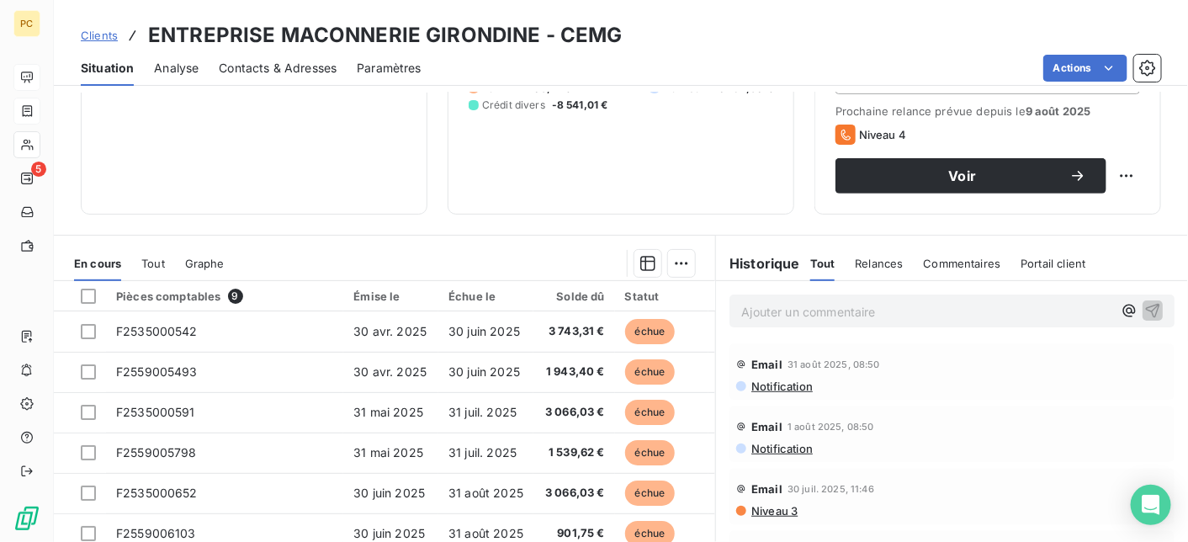
scroll to position [168, 0]
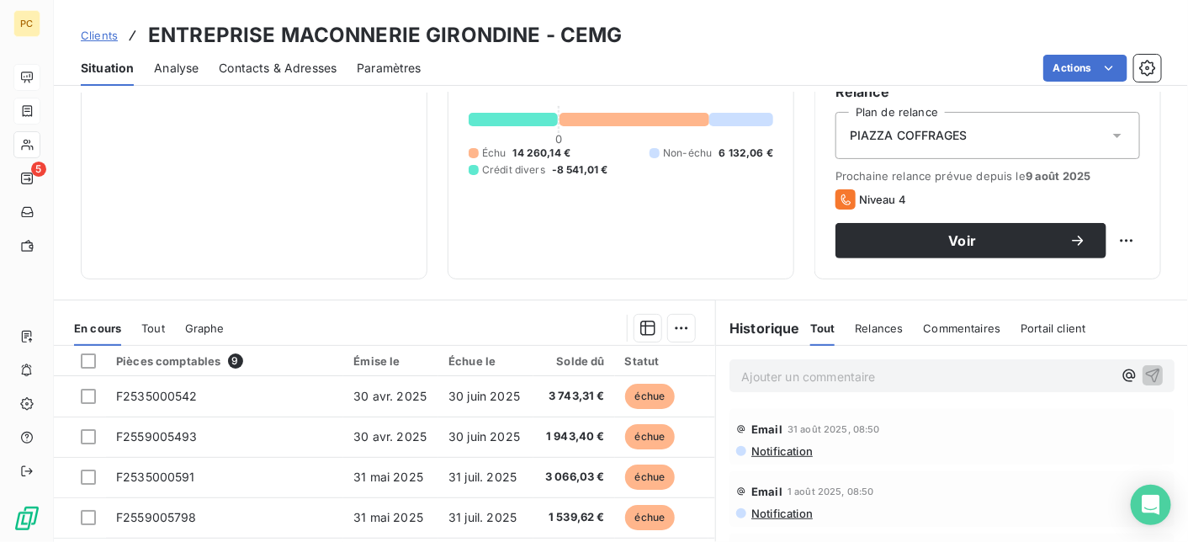
click at [283, 67] on span "Contacts & Adresses" at bounding box center [278, 68] width 118 height 17
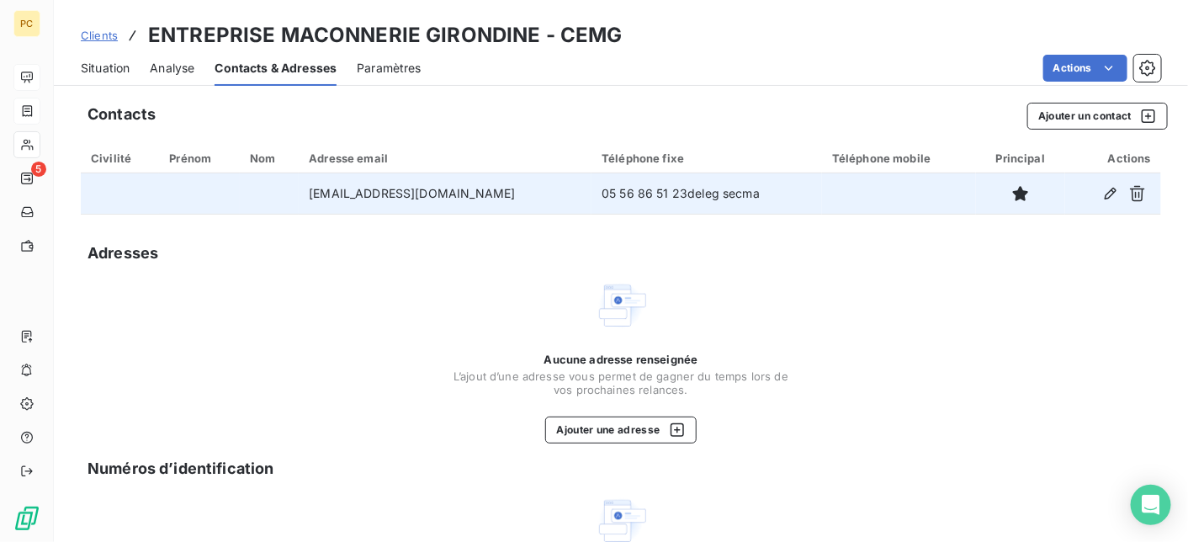
click at [446, 193] on td "emg@sarlemg.com" at bounding box center [445, 193] width 293 height 40
drag, startPoint x: 442, startPoint y: 193, endPoint x: 310, endPoint y: 191, distance: 131.2
click at [310, 191] on tr "emg@sarlemg.com 05 56 86 51 23deleg secma" at bounding box center [621, 193] width 1080 height 40
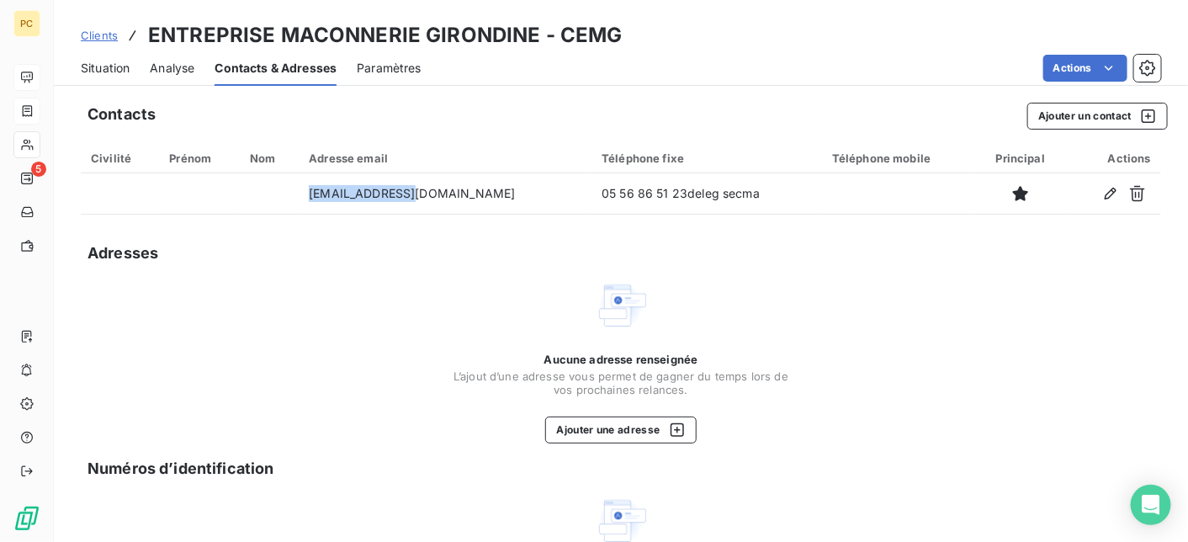
click at [115, 68] on span "Situation" at bounding box center [105, 68] width 49 height 17
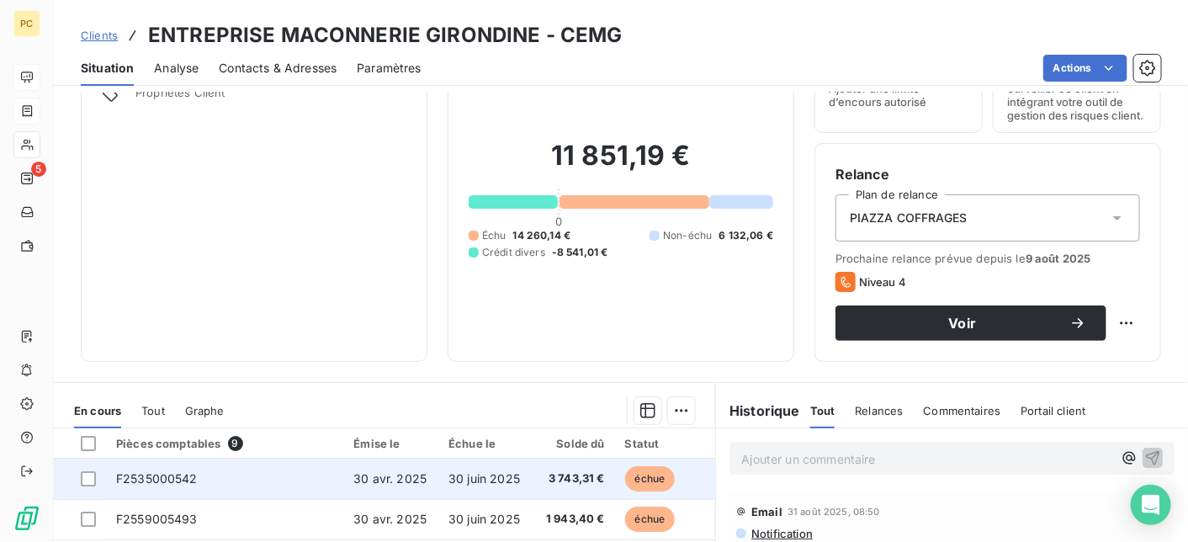
scroll to position [0, 0]
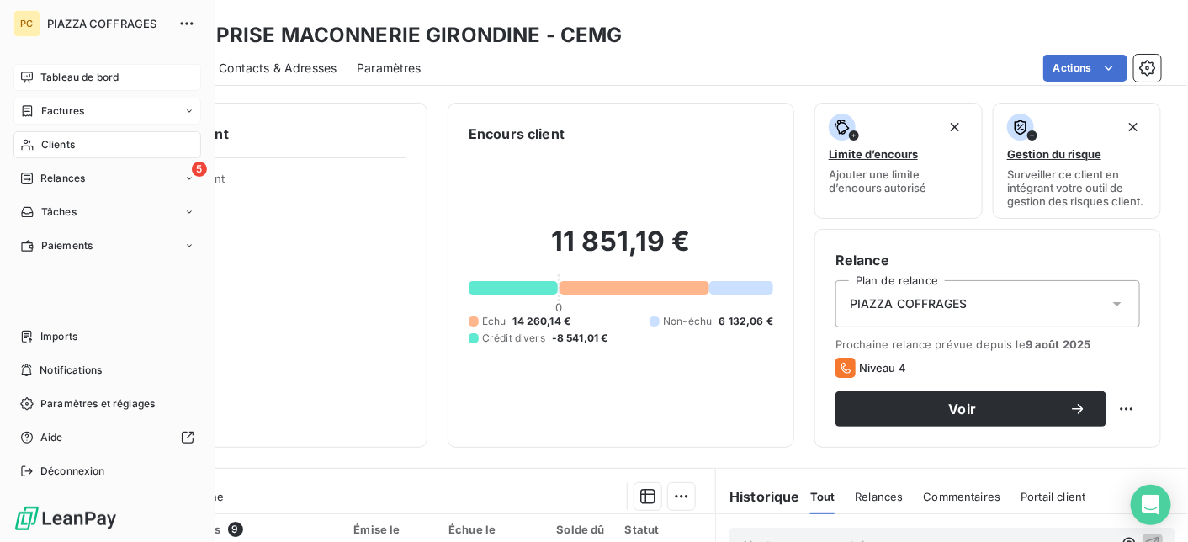
click at [58, 75] on span "Tableau de bord" at bounding box center [79, 77] width 78 height 15
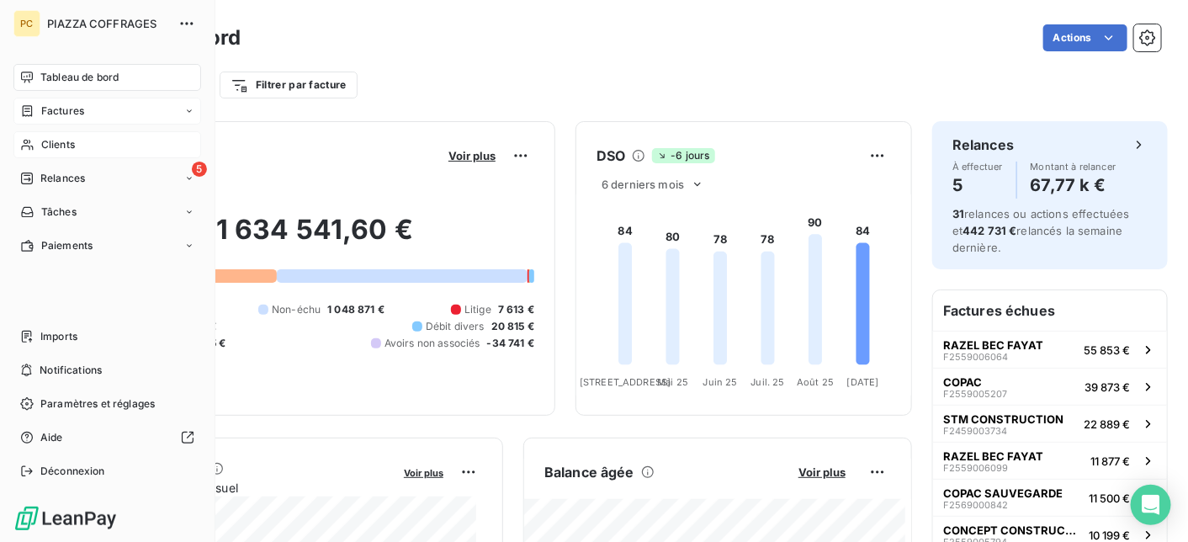
click at [65, 146] on span "Clients" at bounding box center [58, 144] width 34 height 15
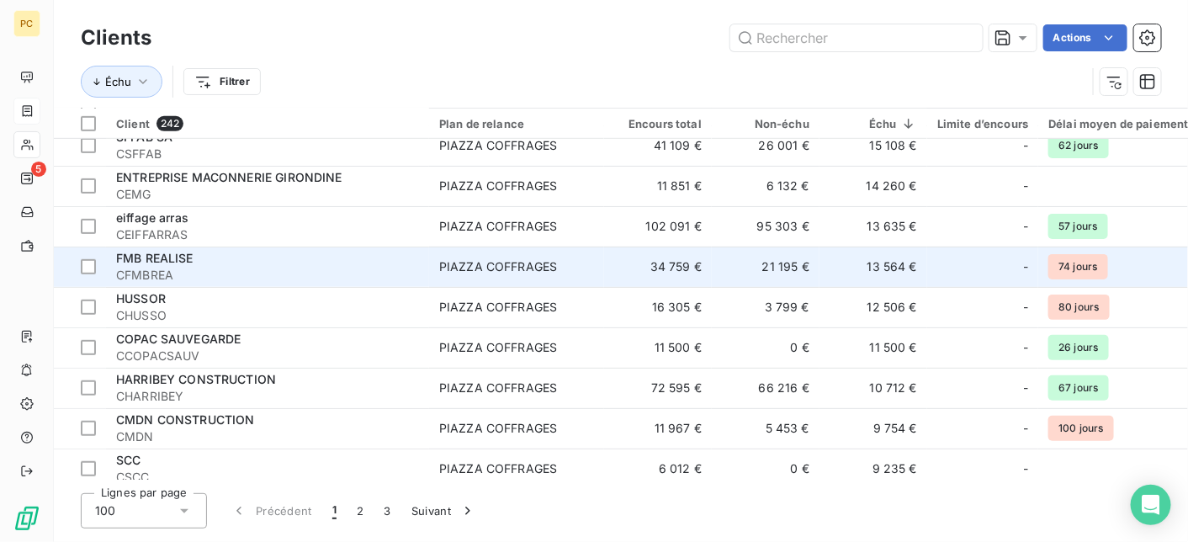
scroll to position [505, 0]
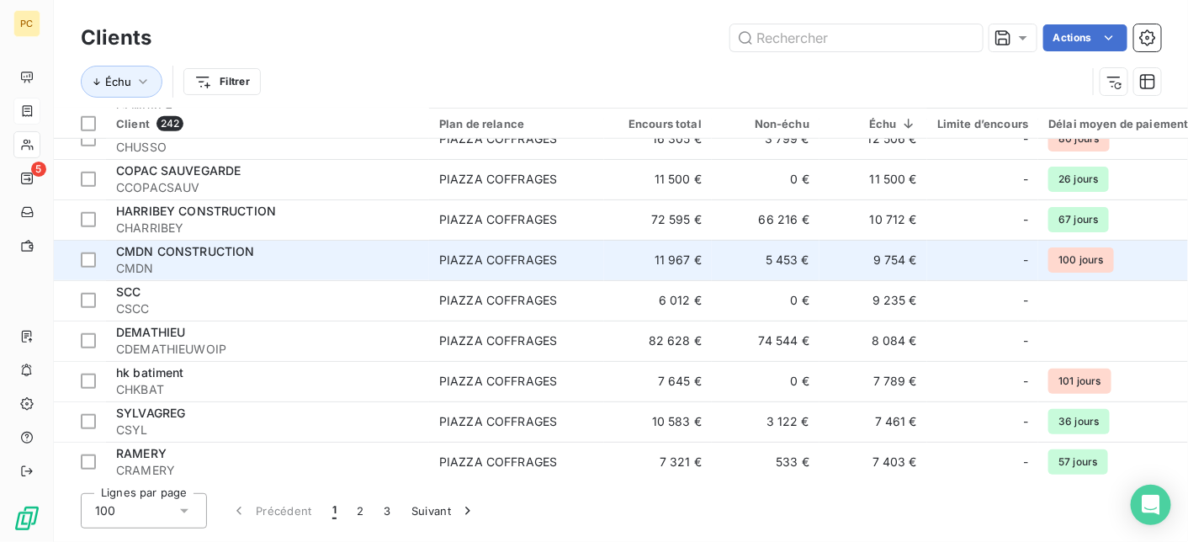
click at [176, 258] on div "CMDN CONSTRUCTION" at bounding box center [267, 251] width 303 height 17
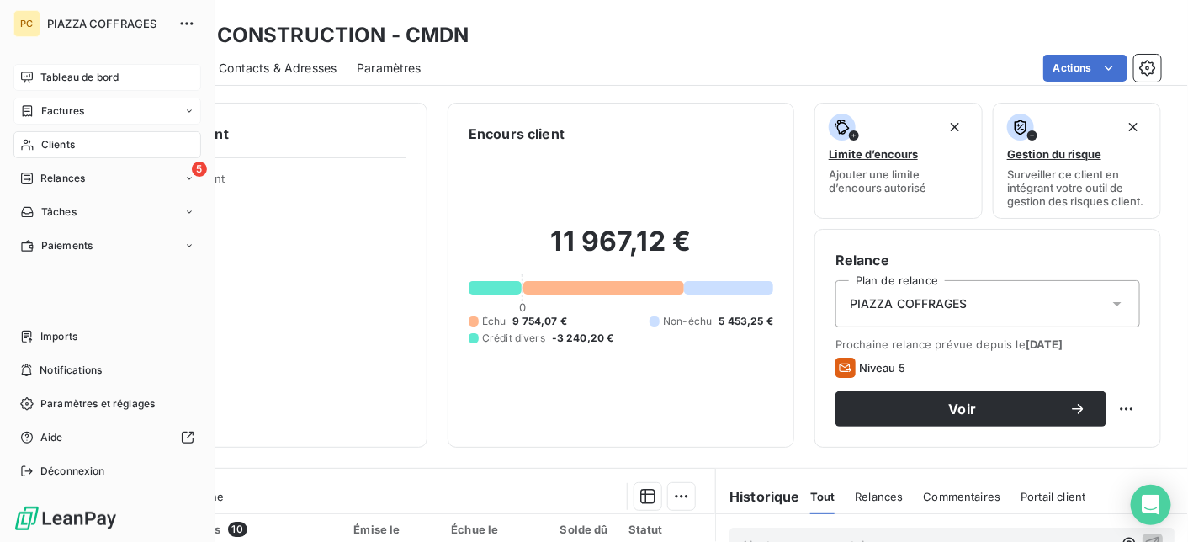
click at [77, 77] on span "Tableau de bord" at bounding box center [79, 77] width 78 height 15
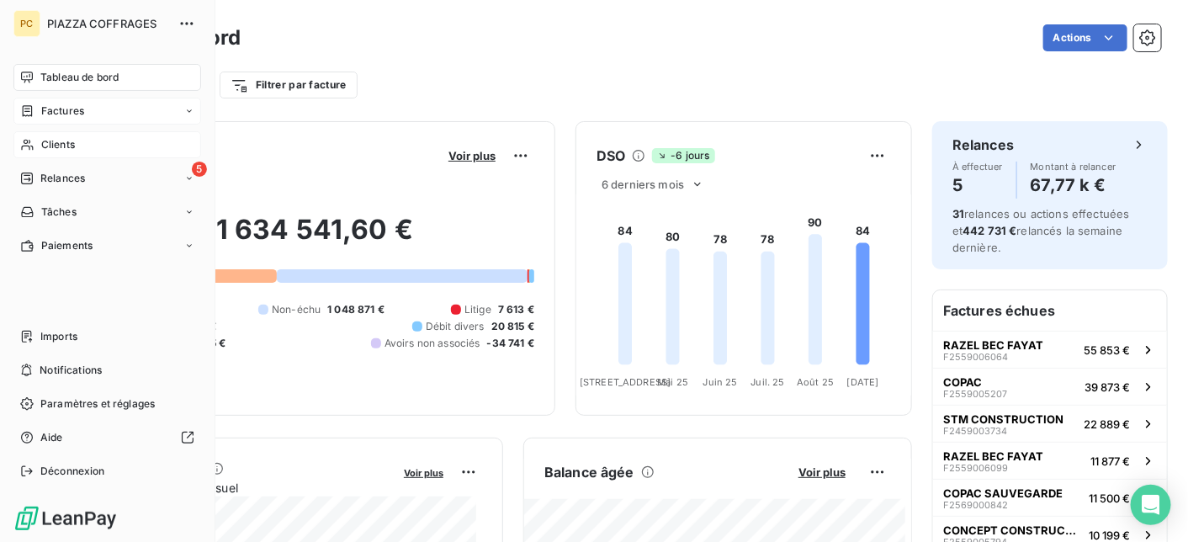
click at [79, 76] on span "Tableau de bord" at bounding box center [79, 77] width 78 height 15
click at [72, 108] on span "Factures" at bounding box center [62, 110] width 43 height 15
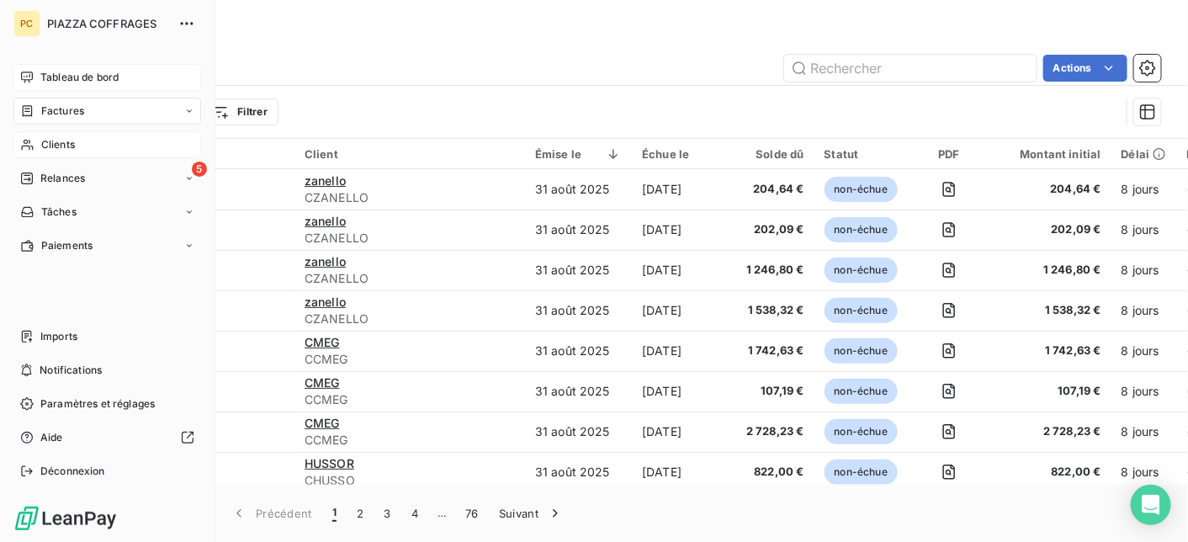
click at [48, 79] on span "Tableau de bord" at bounding box center [79, 77] width 78 height 15
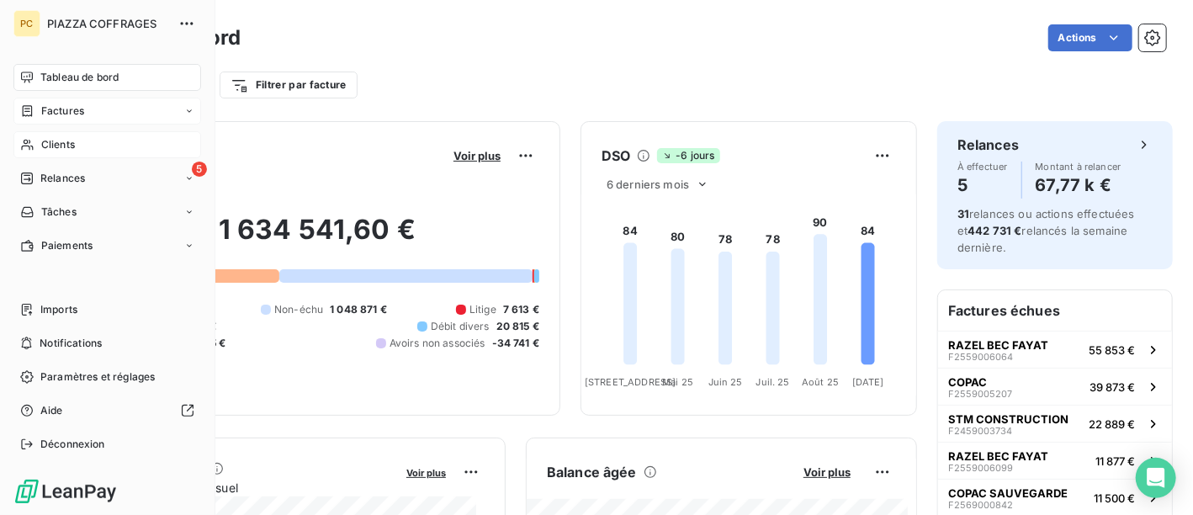
click at [66, 143] on span "Clients" at bounding box center [58, 144] width 34 height 15
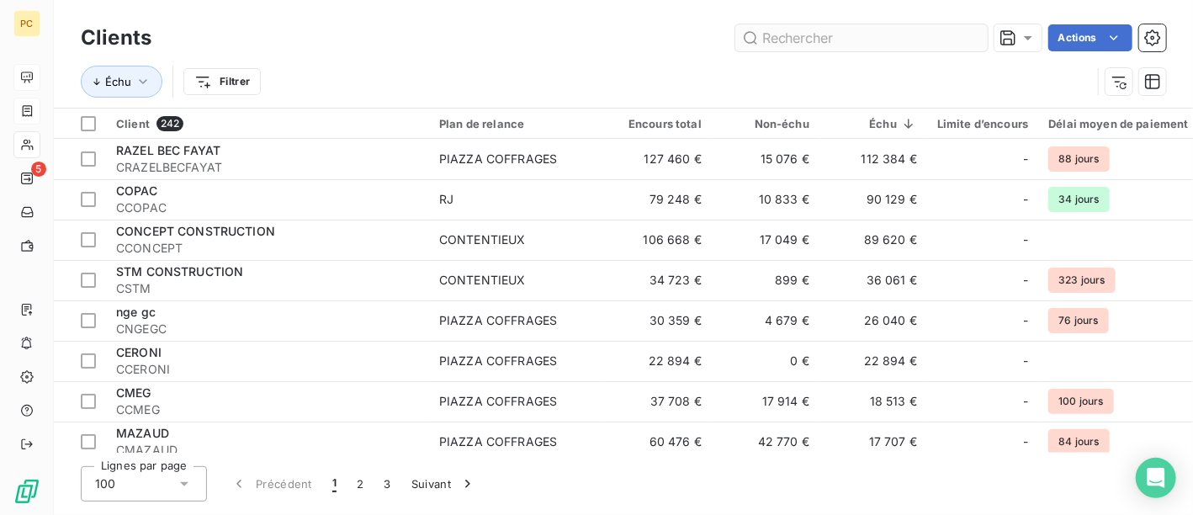
click at [788, 43] on input "text" at bounding box center [861, 37] width 252 height 27
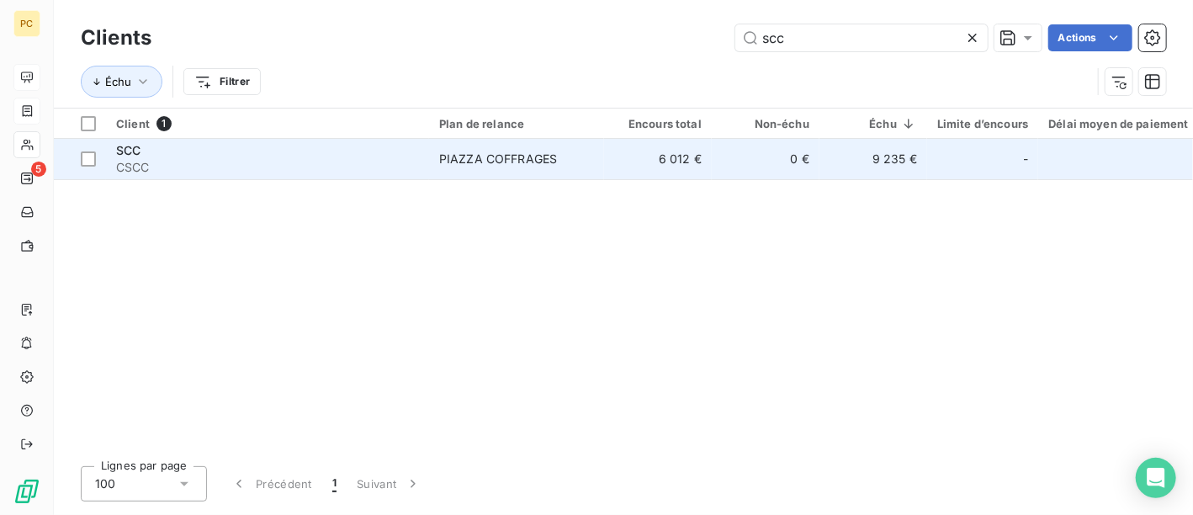
type input "scc"
click at [525, 167] on td "PIAZZA COFFRAGES" at bounding box center [516, 159] width 175 height 40
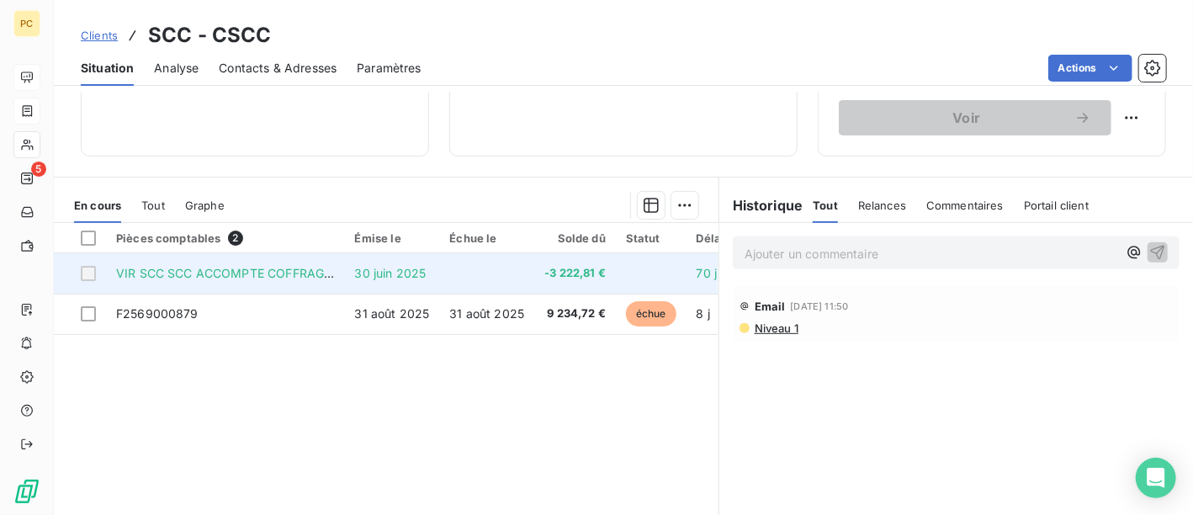
scroll to position [336, 0]
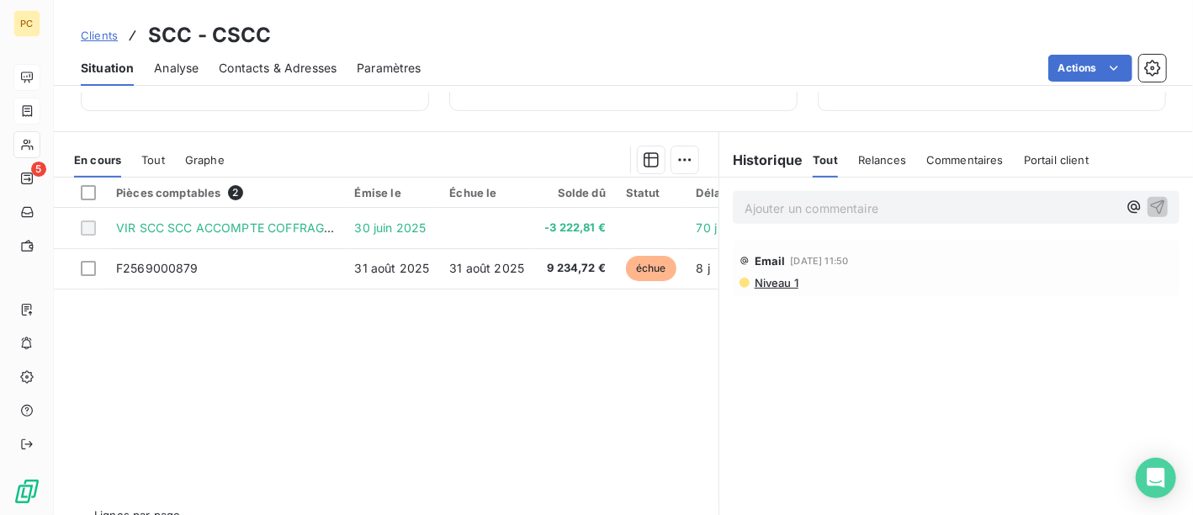
click at [764, 207] on p "Ajouter un commentaire ﻿" at bounding box center [930, 208] width 373 height 21
click at [1151, 199] on icon "button" at bounding box center [1158, 206] width 14 height 14
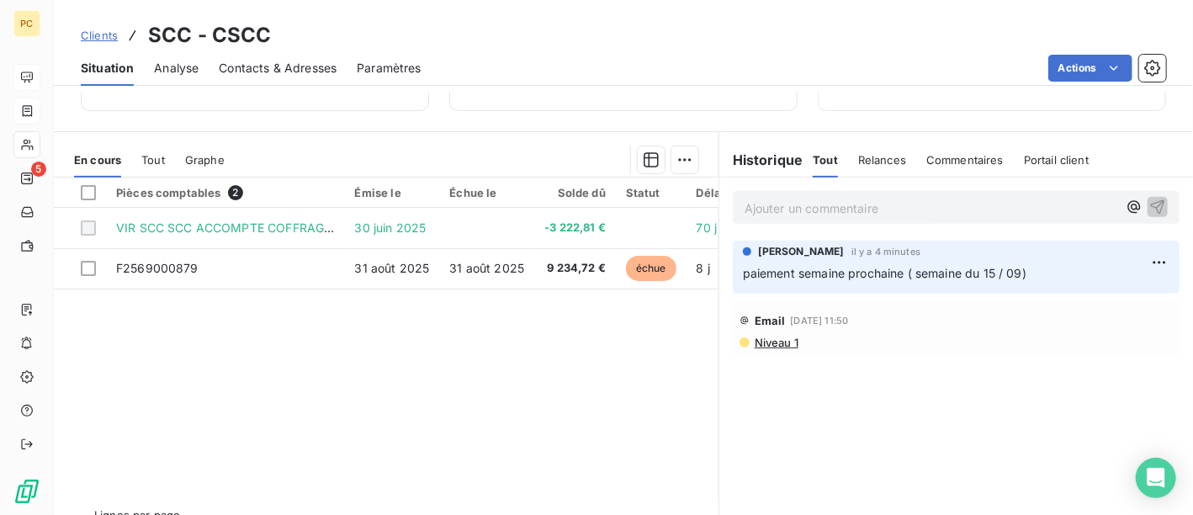
scroll to position [0, 0]
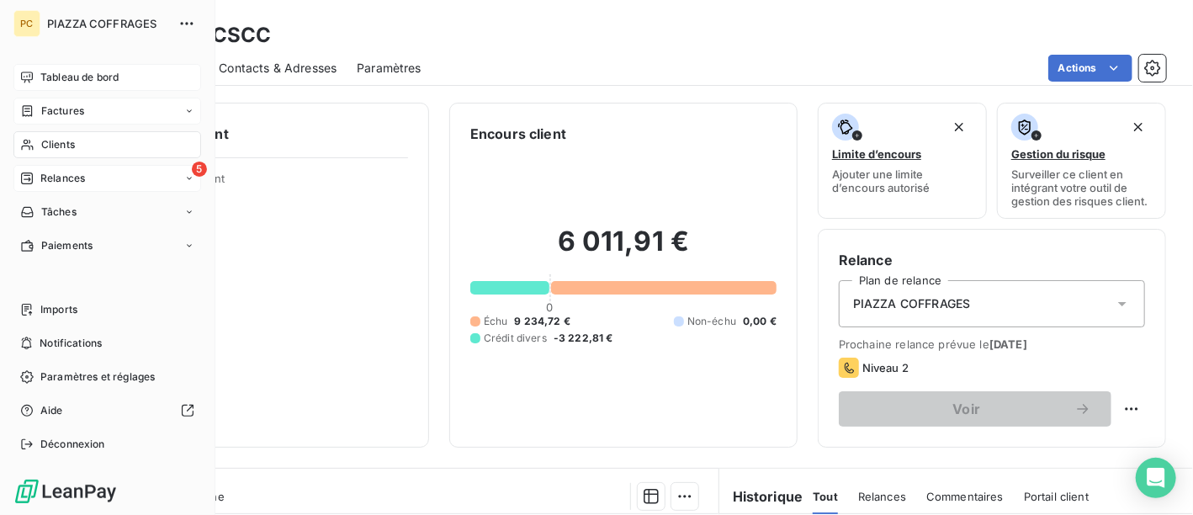
click at [34, 176] on div "Relances" at bounding box center [52, 178] width 65 height 15
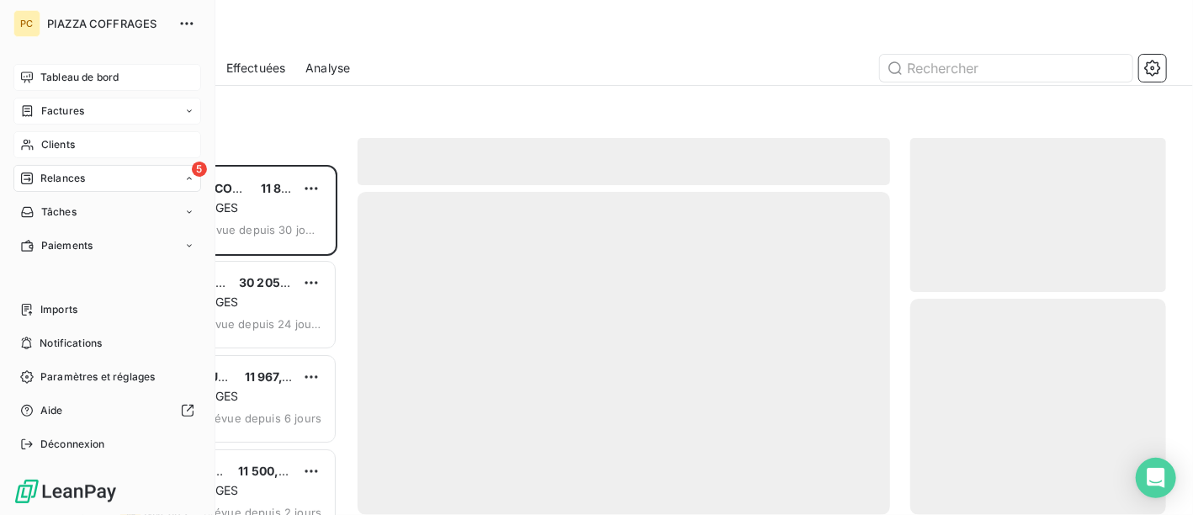
scroll to position [337, 244]
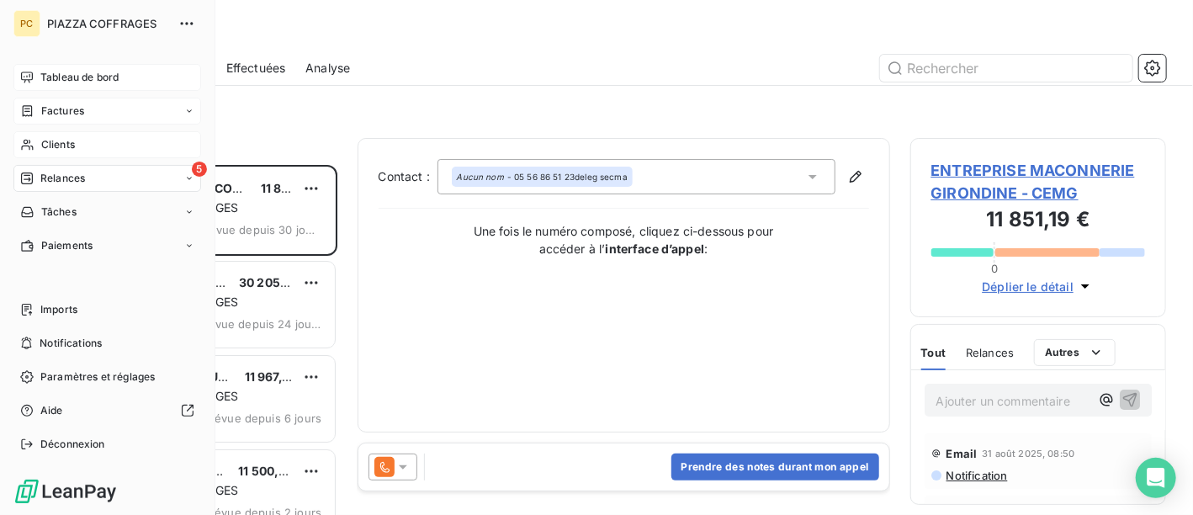
click at [70, 76] on span "Tableau de bord" at bounding box center [79, 77] width 78 height 15
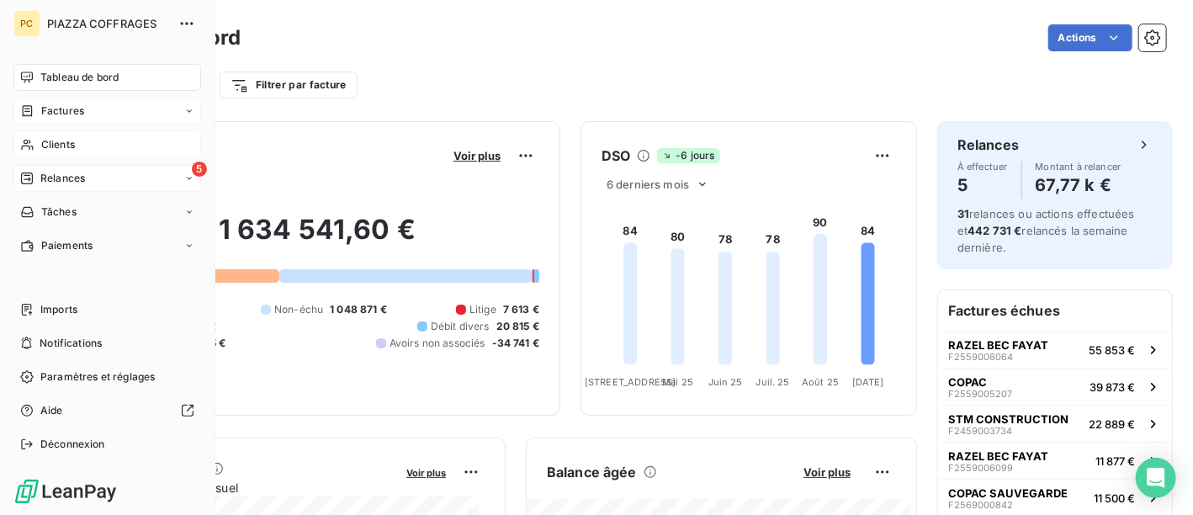
click at [58, 108] on span "Factures" at bounding box center [62, 110] width 43 height 15
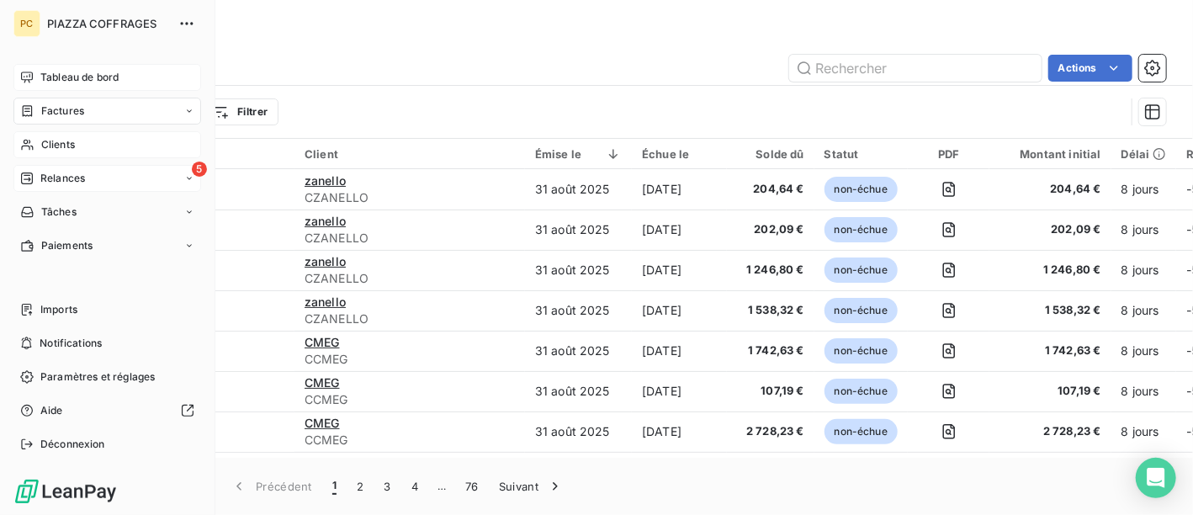
click at [63, 145] on span "Clients" at bounding box center [58, 144] width 34 height 15
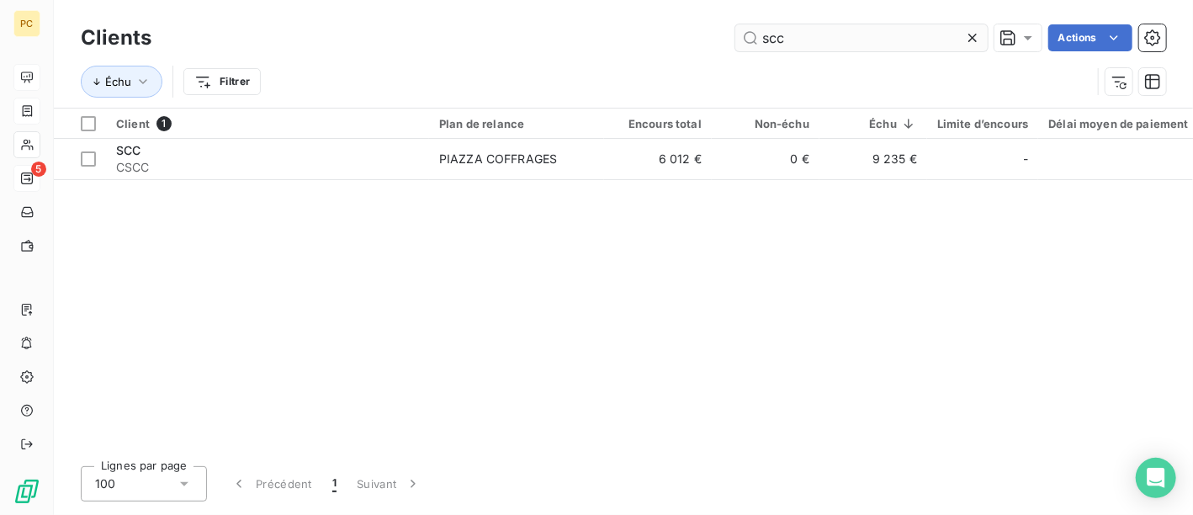
click at [805, 39] on input "scc" at bounding box center [861, 37] width 252 height 27
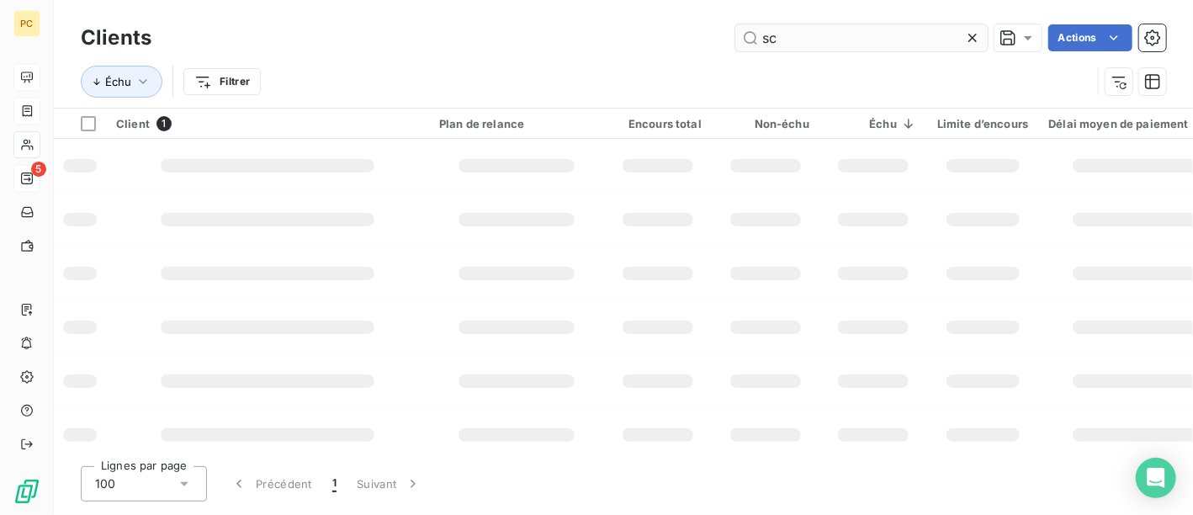
type input "s"
